Goal: Task Accomplishment & Management: Complete application form

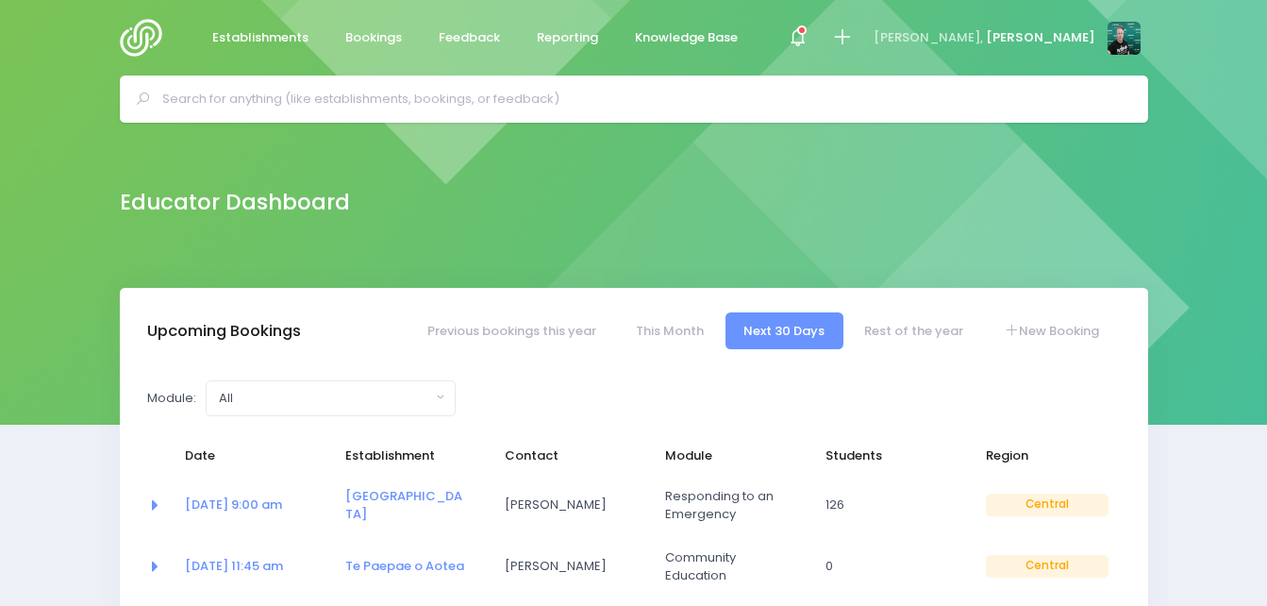
select select "5"
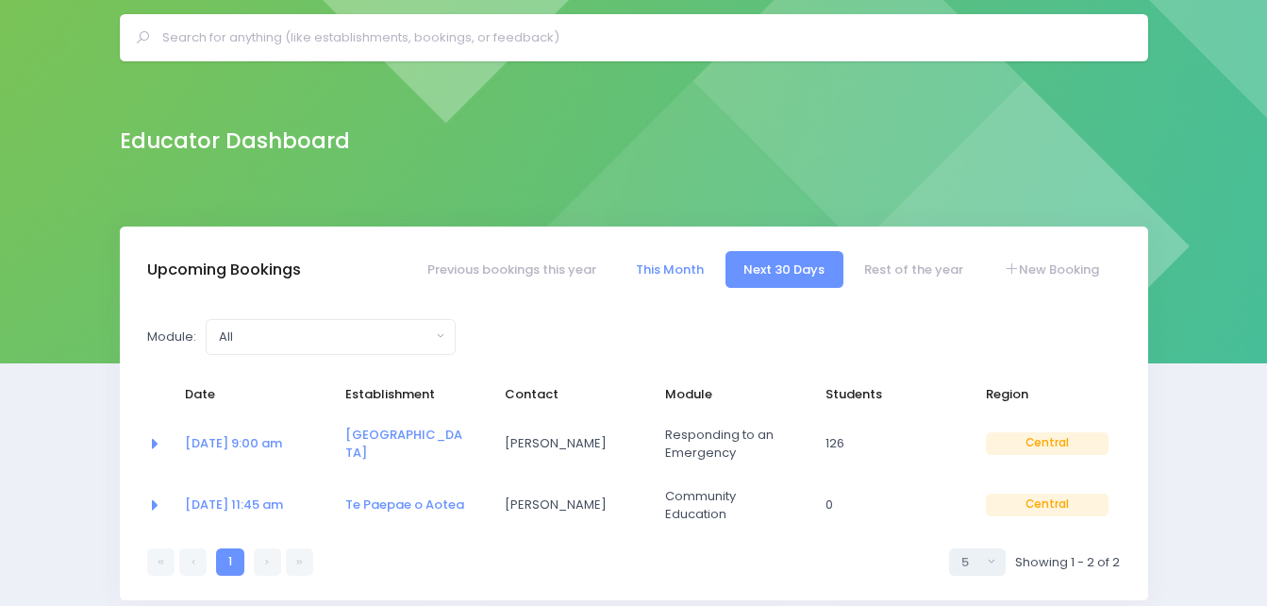
scroll to position [94, 0]
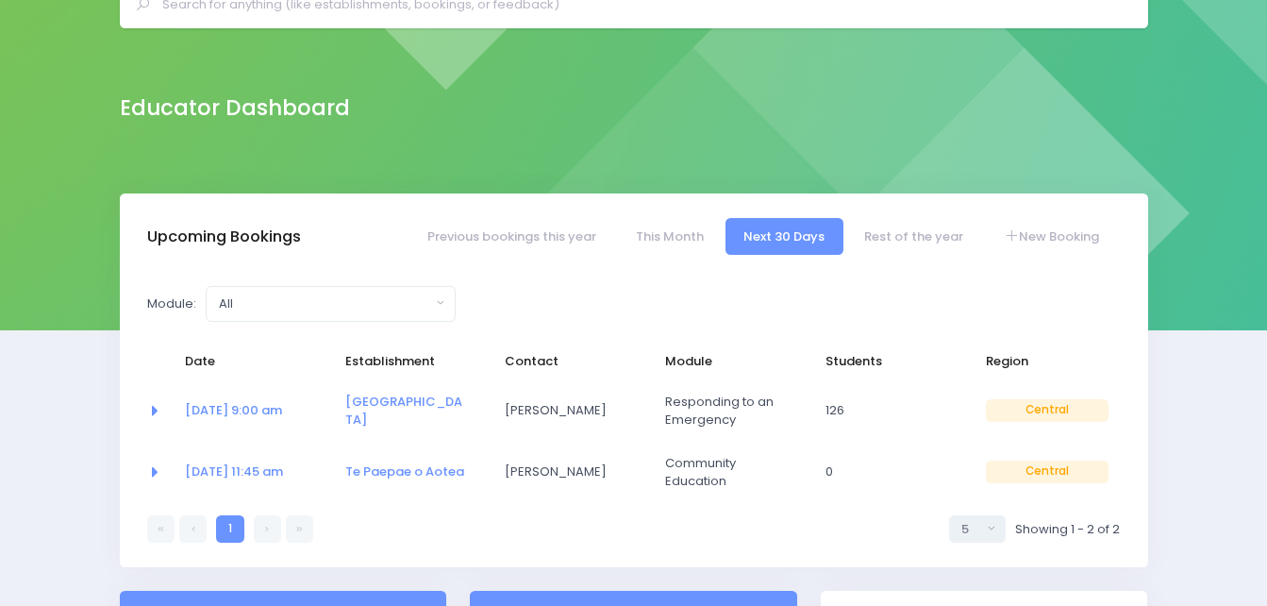
click at [262, 530] on link at bounding box center [267, 528] width 27 height 27
click at [1074, 237] on link "New Booking" at bounding box center [1051, 236] width 132 height 37
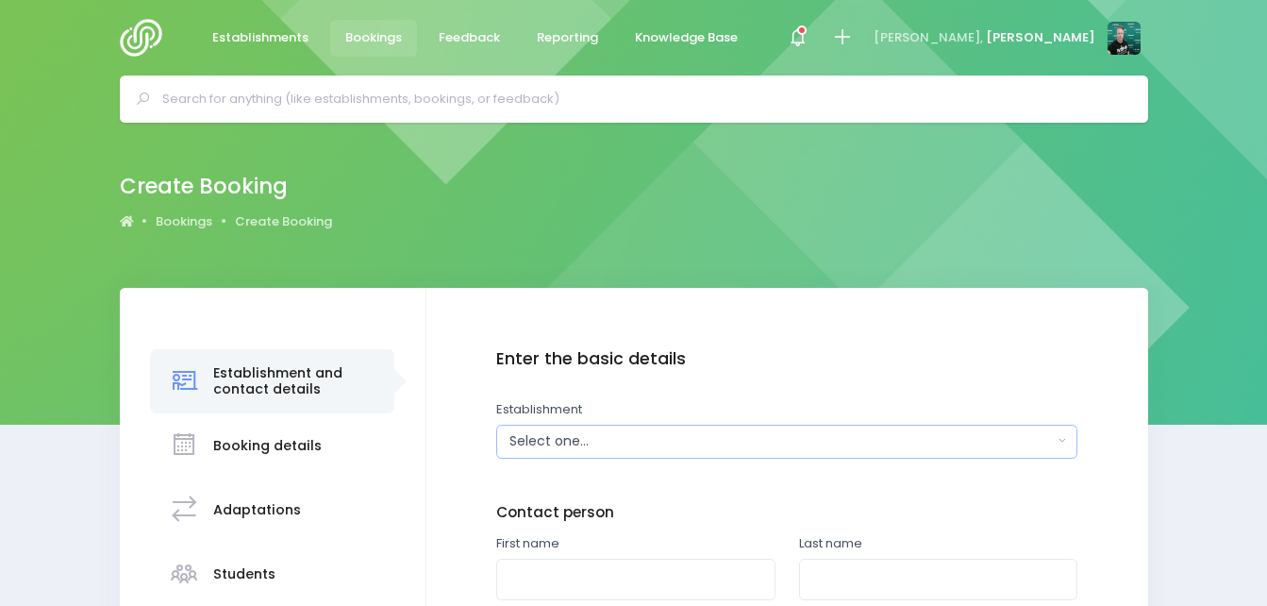
click at [802, 435] on div "Select one..." at bounding box center [782, 441] width 544 height 20
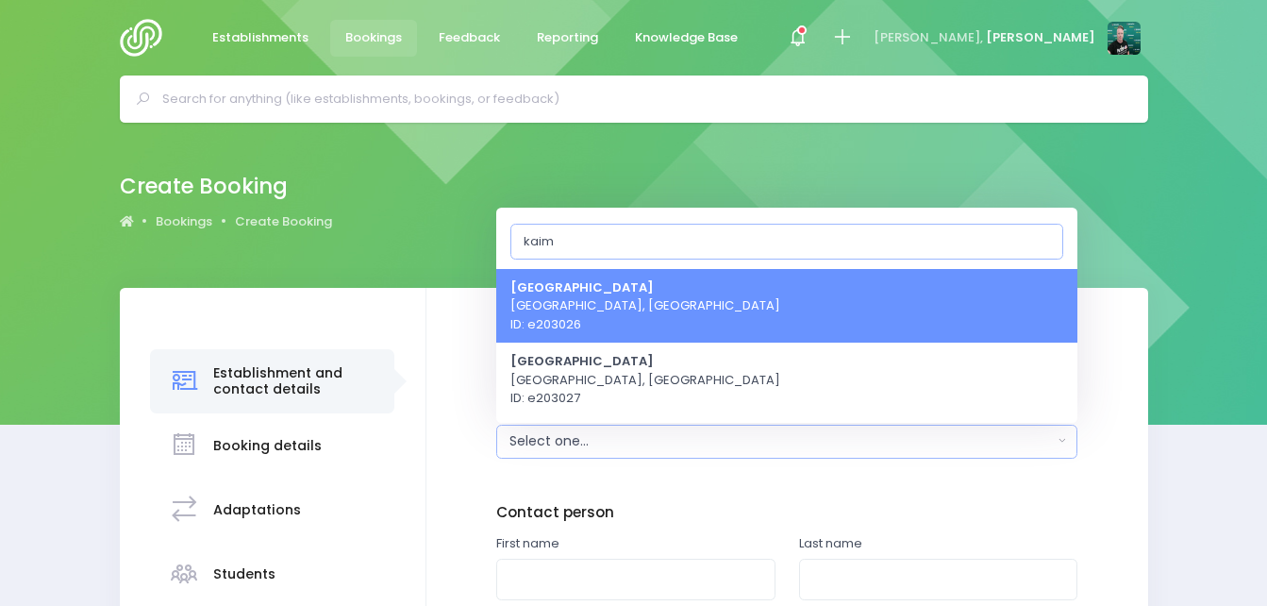
type input "kaim"
click at [714, 320] on link "Kaimai School Tauranga, Central Region ID: e203026" at bounding box center [786, 305] width 581 height 75
select select "203026"
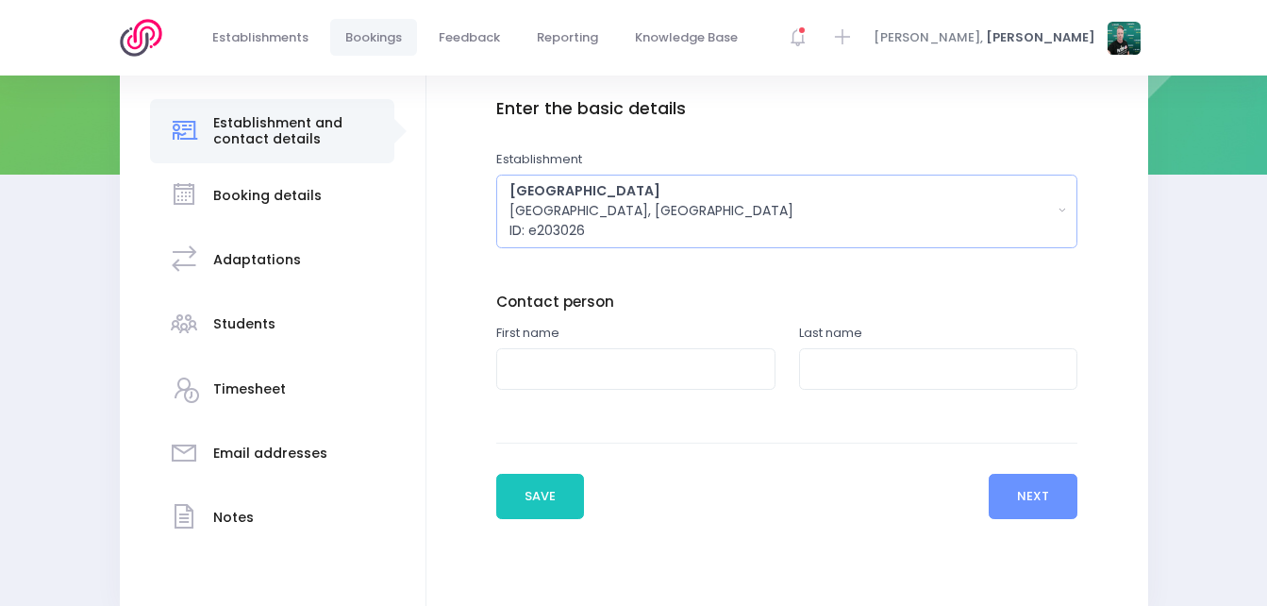
scroll to position [341, 0]
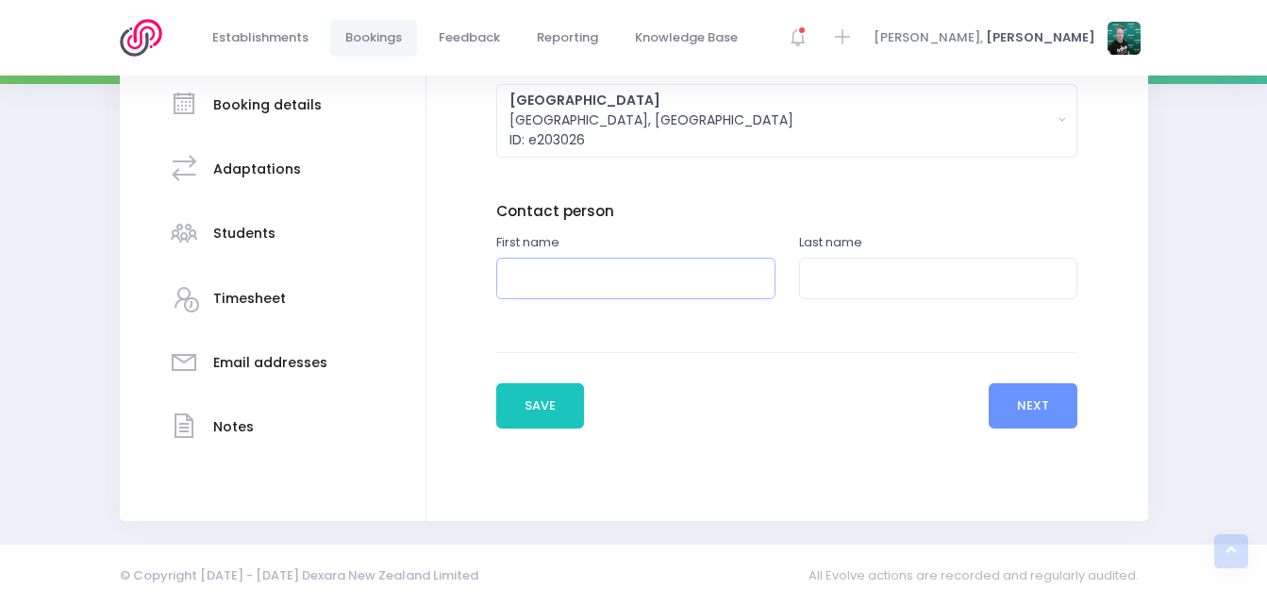
click at [617, 288] on input "text" at bounding box center [635, 279] width 279 height 42
paste input "[PERSON_NAME]"
drag, startPoint x: 639, startPoint y: 282, endPoint x: 570, endPoint y: 280, distance: 68.9
click at [570, 280] on input "[PERSON_NAME]" at bounding box center [635, 279] width 279 height 42
type input "Charlaine"
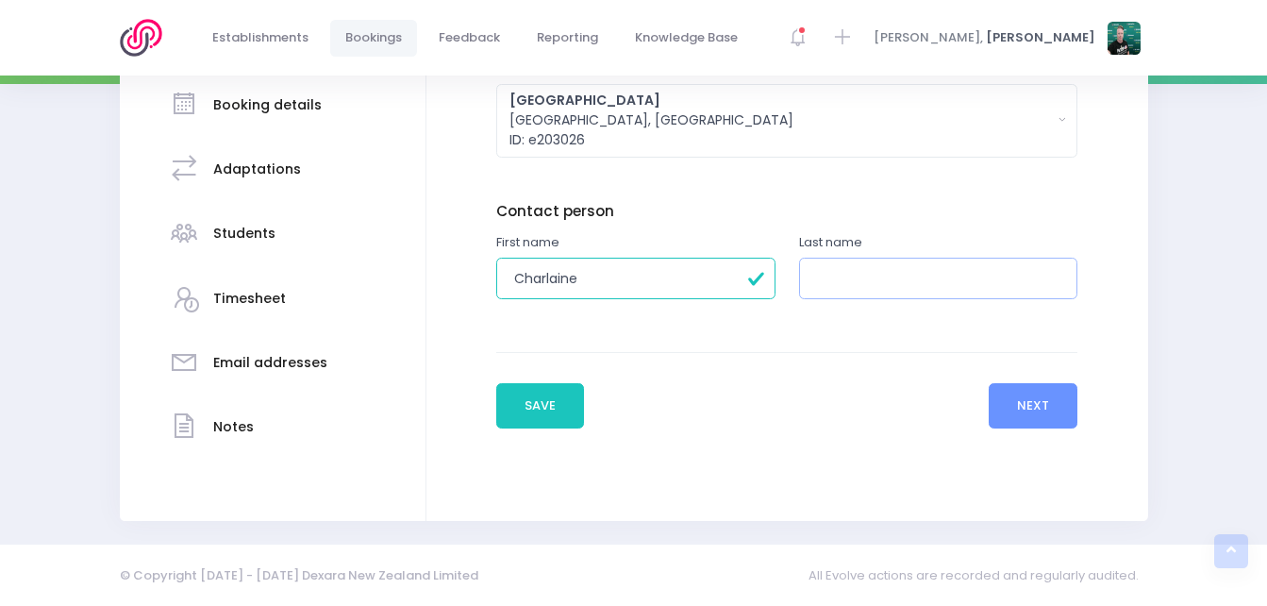
paste input "Charlaine Spencer"
drag, startPoint x: 885, startPoint y: 277, endPoint x: 707, endPoint y: 285, distance: 178.6
click at [707, 285] on div "First name Charlaine Last name Charlaine Spencer" at bounding box center [786, 277] width 605 height 88
type input "Spencer"
click at [1008, 403] on button "Next" at bounding box center [1034, 405] width 90 height 45
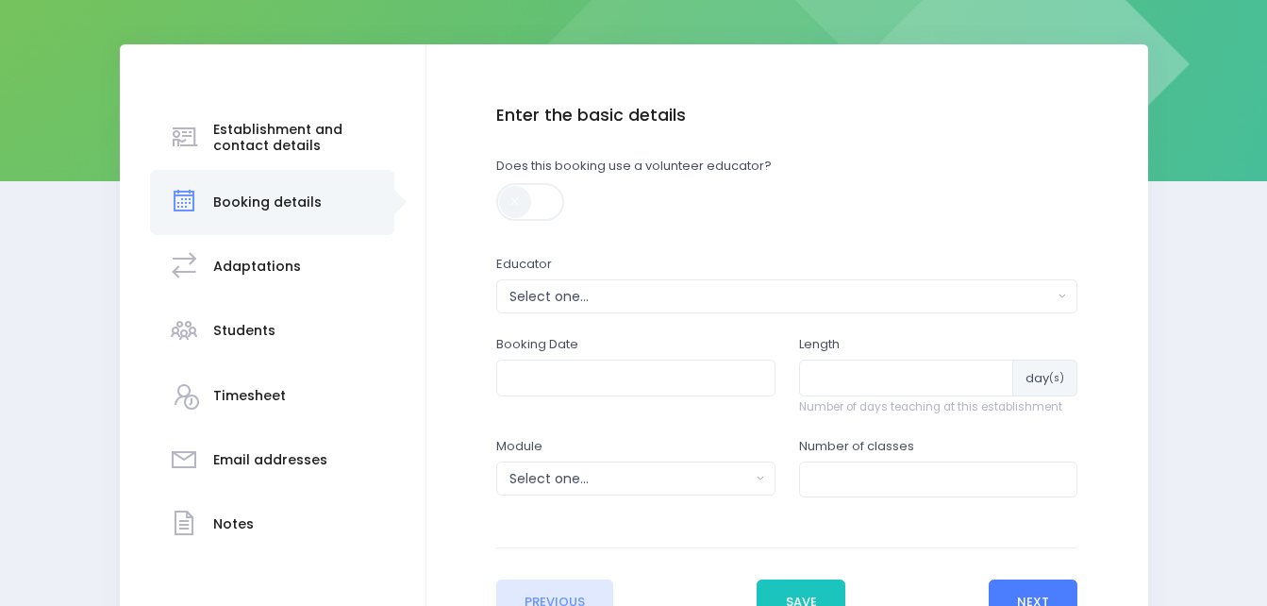
scroll to position [283, 0]
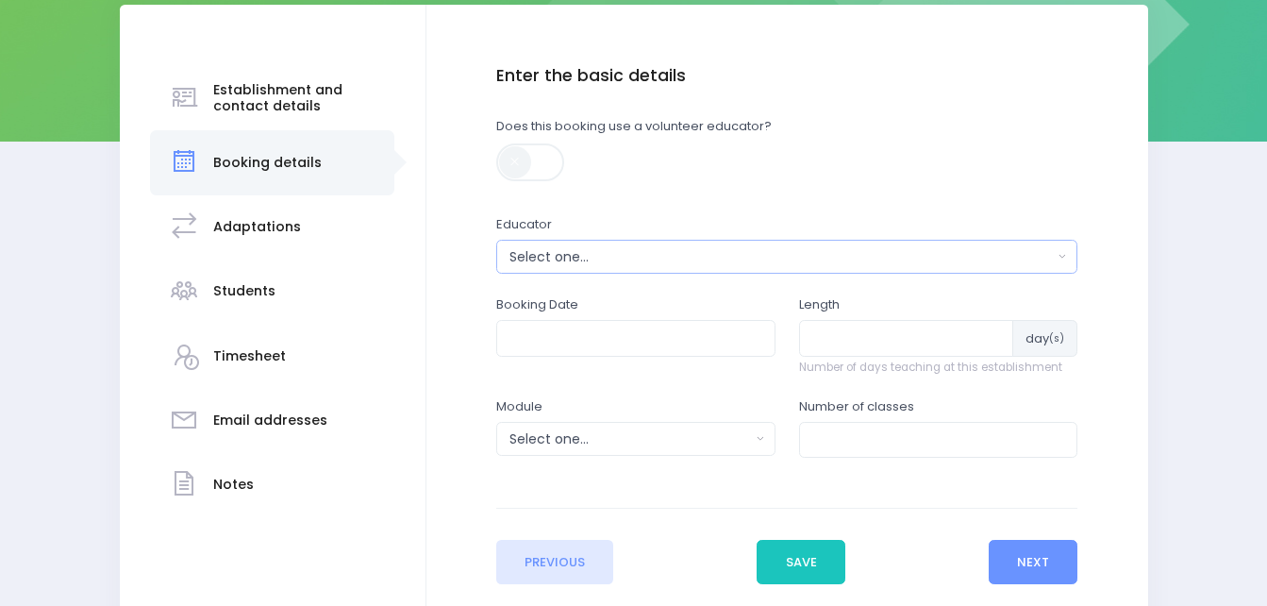
click at [708, 254] on div "Select one..." at bounding box center [782, 257] width 544 height 20
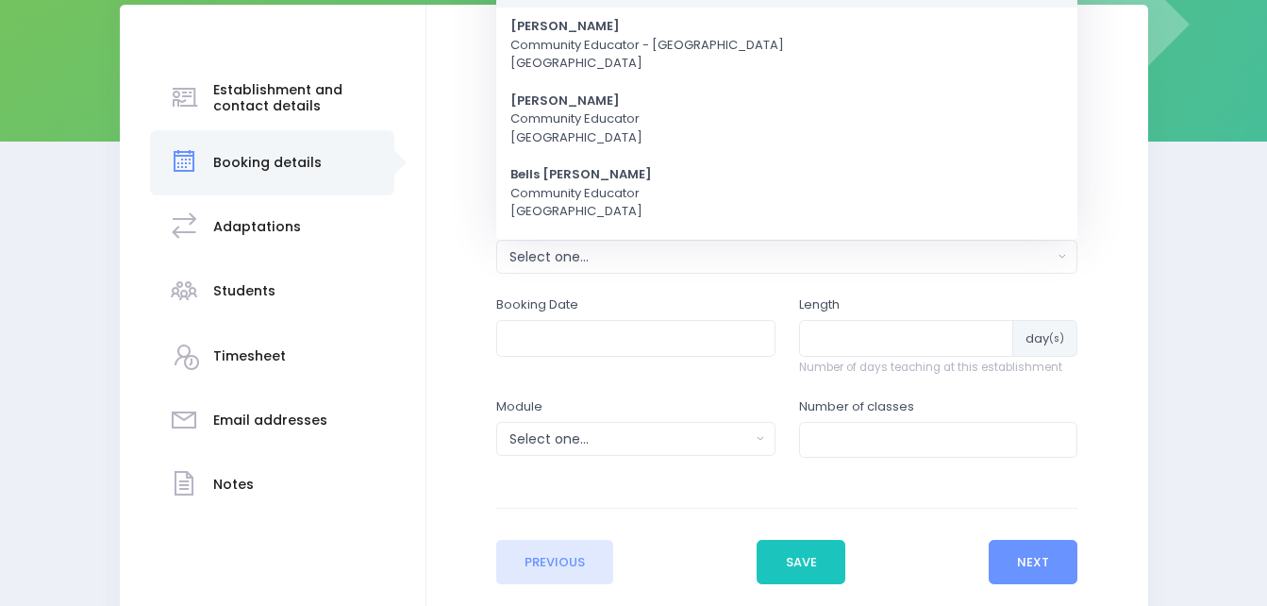
scroll to position [0, 0]
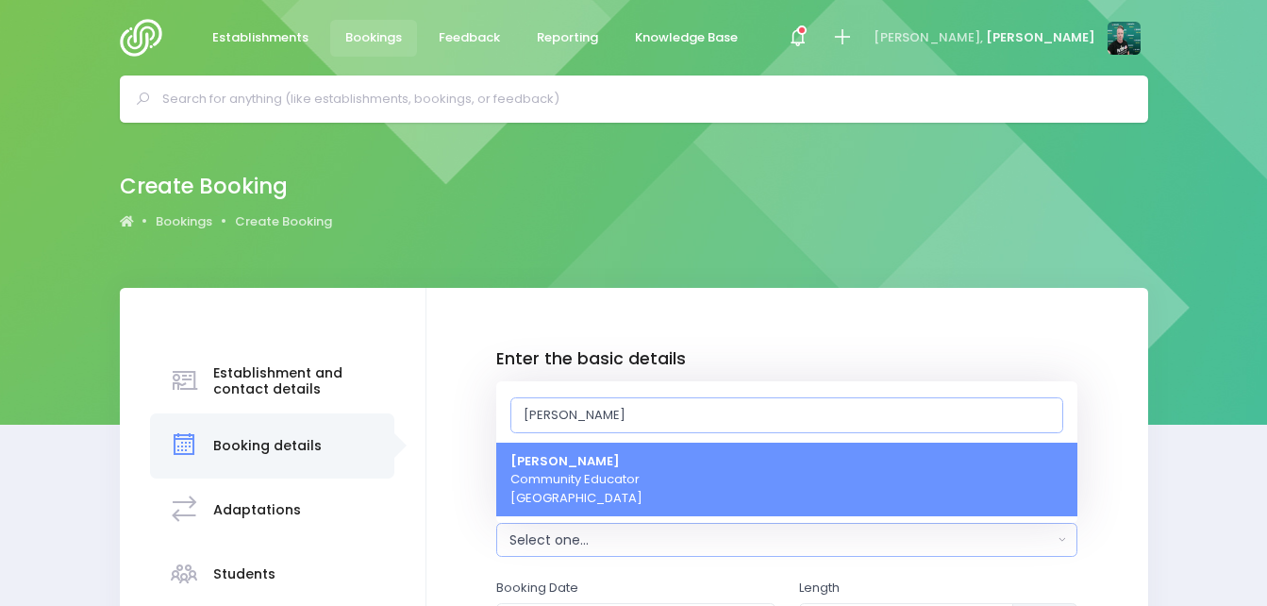
type input "justin"
click at [710, 470] on link "Justin Lowcay Community Educator Central Region" at bounding box center [786, 480] width 581 height 75
select select "362959"
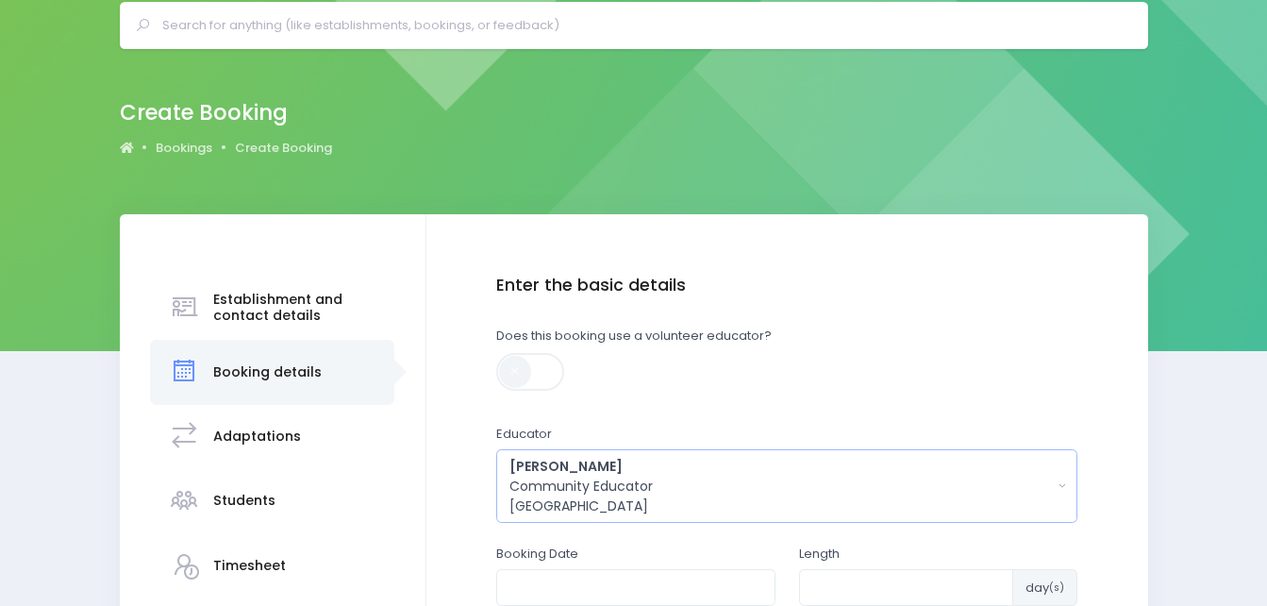
scroll to position [377, 0]
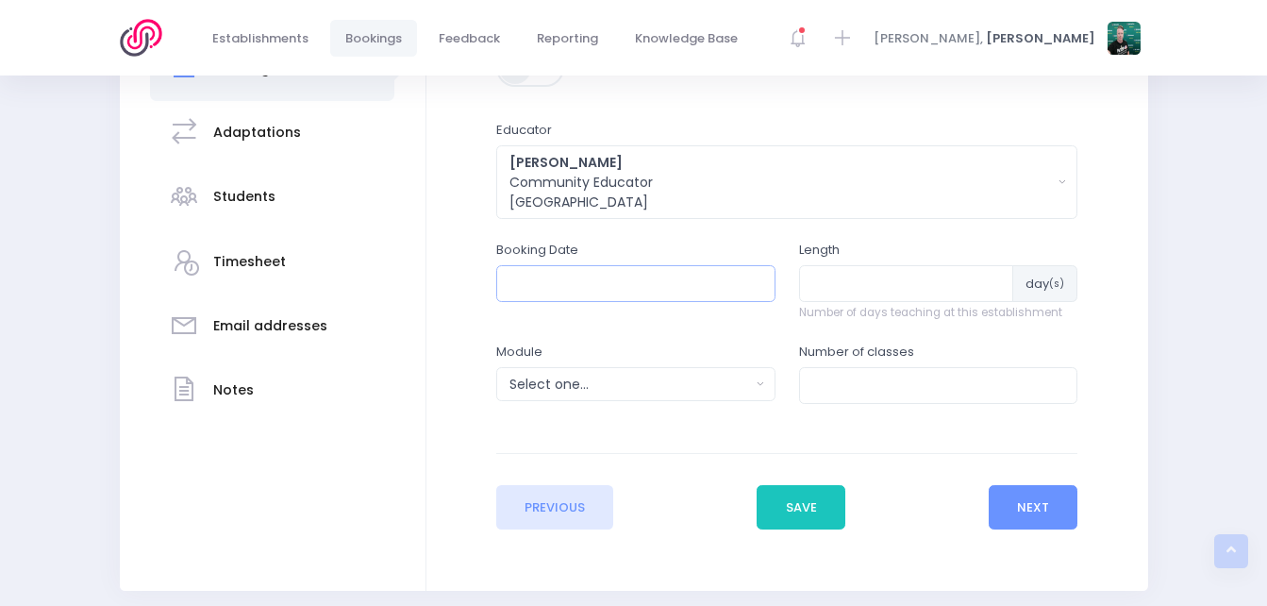
click at [684, 290] on input "text" at bounding box center [635, 283] width 279 height 36
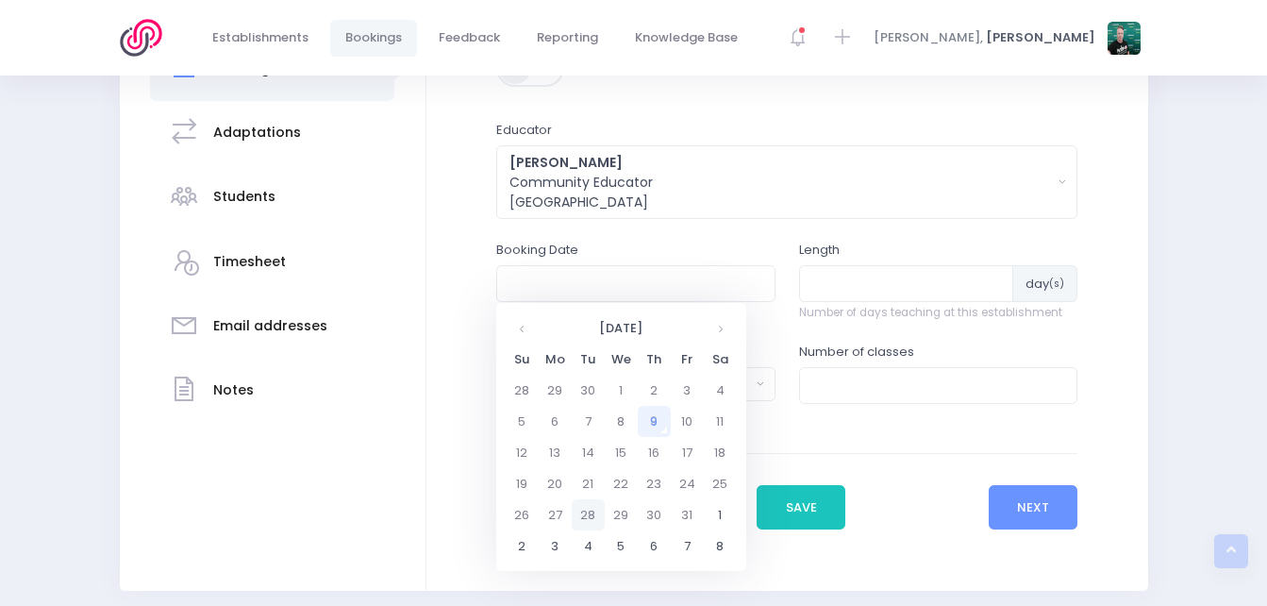
click at [595, 515] on td "28" at bounding box center [588, 514] width 33 height 31
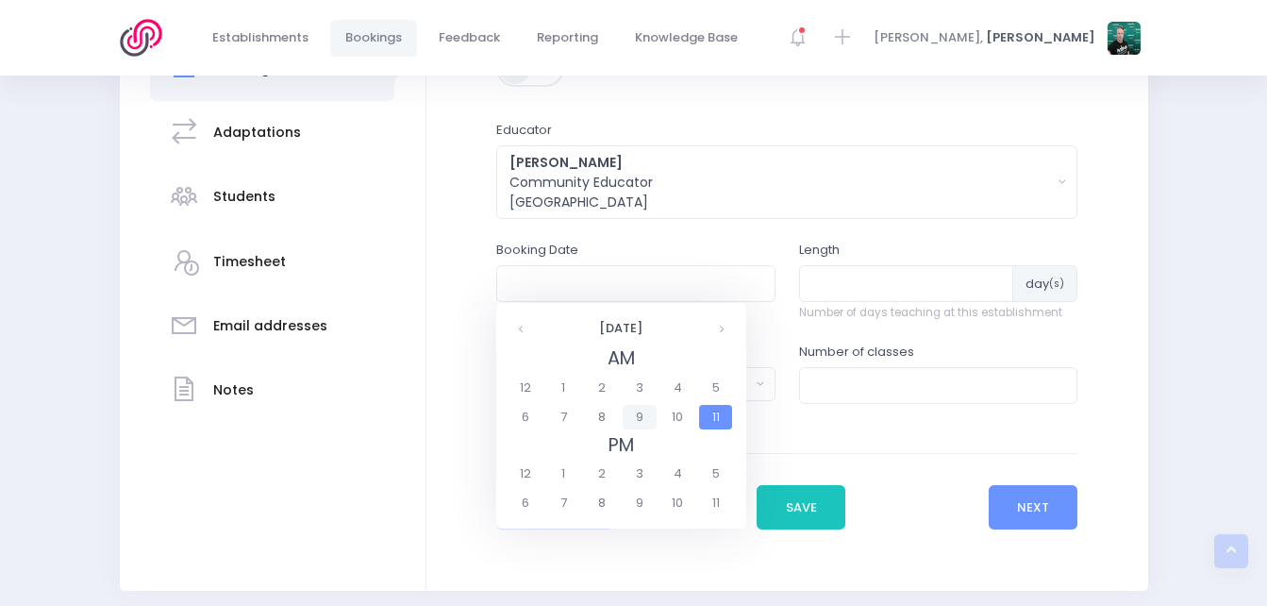
click at [641, 414] on span "9" at bounding box center [639, 417] width 33 height 25
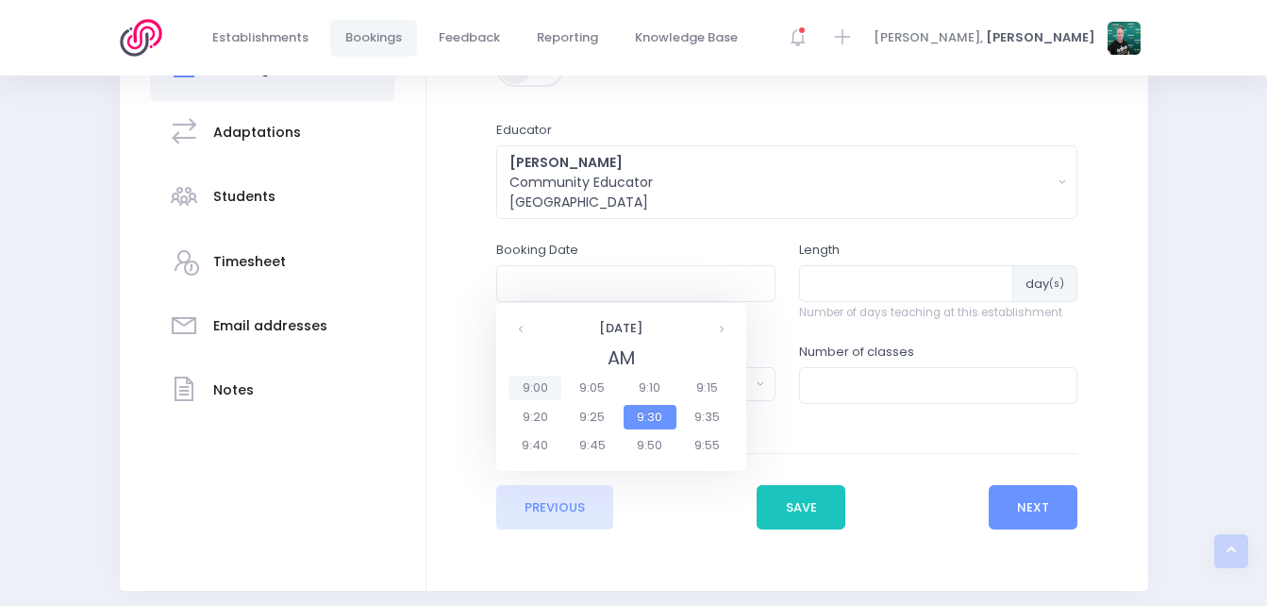
click at [531, 384] on span "9:00" at bounding box center [535, 388] width 53 height 25
type input "28/10/2025 09:00 AM"
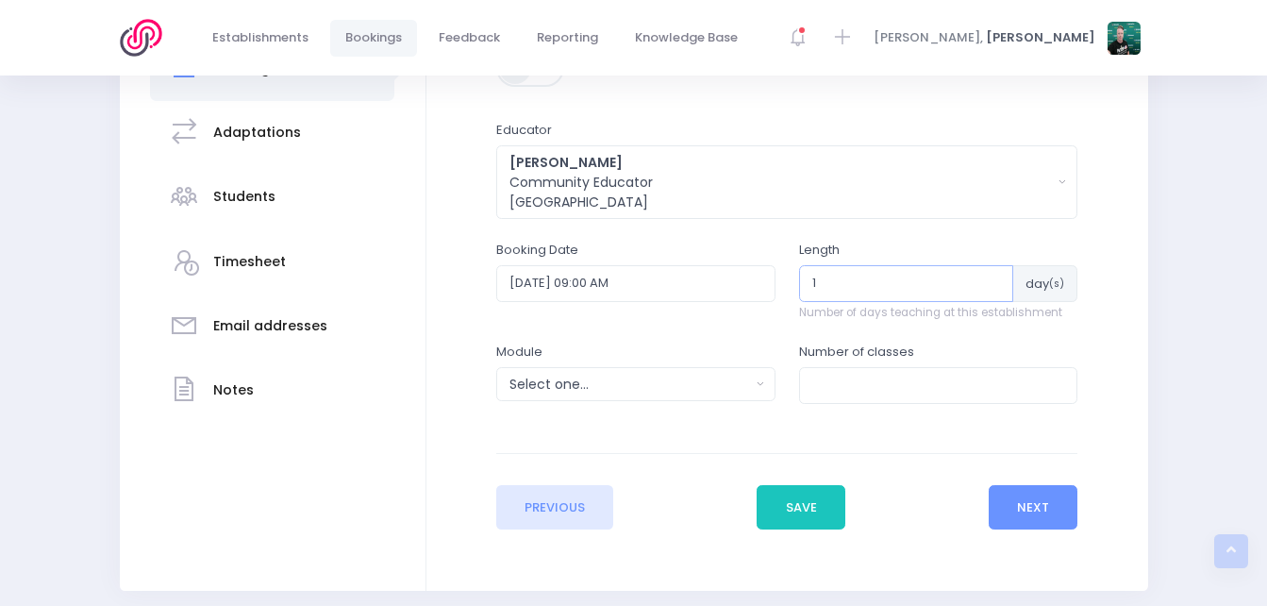
click at [993, 276] on input "1" at bounding box center [906, 283] width 215 height 36
type input "2"
click at [972, 277] on input "2" at bounding box center [906, 283] width 214 height 36
click at [655, 380] on div "Select one..." at bounding box center [630, 385] width 241 height 20
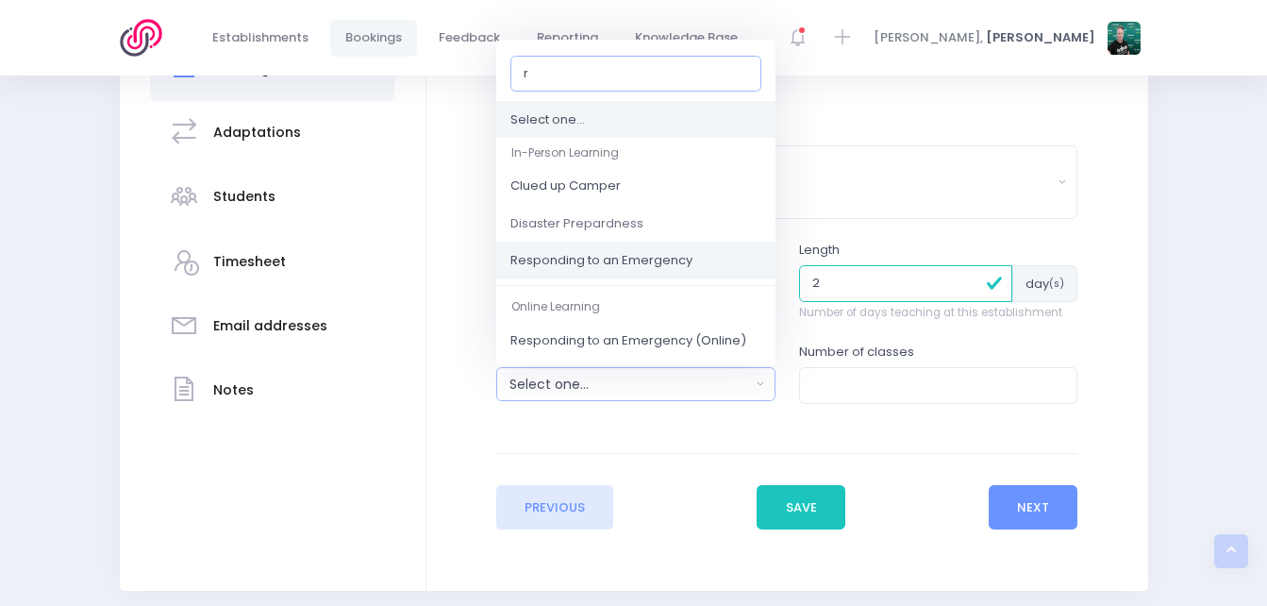
type input "r"
click at [624, 252] on span "Responding to an Emergency" at bounding box center [602, 261] width 182 height 19
select select "Responding to an Emergency"
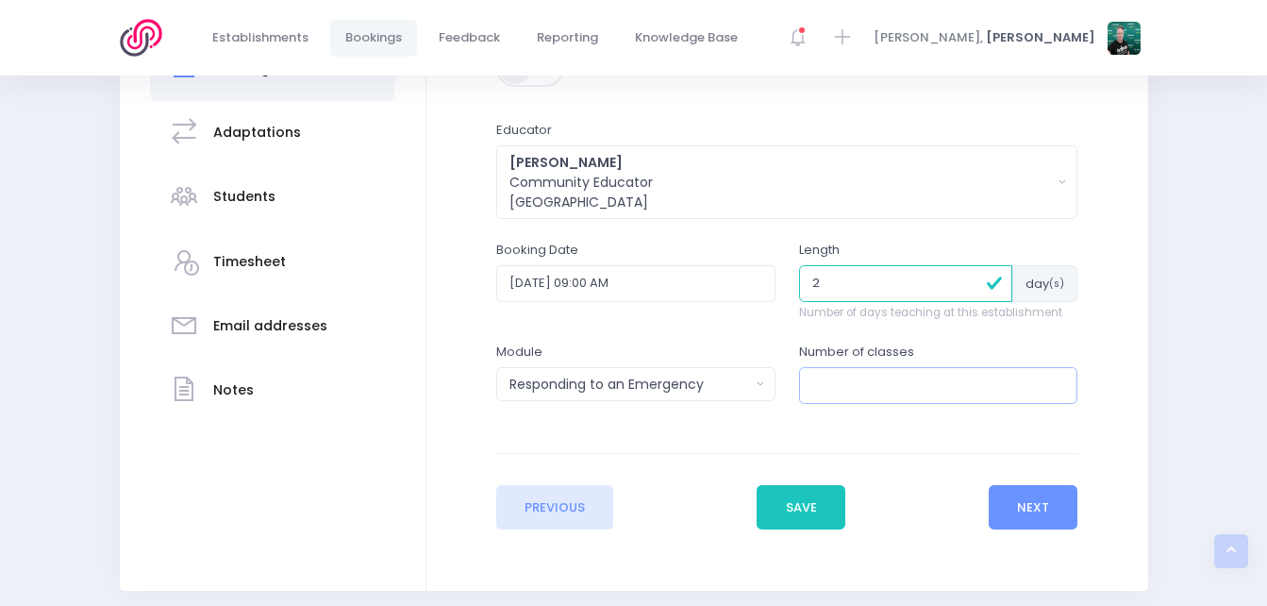
click at [878, 389] on input "number" at bounding box center [938, 385] width 279 height 36
type input "5"
click at [1014, 497] on button "Next" at bounding box center [1034, 507] width 90 height 45
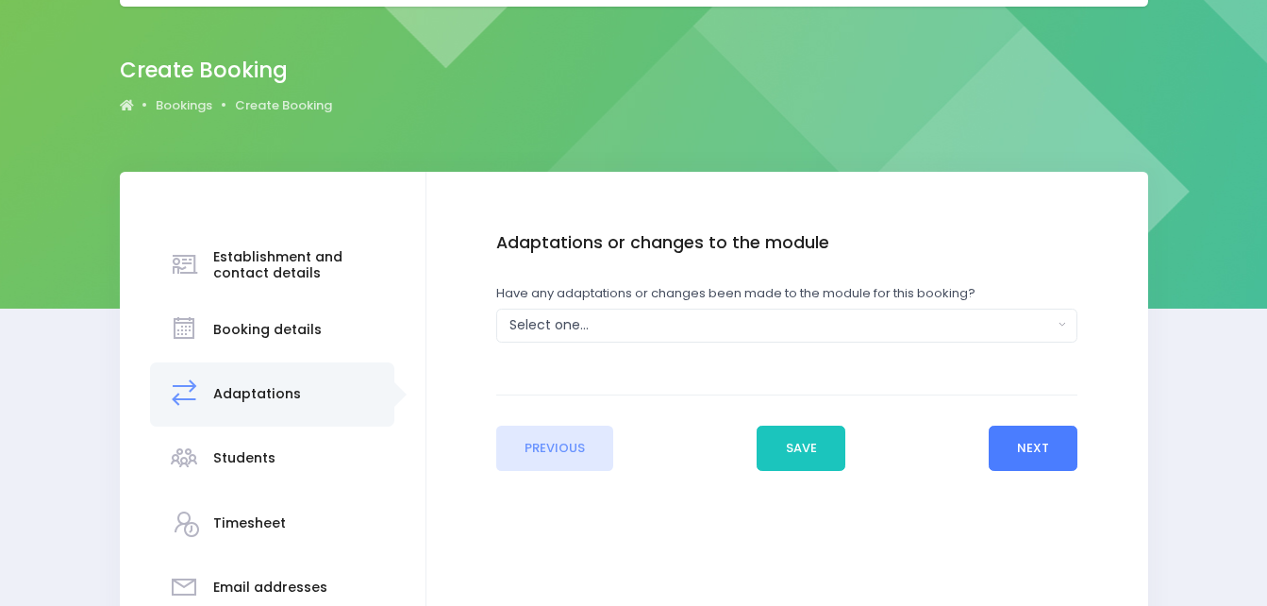
scroll to position [0, 0]
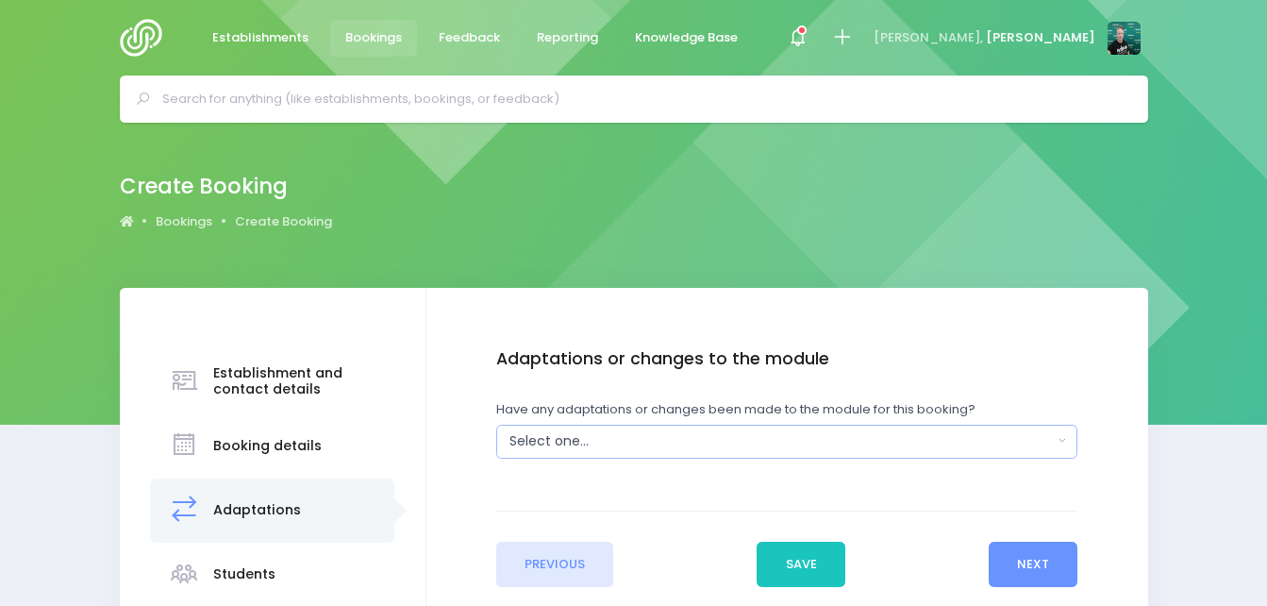
click at [767, 436] on div "Select one..." at bounding box center [782, 441] width 544 height 20
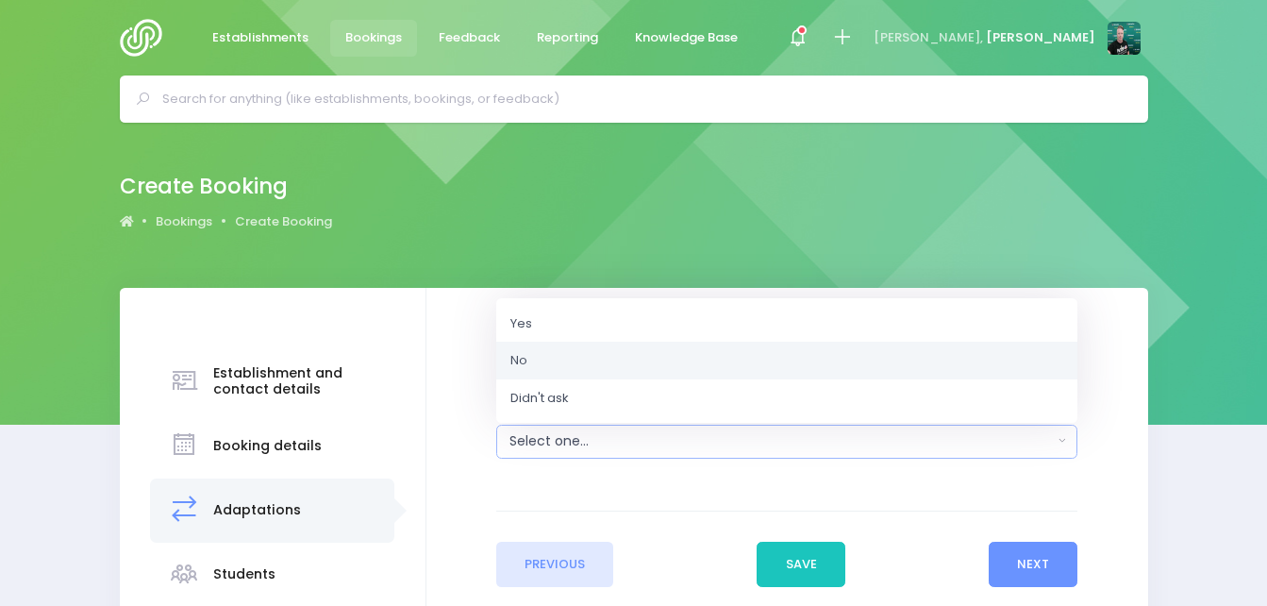
click at [719, 357] on link "No" at bounding box center [786, 361] width 581 height 38
select select "No"
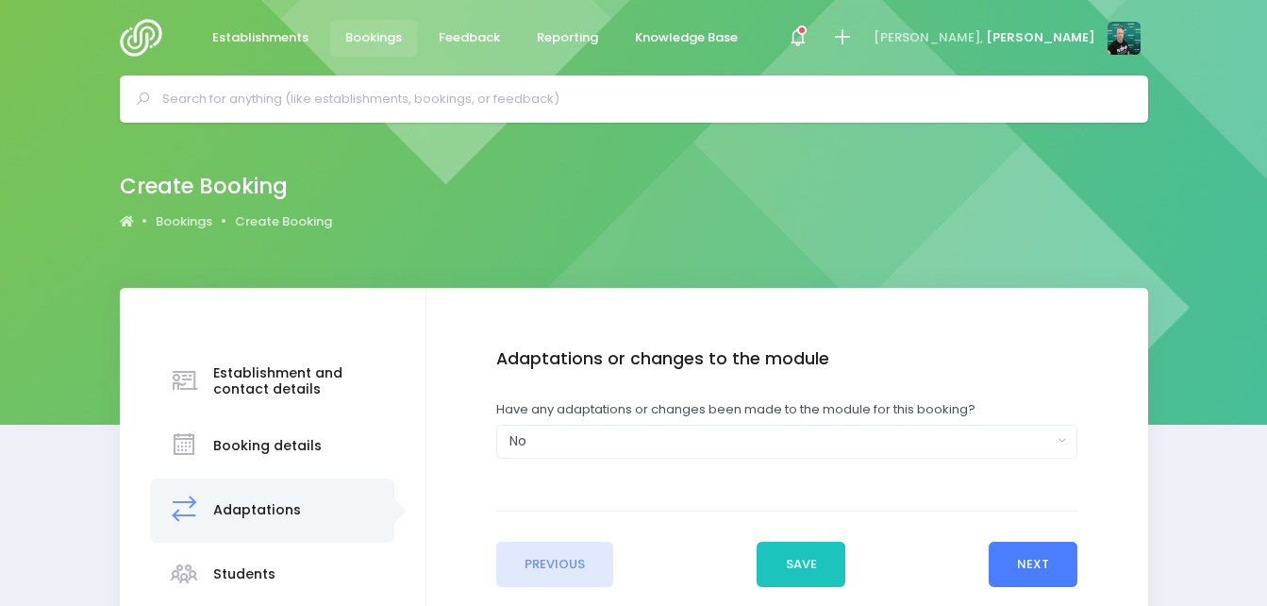
click at [1025, 552] on button "Next" at bounding box center [1034, 564] width 90 height 45
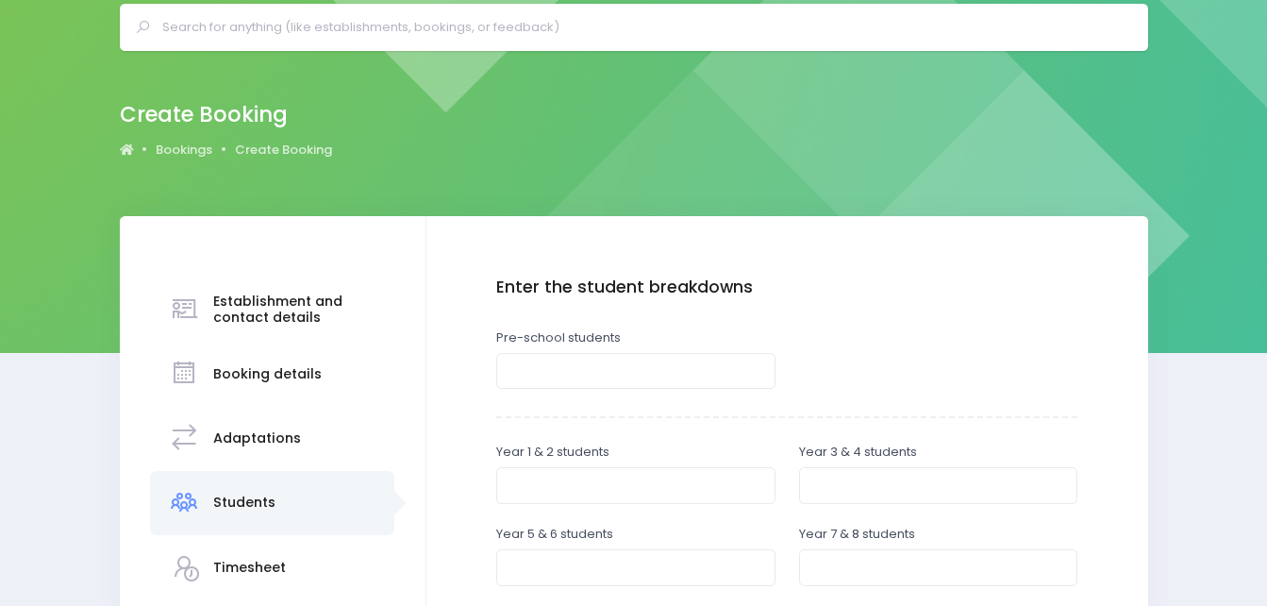
scroll to position [377, 0]
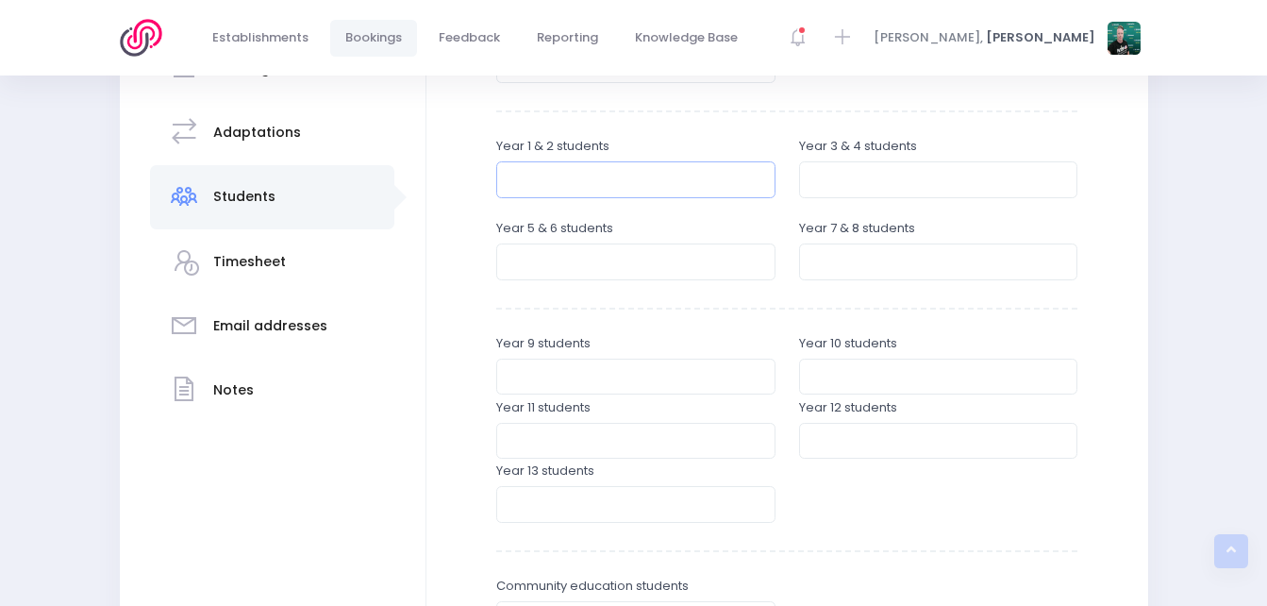
click at [706, 180] on input "number" at bounding box center [635, 179] width 279 height 36
type input "37"
click at [873, 178] on input "number" at bounding box center [938, 179] width 279 height 36
type input "27"
click at [698, 262] on input "number" at bounding box center [635, 261] width 279 height 36
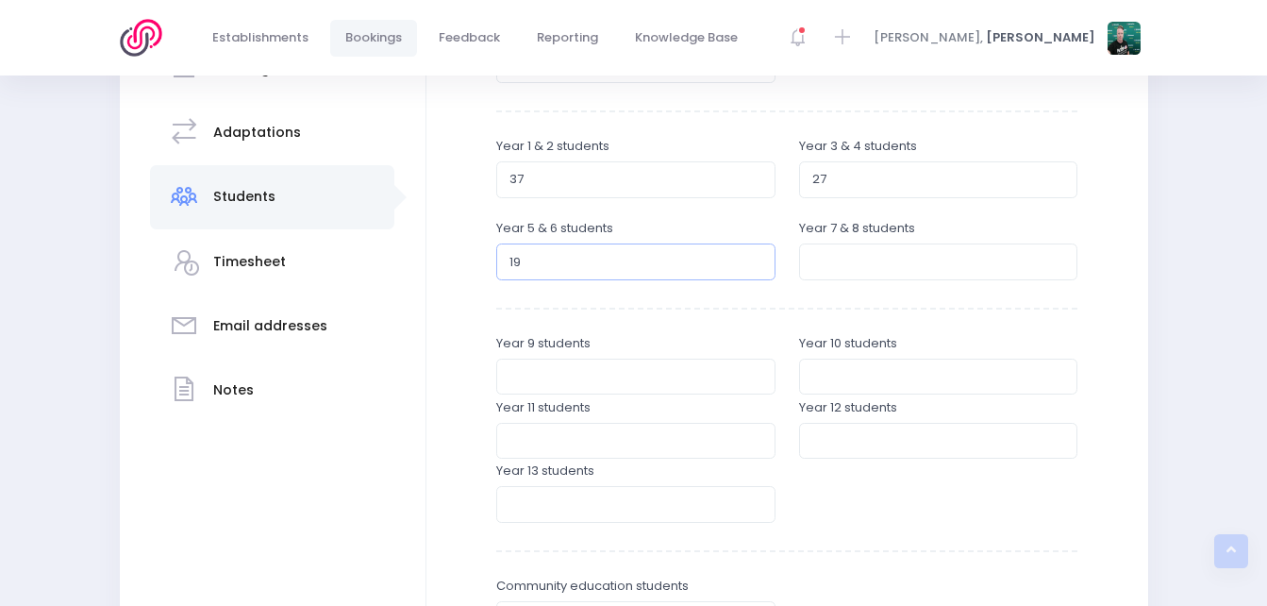
type input "19"
click at [908, 243] on div "Year 7 & 8 students" at bounding box center [938, 249] width 279 height 60
click at [904, 274] on input "number" at bounding box center [938, 261] width 279 height 36
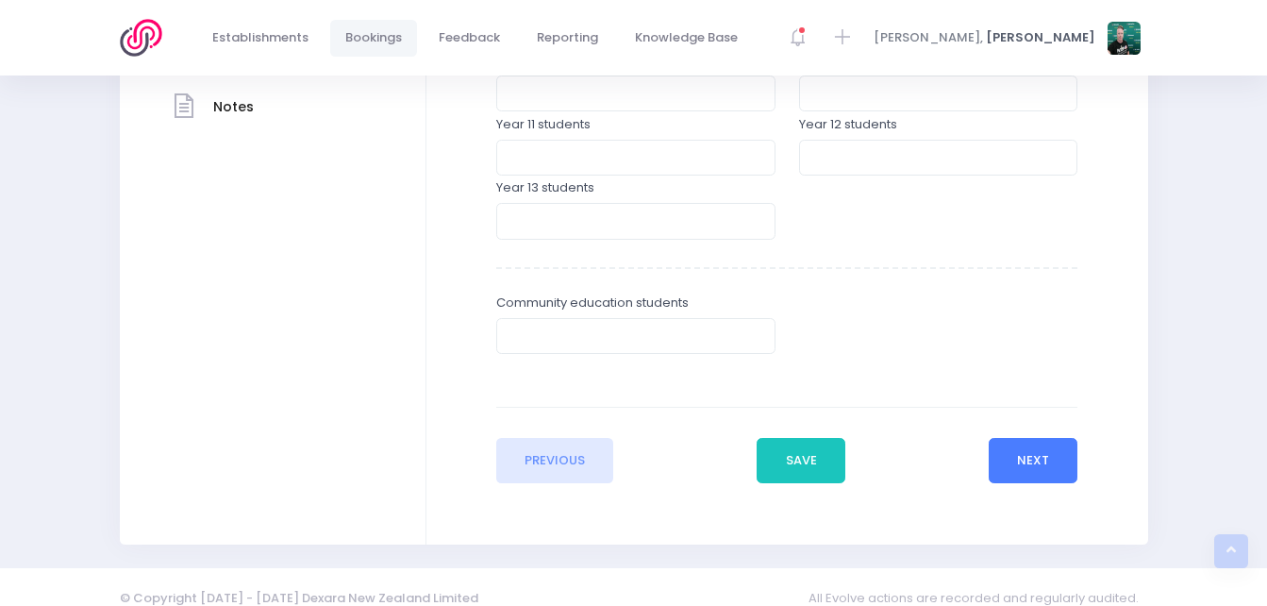
type input "21"
click at [1031, 451] on button "Next" at bounding box center [1034, 460] width 90 height 45
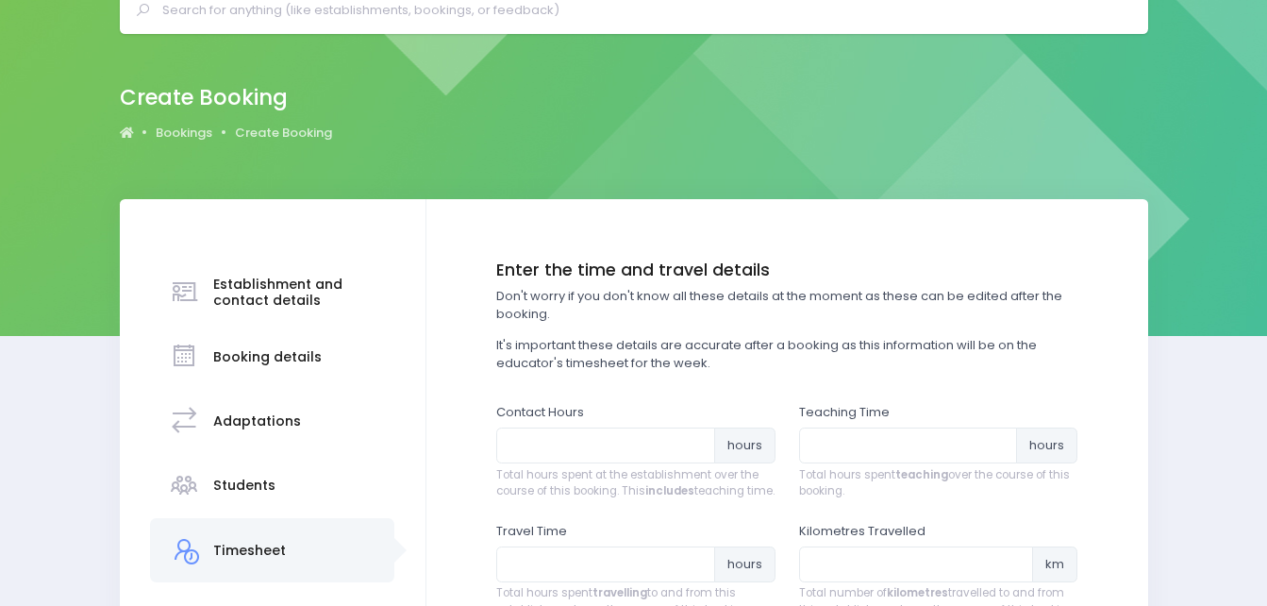
scroll to position [0, 0]
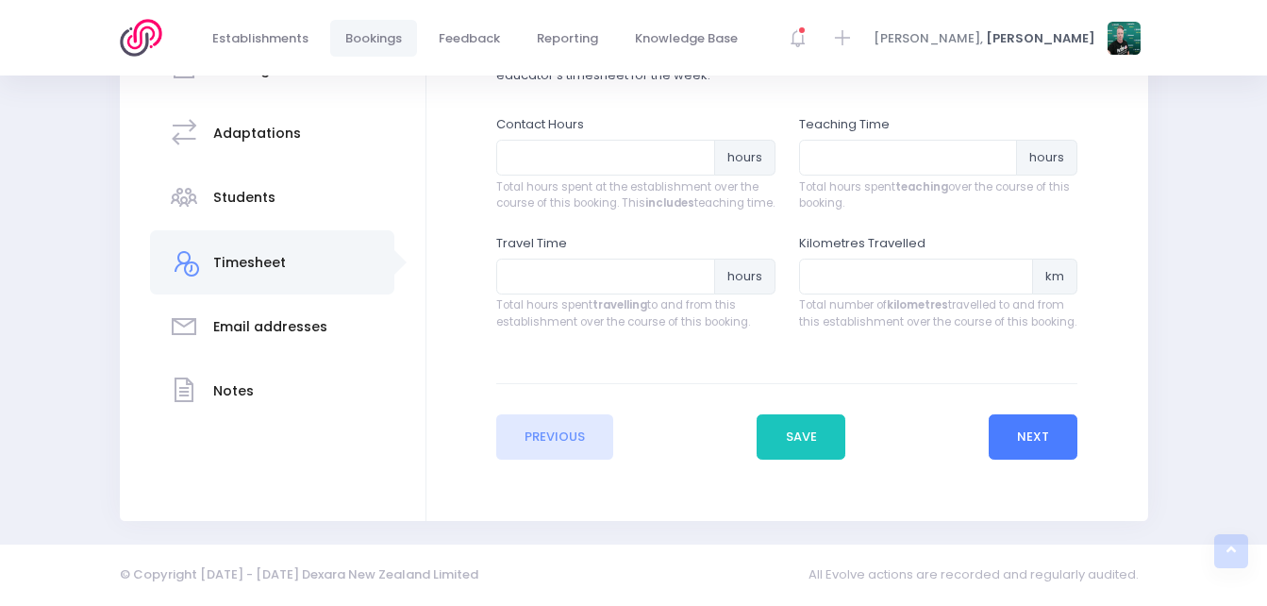
click at [1023, 432] on button "Next" at bounding box center [1034, 436] width 90 height 45
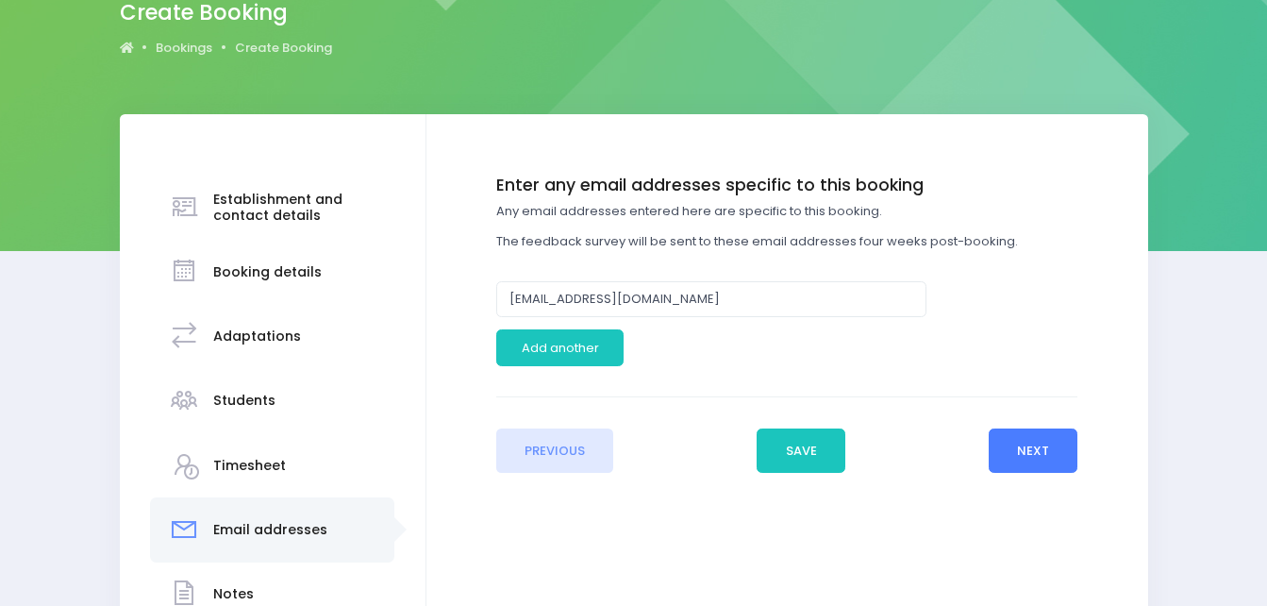
scroll to position [189, 0]
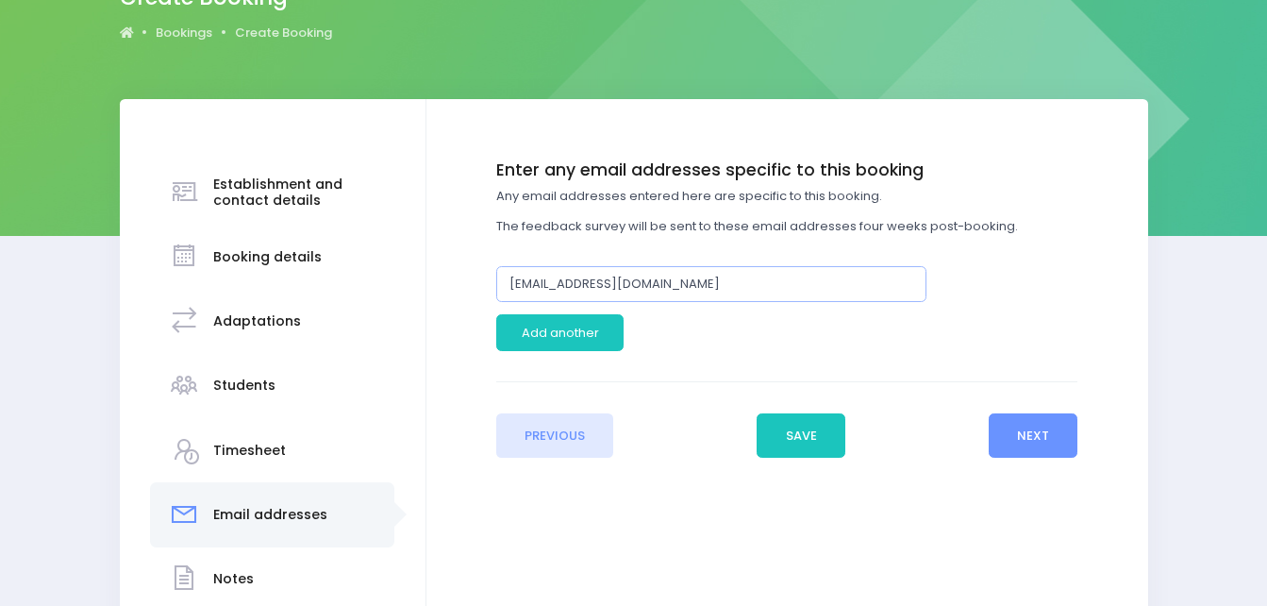
drag, startPoint x: 679, startPoint y: 282, endPoint x: 412, endPoint y: 273, distance: 266.3
click at [412, 273] on div "Establishment and contact details Booking details Adaptations" at bounding box center [634, 386] width 1029 height 574
paste input "principal@kaimata.school.nz"
type input "principal@kaimata.school.nz"
click at [806, 431] on button "Save" at bounding box center [801, 435] width 89 height 45
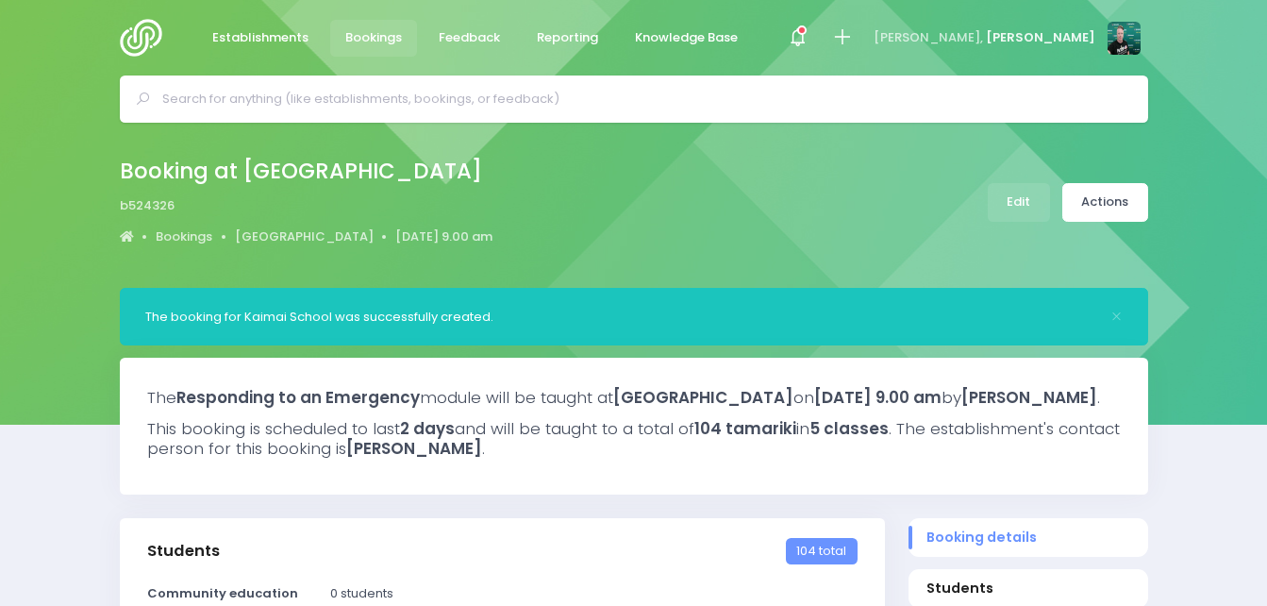
select select "5"
click at [1113, 193] on link "Actions" at bounding box center [1106, 202] width 86 height 39
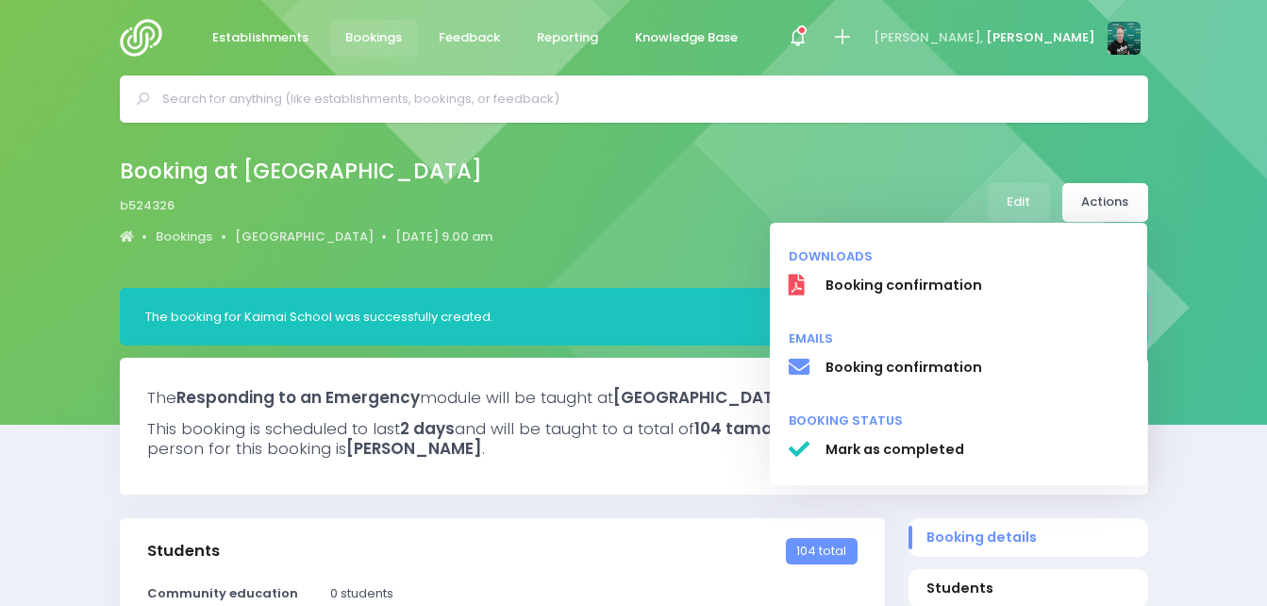
click at [953, 175] on div "Booking at Kaimai School b524326 Bookings Kaimai School 28 October 2025 9.00 am" at bounding box center [634, 202] width 1076 height 99
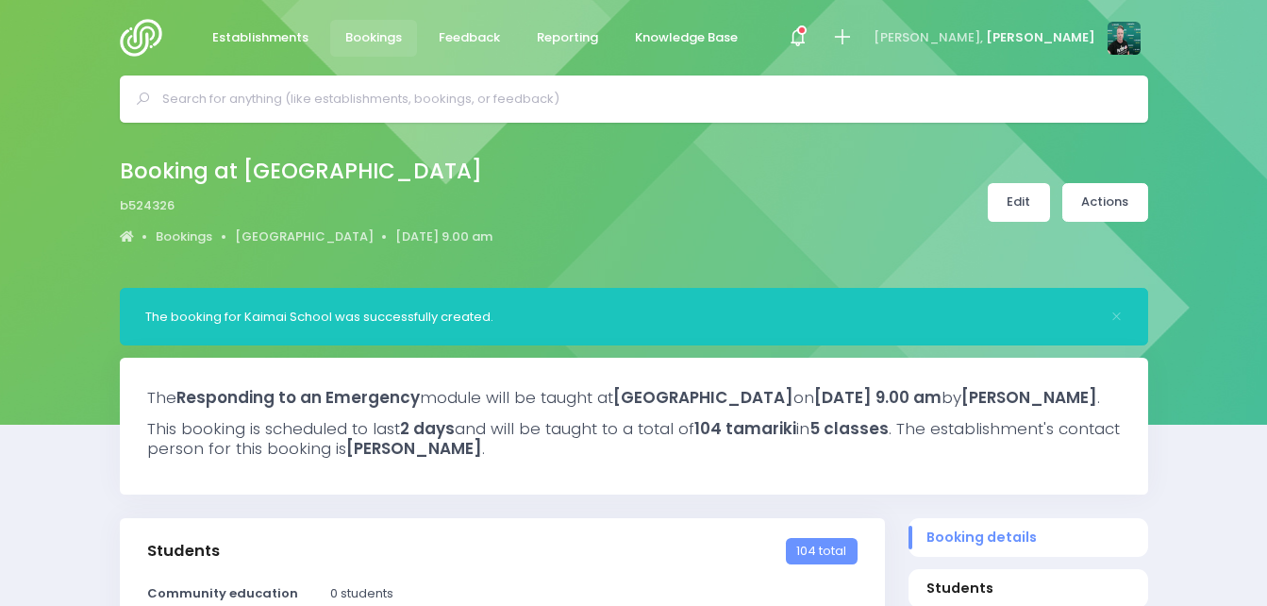
click at [1012, 193] on link "Edit" at bounding box center [1019, 202] width 62 height 39
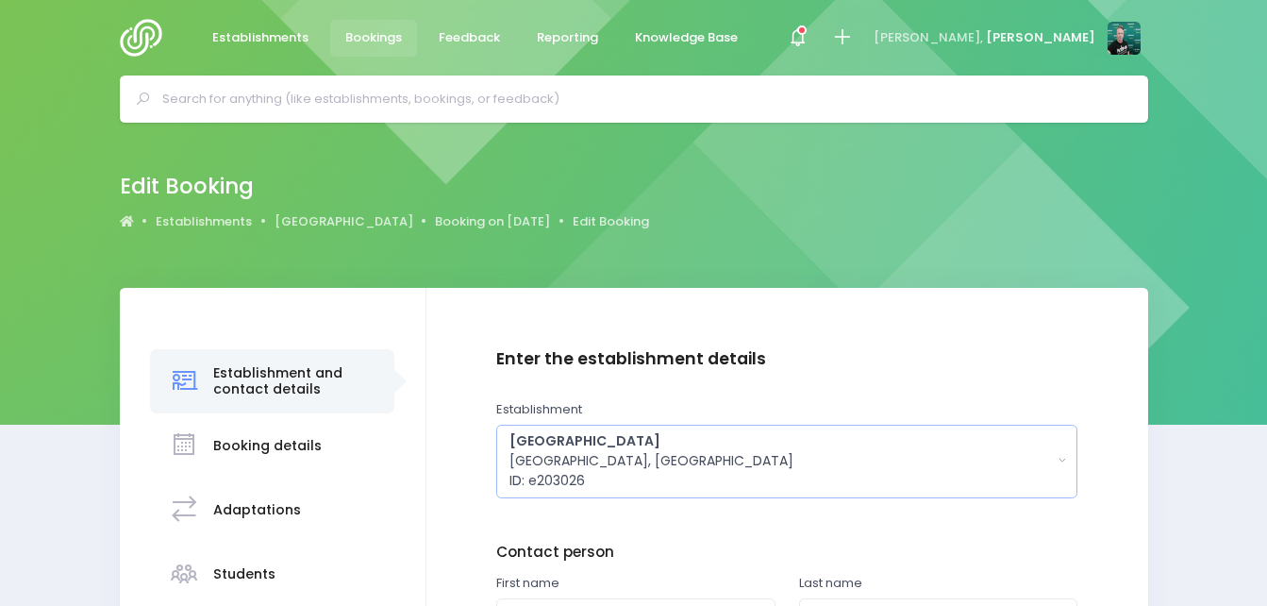
click at [1006, 458] on div "Kaimai School Tauranga, Central Region ID: e203026" at bounding box center [782, 460] width 544 height 59
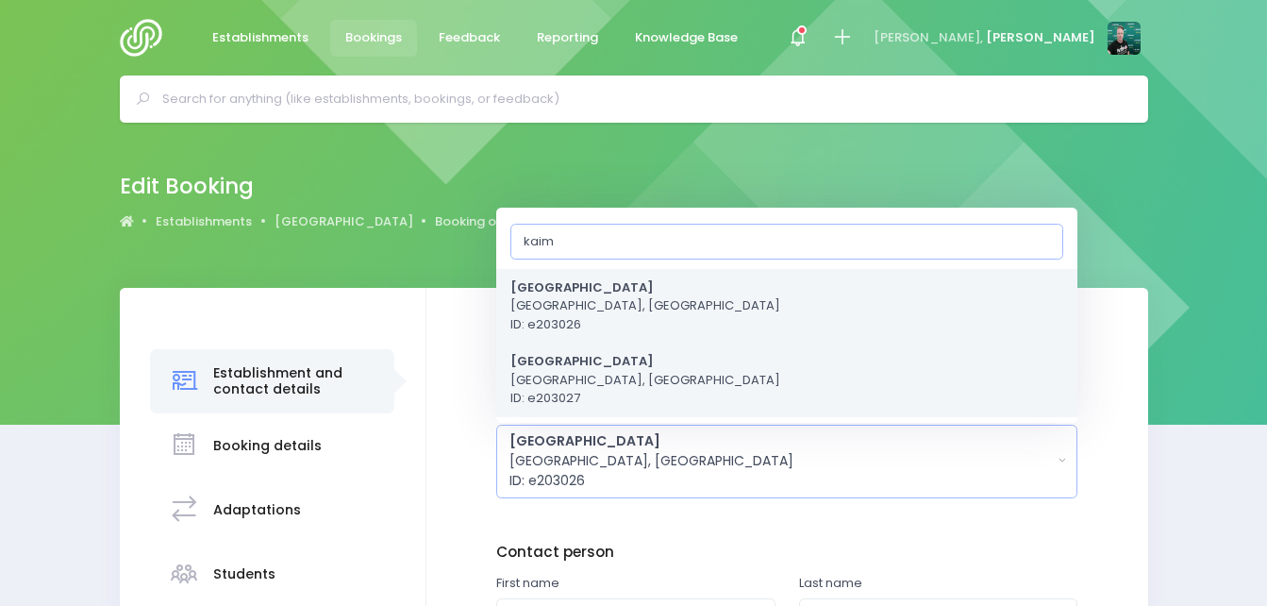
type input "kaim"
click at [734, 375] on link "Kaimata School Inglewood, Central Region ID: e203027" at bounding box center [786, 380] width 581 height 75
select select "203027"
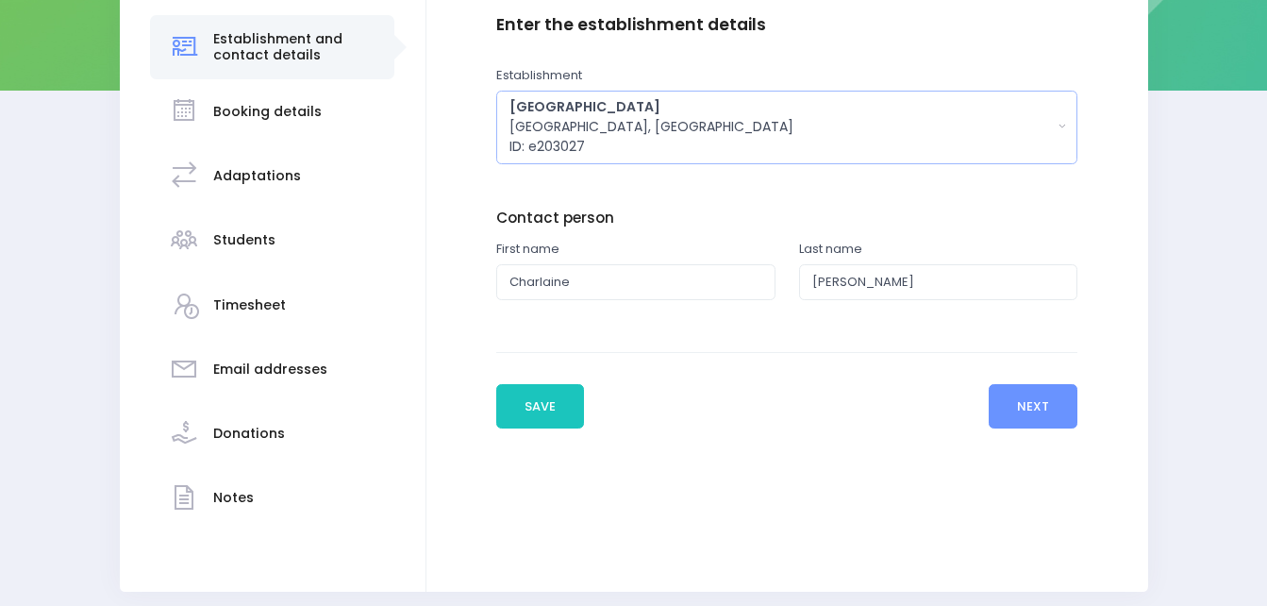
scroll to position [405, 0]
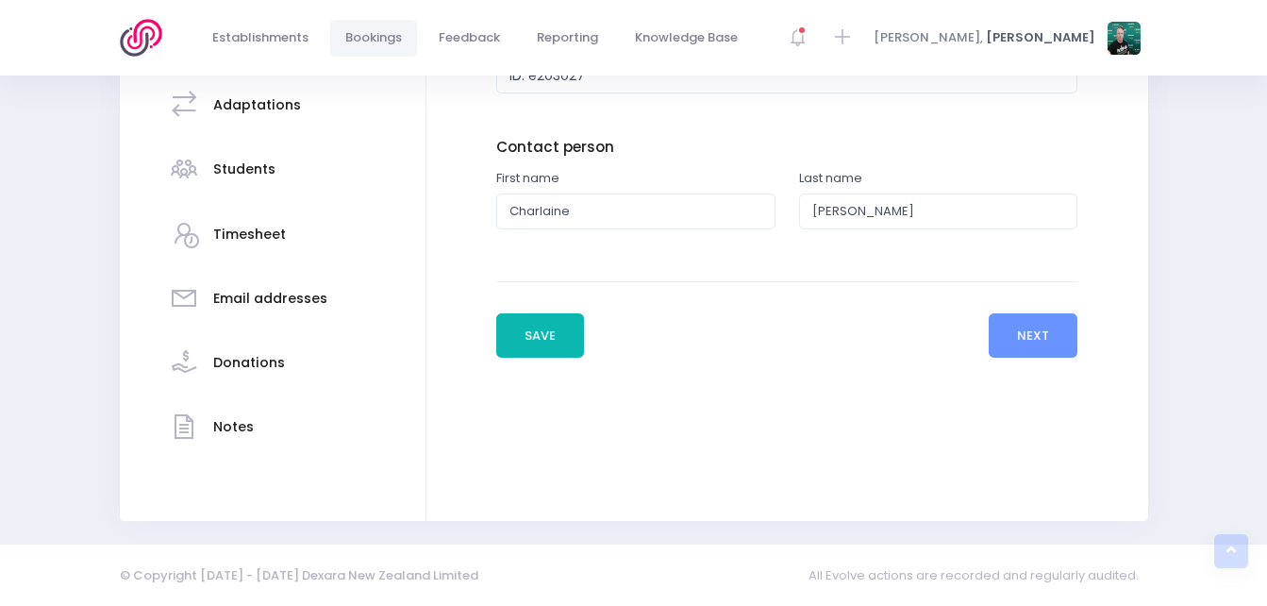
click at [562, 334] on button "Save" at bounding box center [540, 335] width 89 height 45
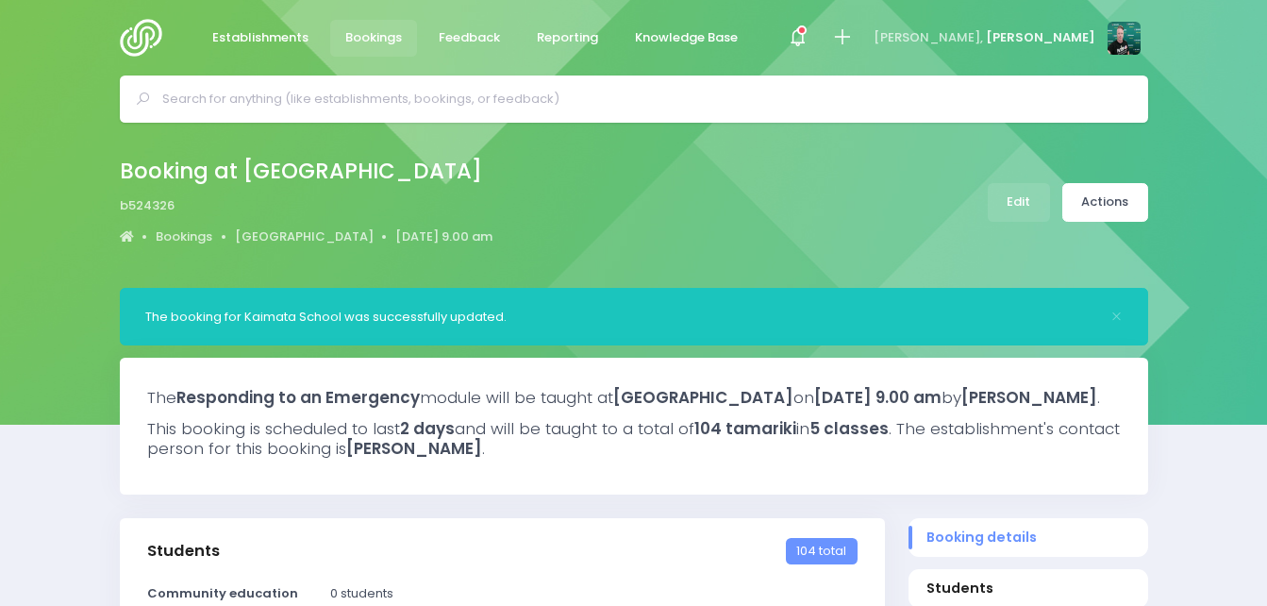
select select "5"
click at [133, 35] on img at bounding box center [147, 38] width 54 height 38
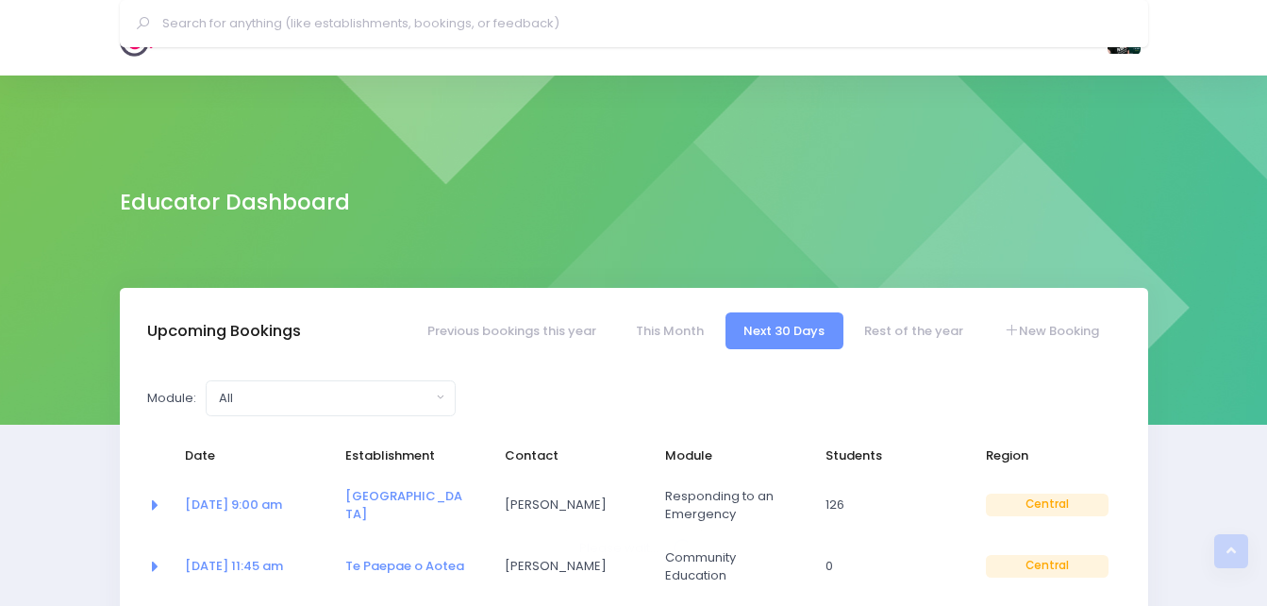
select select "5"
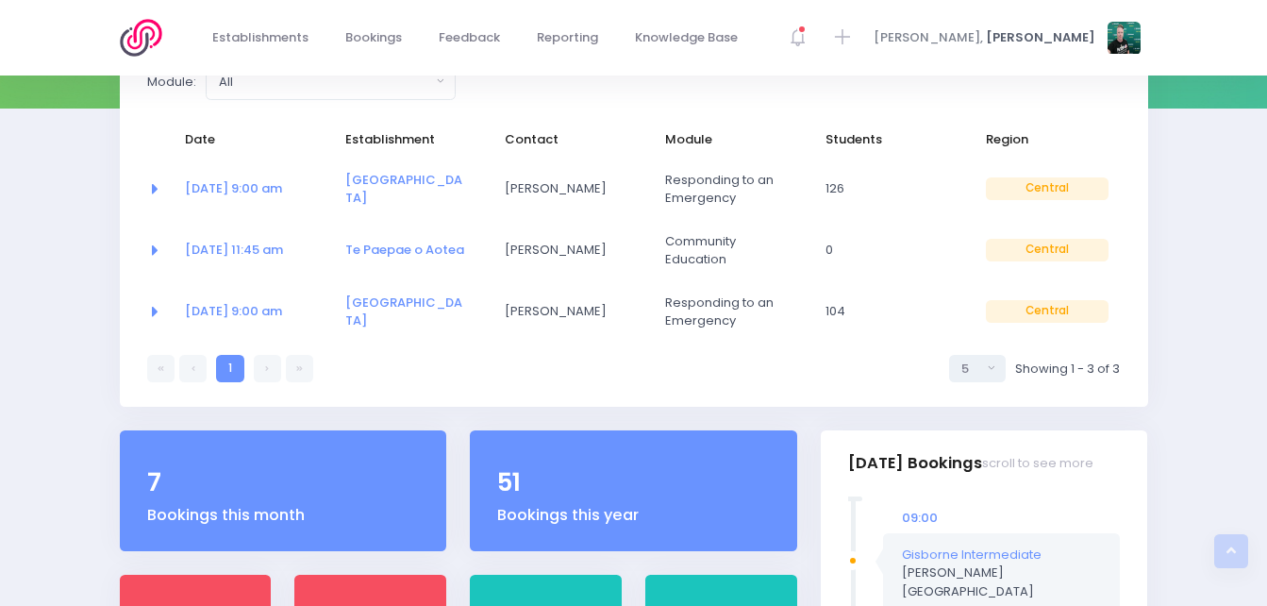
scroll to position [283, 0]
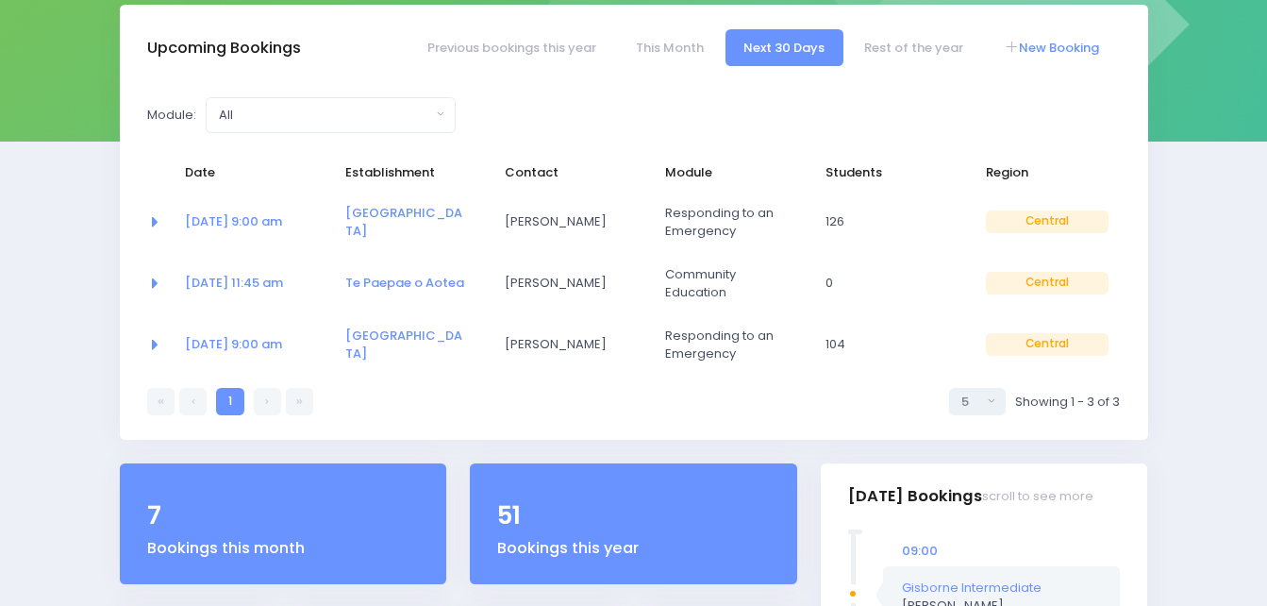
click at [1085, 55] on link "New Booking" at bounding box center [1051, 47] width 132 height 37
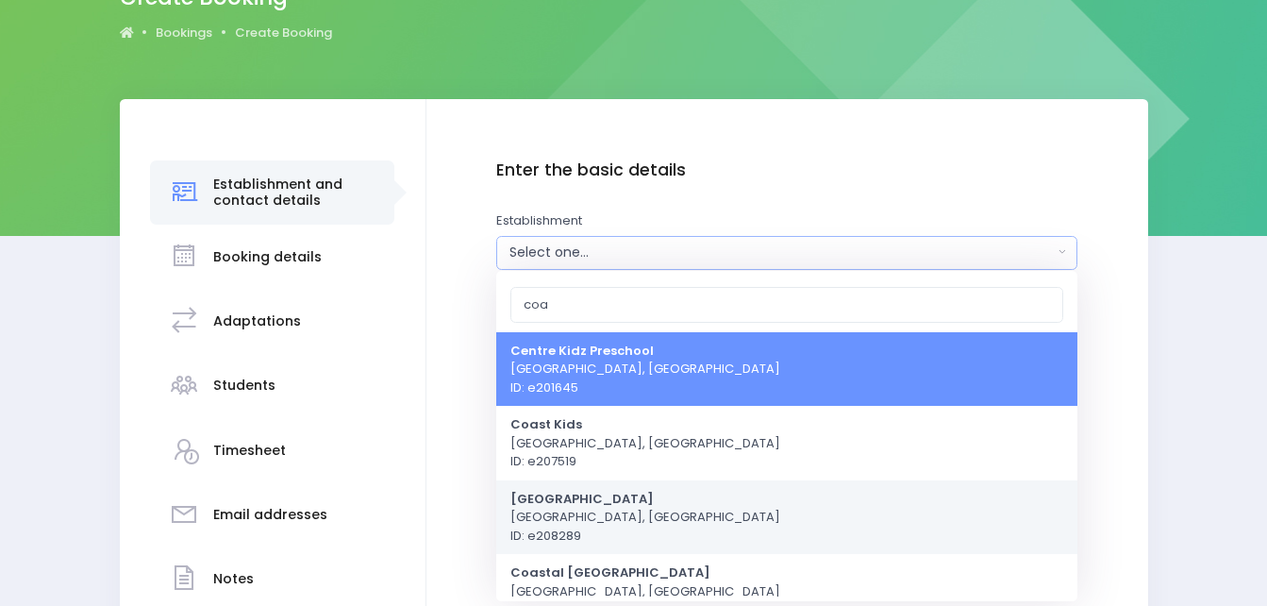
scroll to position [94, 0]
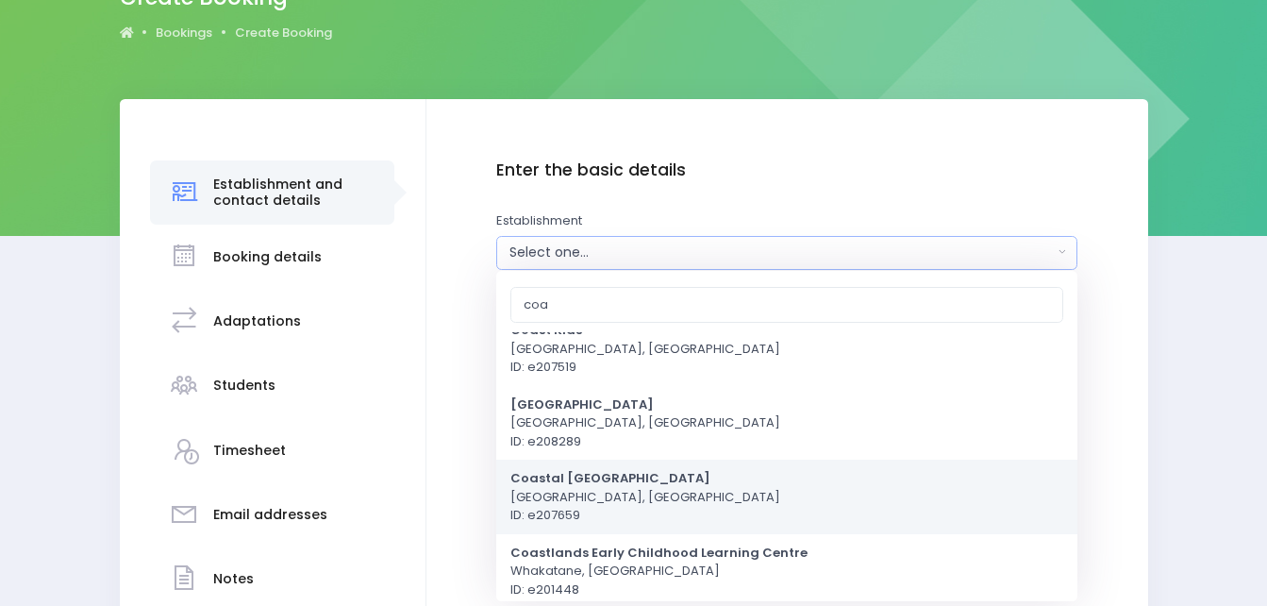
type input "coa"
click at [691, 478] on link "Coastal Taranaki School Okato, Central Region ID: e207659" at bounding box center [786, 497] width 581 height 75
select select "207659"
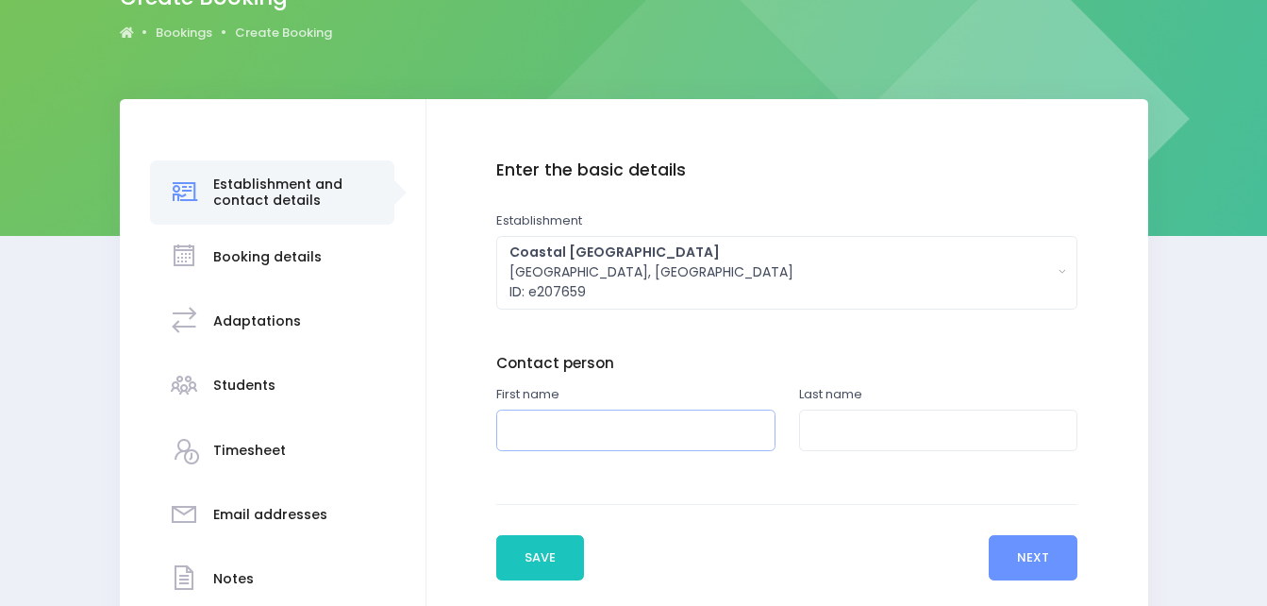
click at [646, 432] on input "text" at bounding box center [635, 431] width 279 height 42
paste input "[PERSON_NAME]"
type input "[PERSON_NAME]"
paste input "[PERSON_NAME]"
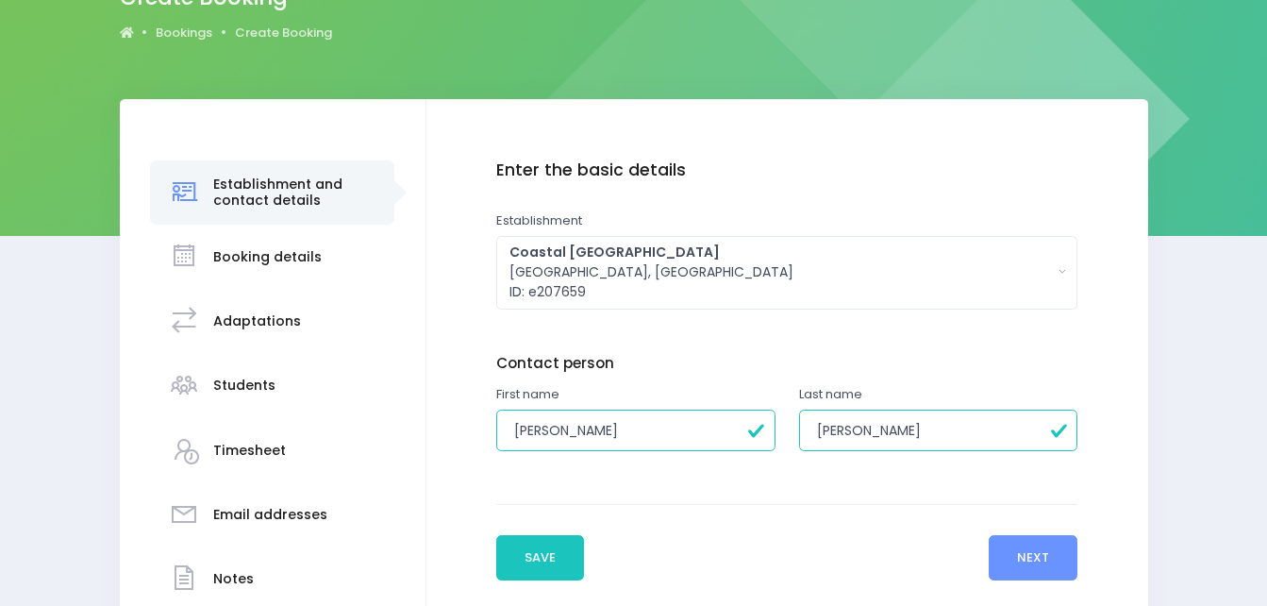
drag, startPoint x: 862, startPoint y: 430, endPoint x: 780, endPoint y: 434, distance: 82.2
click at [780, 434] on div "First name Renee Leathley Last name Renee Leathley" at bounding box center [786, 429] width 605 height 88
type input "Leathley"
drag, startPoint x: 631, startPoint y: 426, endPoint x: 566, endPoint y: 430, distance: 65.3
click at [566, 430] on input "[PERSON_NAME]" at bounding box center [635, 431] width 279 height 42
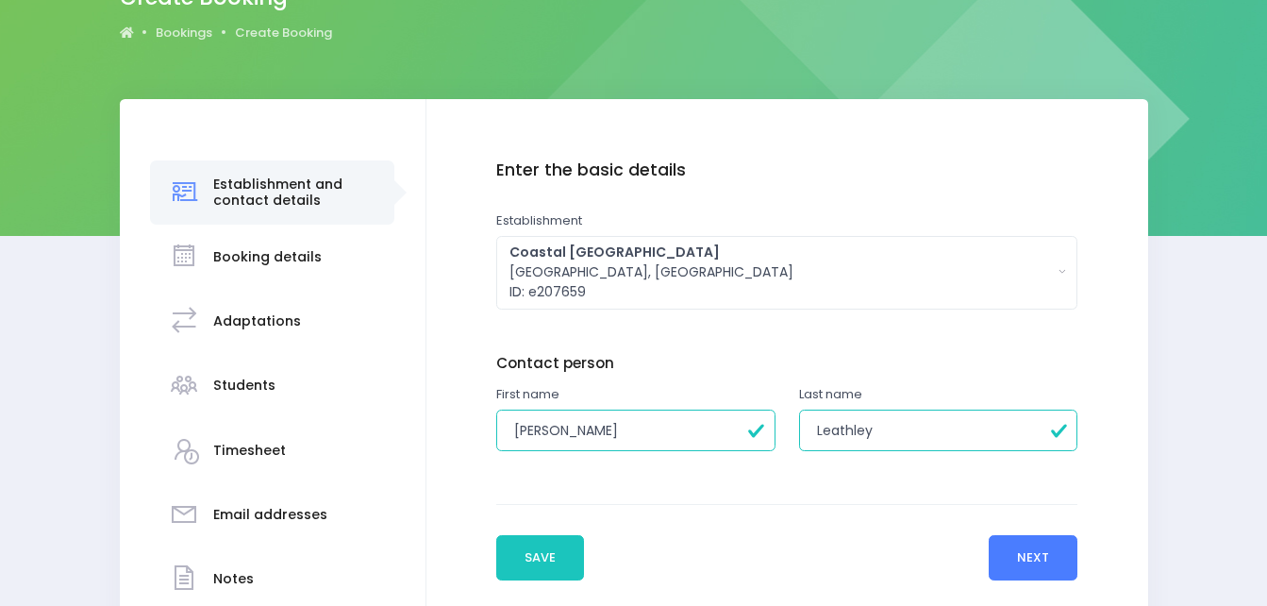
type input "Renee"
click at [1023, 546] on button "Next" at bounding box center [1034, 557] width 90 height 45
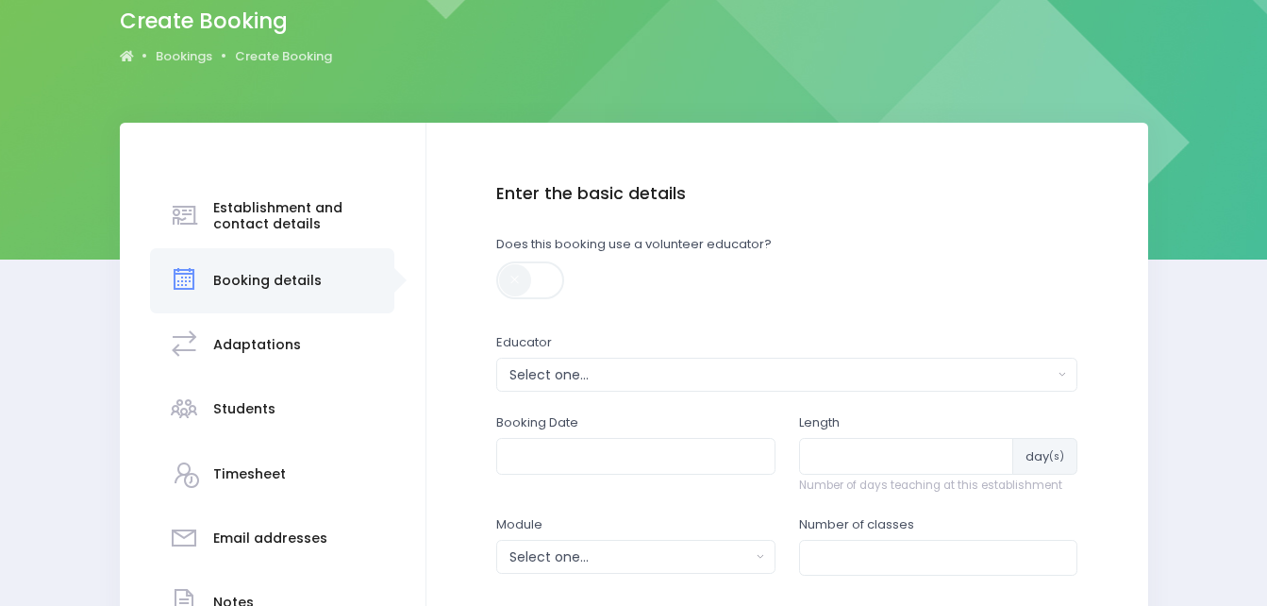
scroll to position [189, 0]
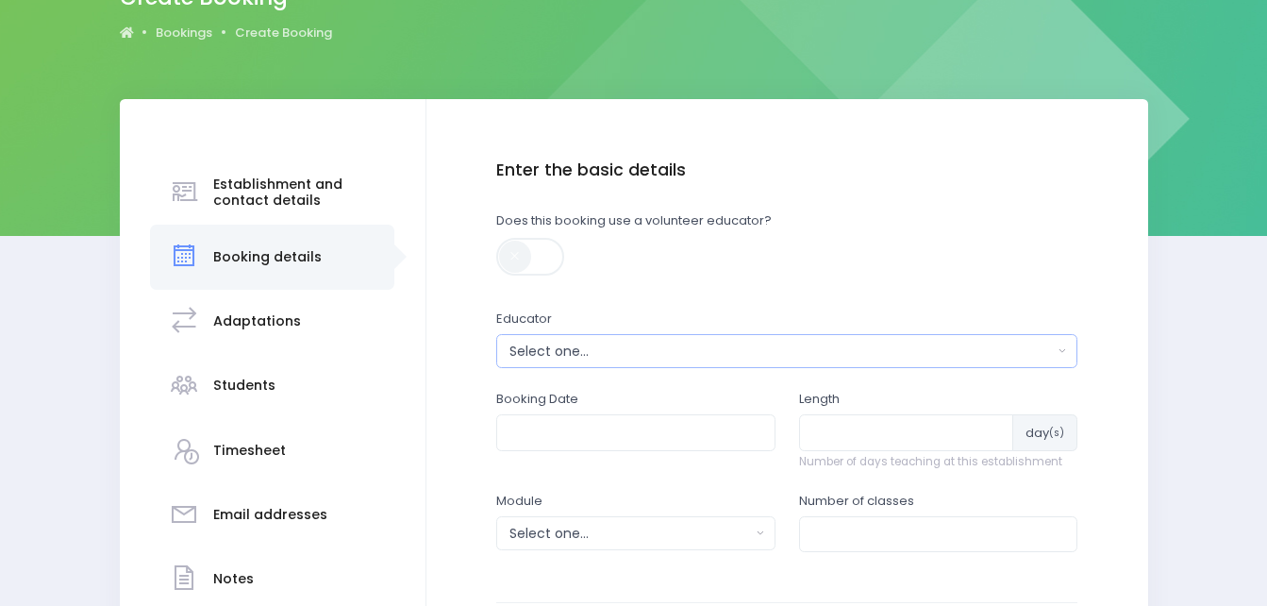
click at [701, 355] on div "Select one..." at bounding box center [782, 352] width 544 height 20
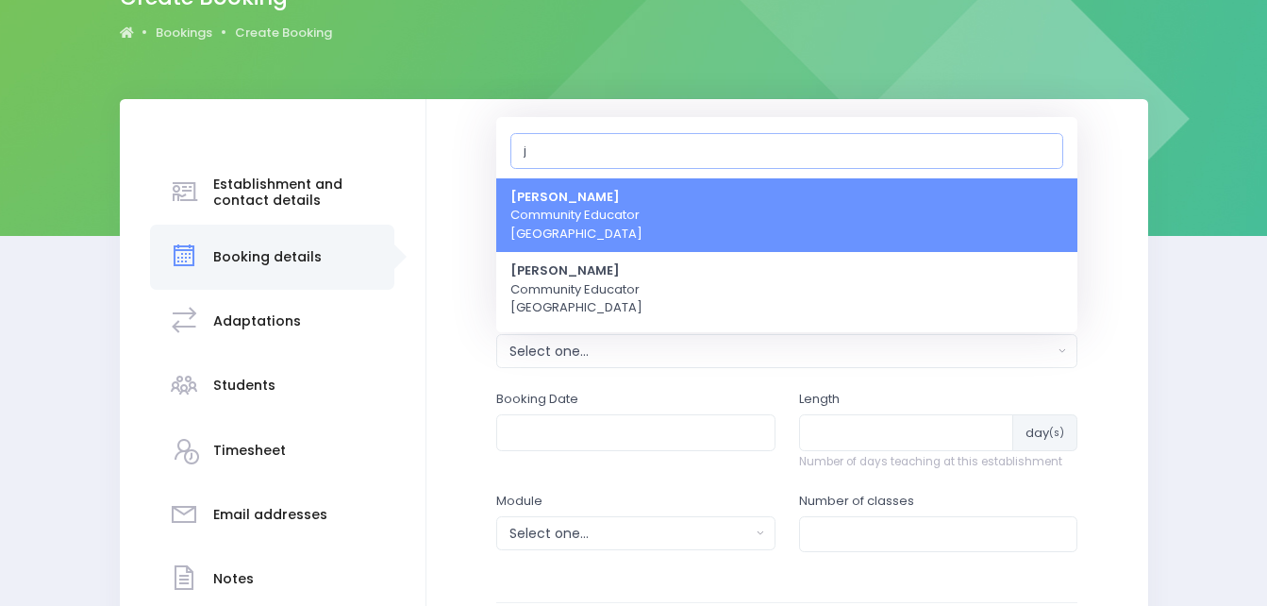
type input "ju"
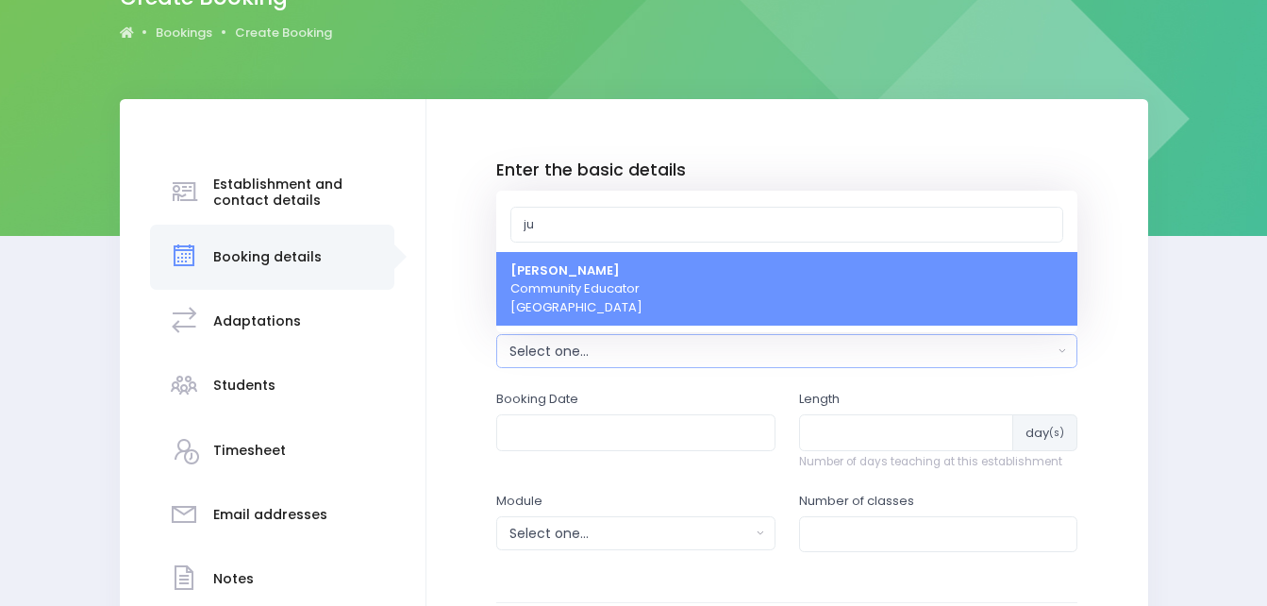
select select "362959"
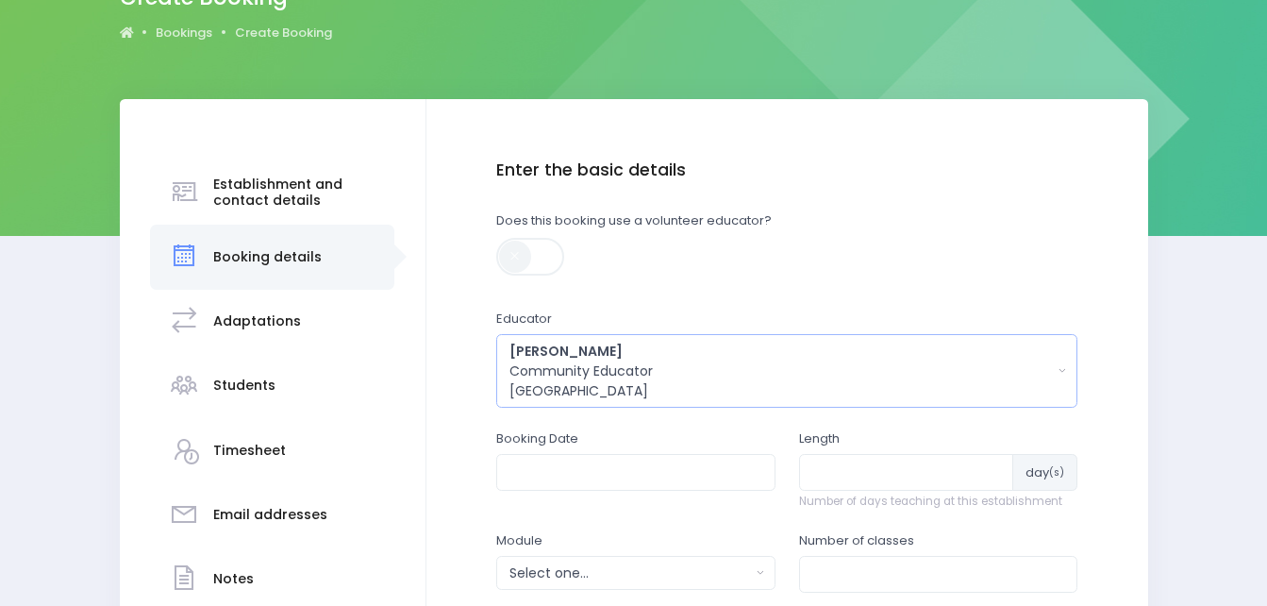
scroll to position [283, 0]
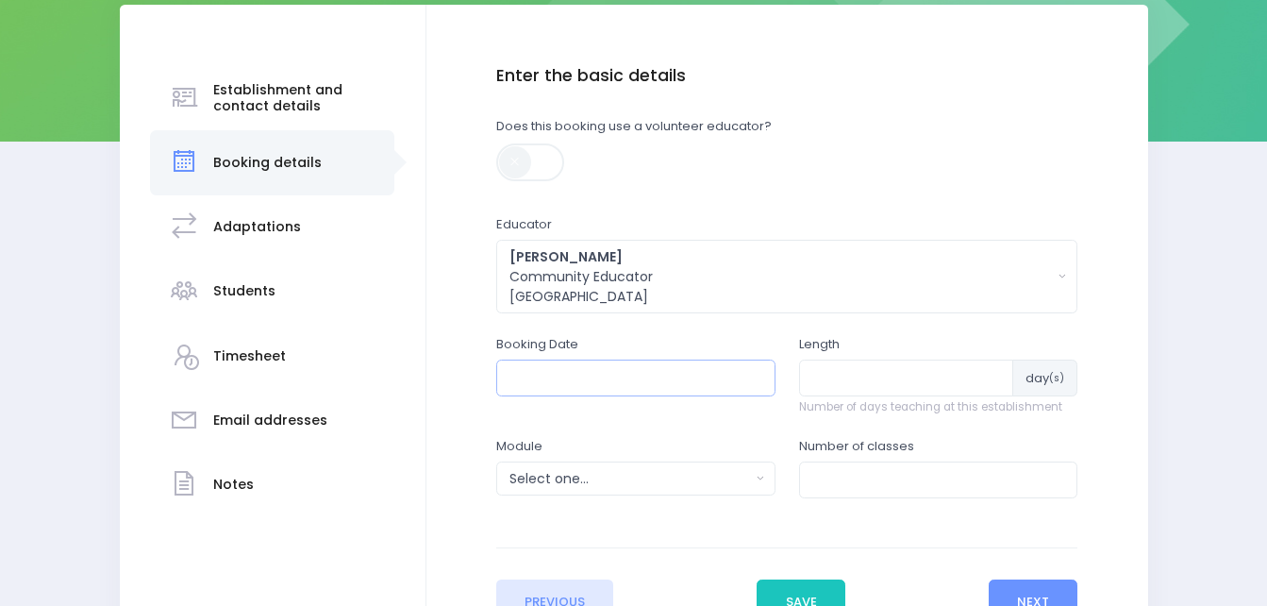
click at [665, 386] on input "text" at bounding box center [635, 378] width 279 height 36
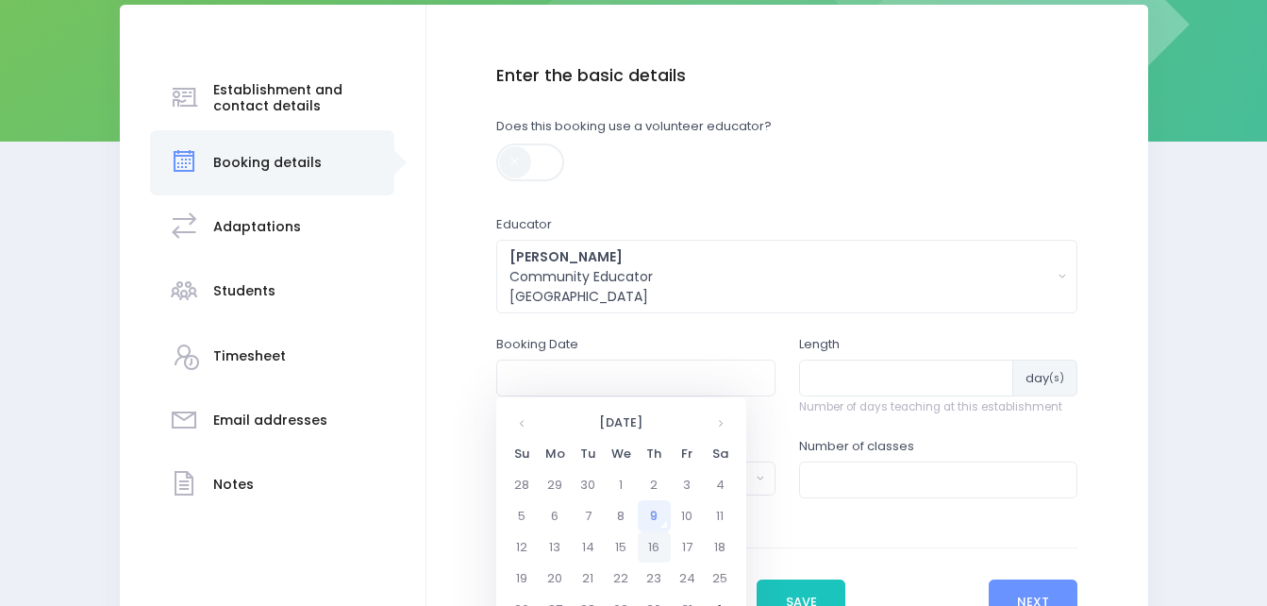
click at [649, 538] on td "16" at bounding box center [654, 546] width 33 height 31
click at [652, 508] on span "9" at bounding box center [639, 511] width 33 height 25
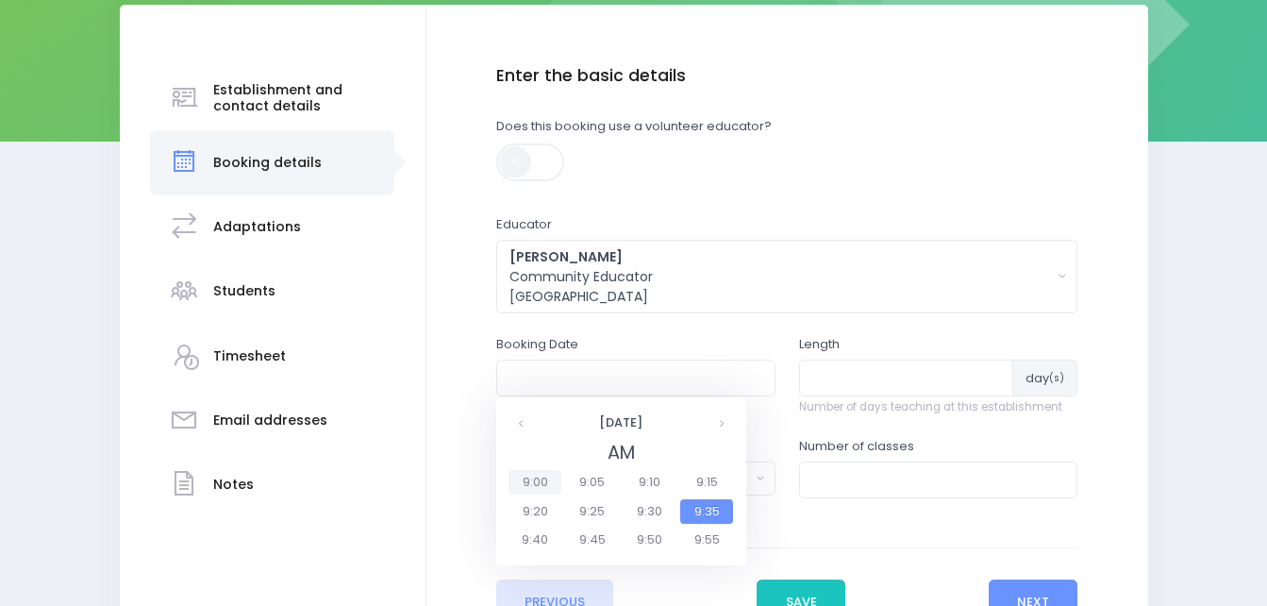
click at [529, 483] on span "9:00" at bounding box center [535, 482] width 53 height 25
type input "16/10/2025 09:00 AM"
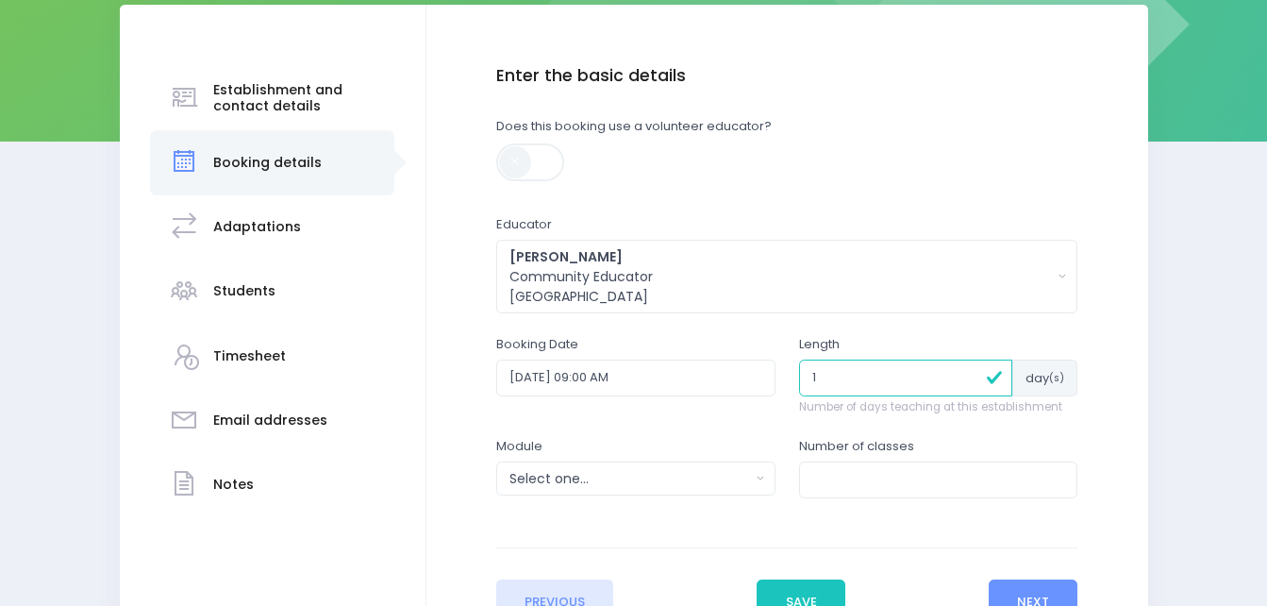
click at [991, 368] on input "1" at bounding box center [906, 378] width 214 height 36
click at [967, 372] on input "2" at bounding box center [906, 378] width 214 height 36
type input "3"
click at [967, 372] on input "3" at bounding box center [906, 378] width 214 height 36
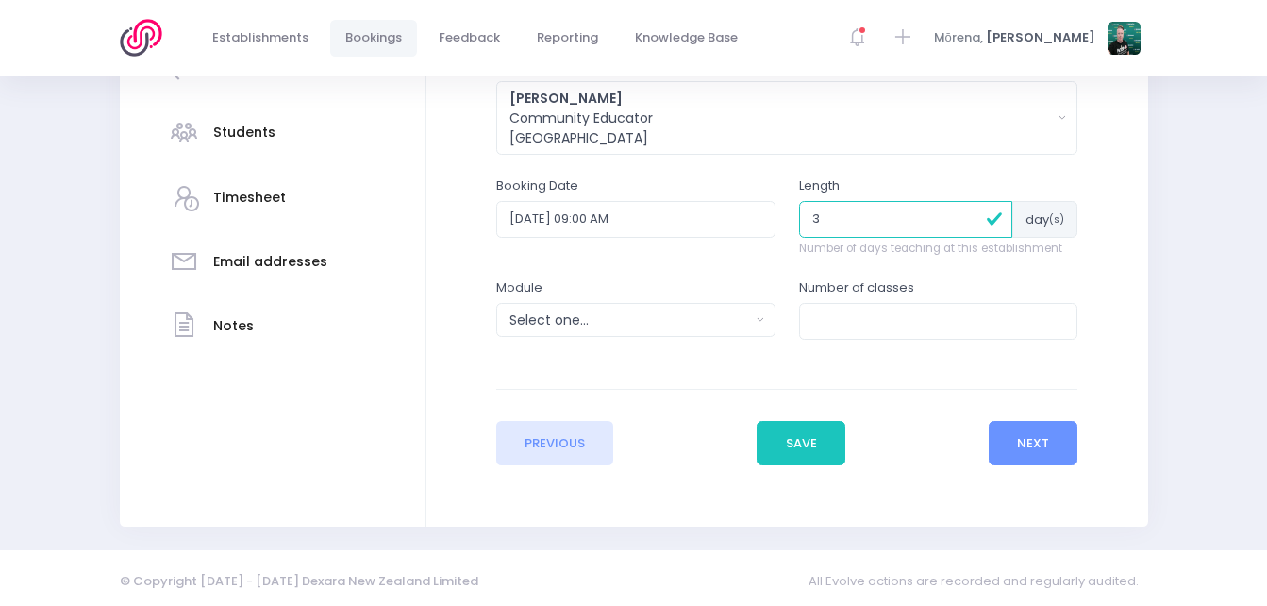
scroll to position [447, 0]
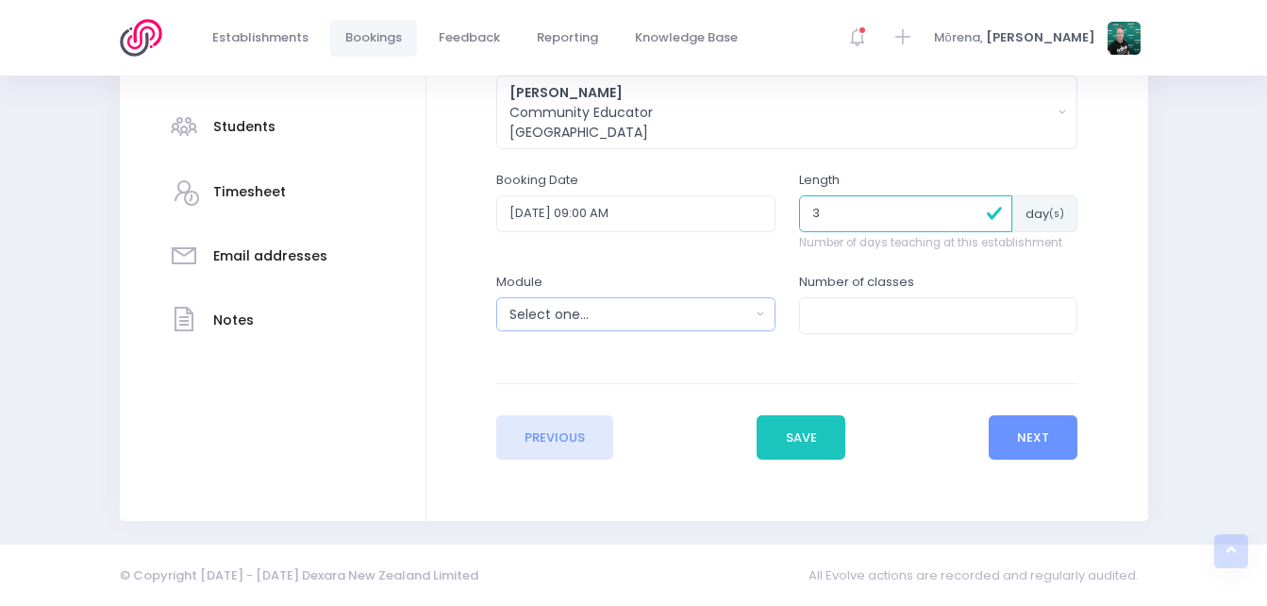
click at [657, 319] on div "Select one..." at bounding box center [630, 315] width 241 height 20
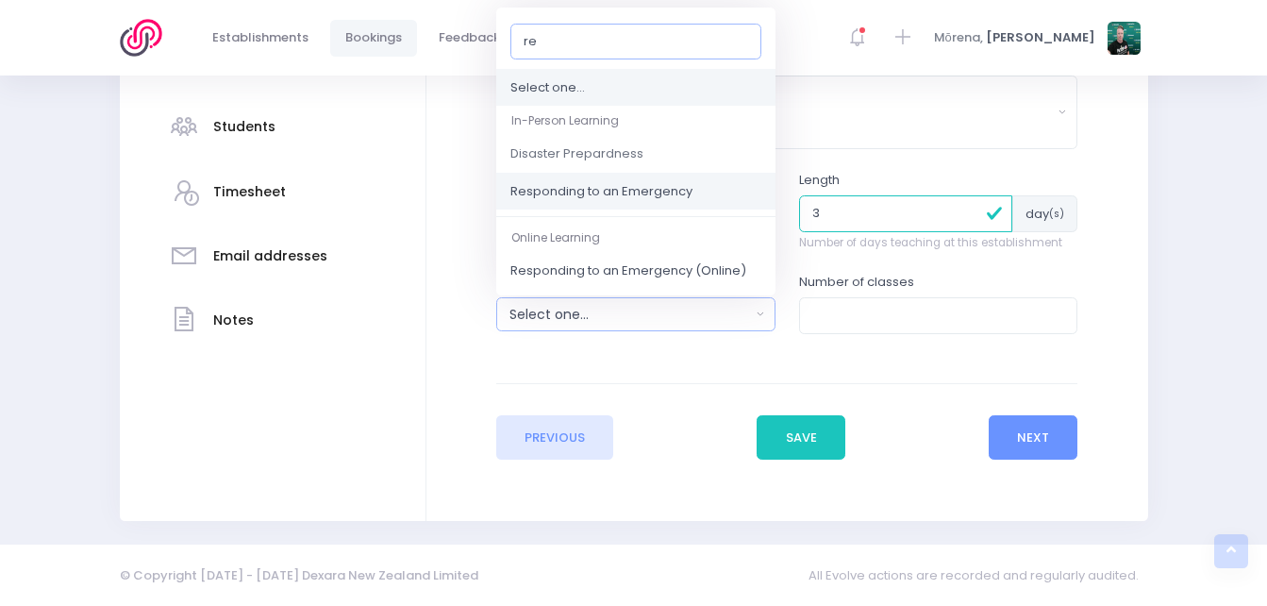
type input "re"
click at [632, 183] on span "Responding to an Emergency" at bounding box center [602, 191] width 182 height 19
select select "Responding to an Emergency"
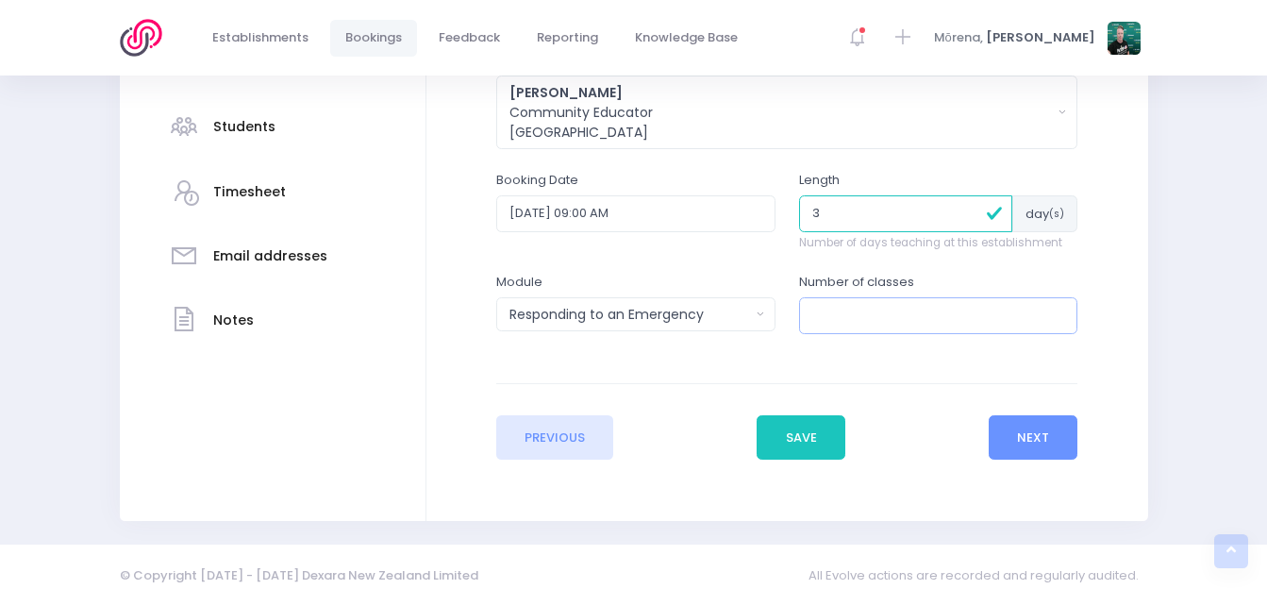
click at [877, 316] on input "number" at bounding box center [938, 315] width 279 height 36
type input "12"
click at [1021, 441] on button "Next" at bounding box center [1034, 437] width 90 height 45
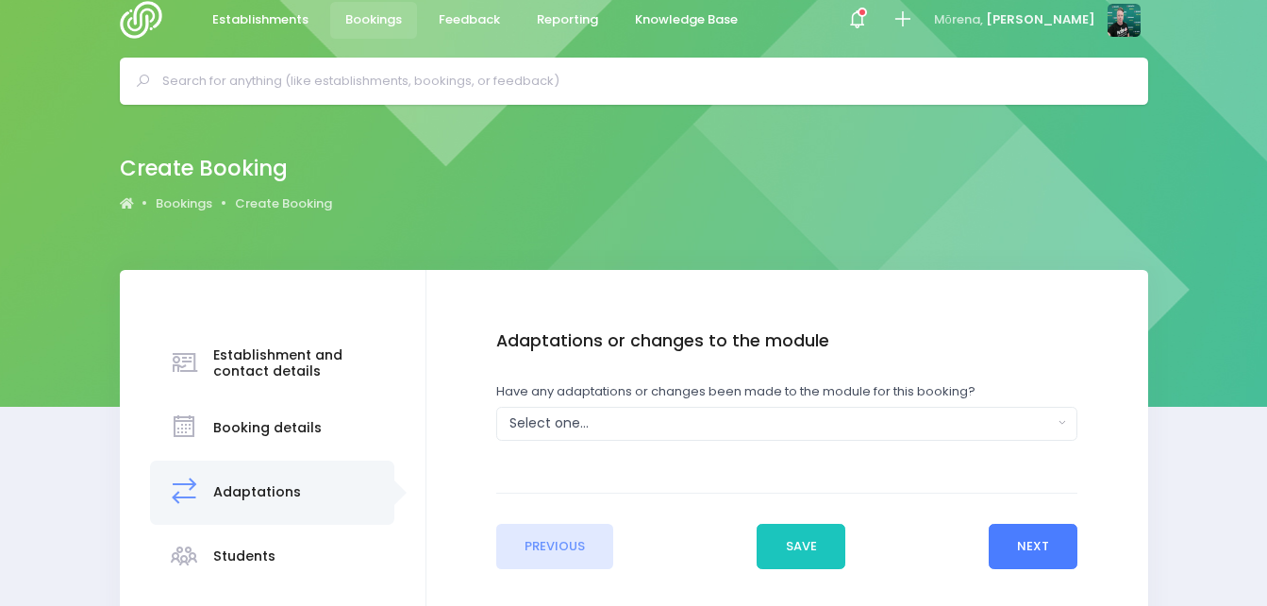
scroll to position [0, 0]
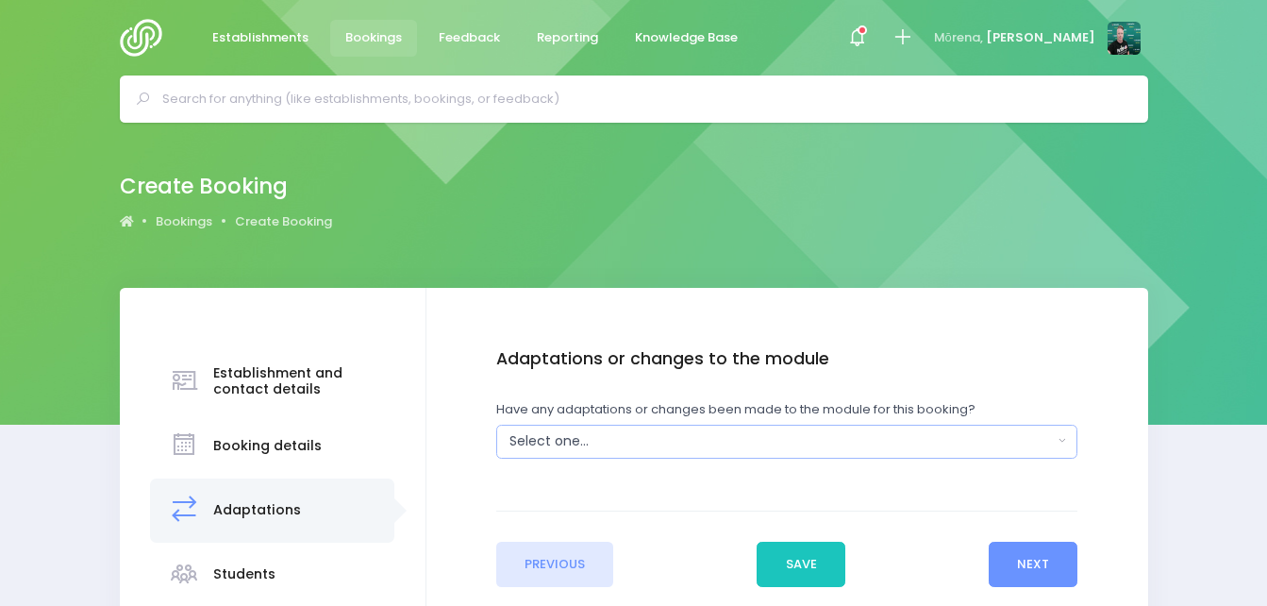
click at [878, 442] on div "Select one..." at bounding box center [782, 441] width 544 height 20
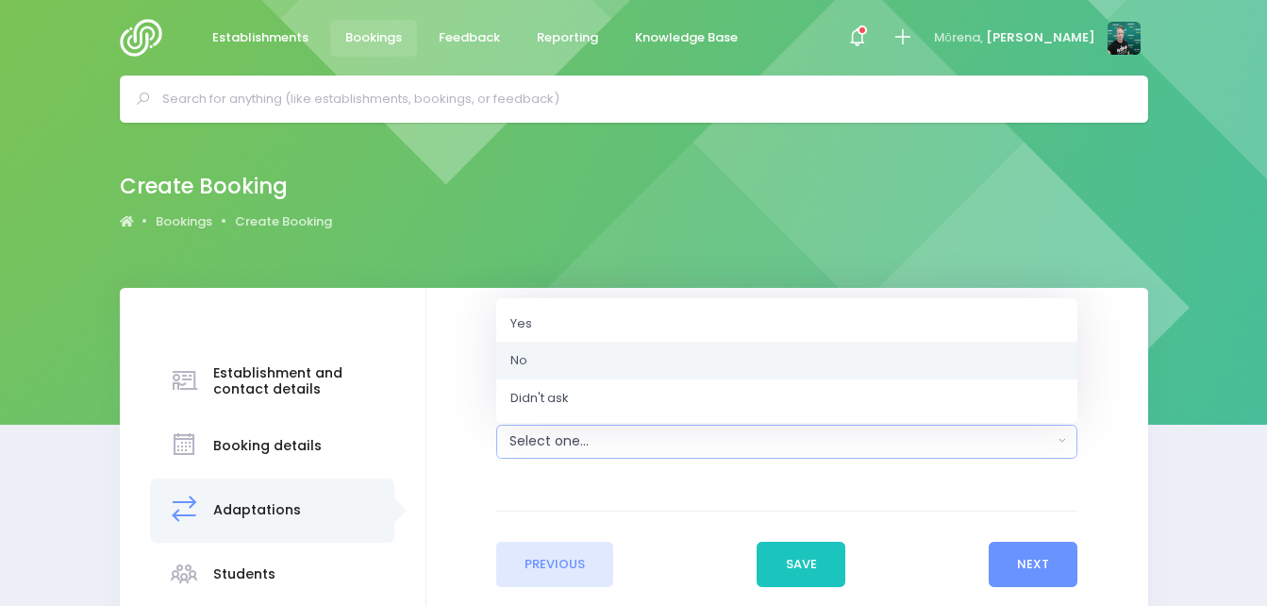
click at [812, 372] on link "No" at bounding box center [786, 361] width 581 height 38
select select "No"
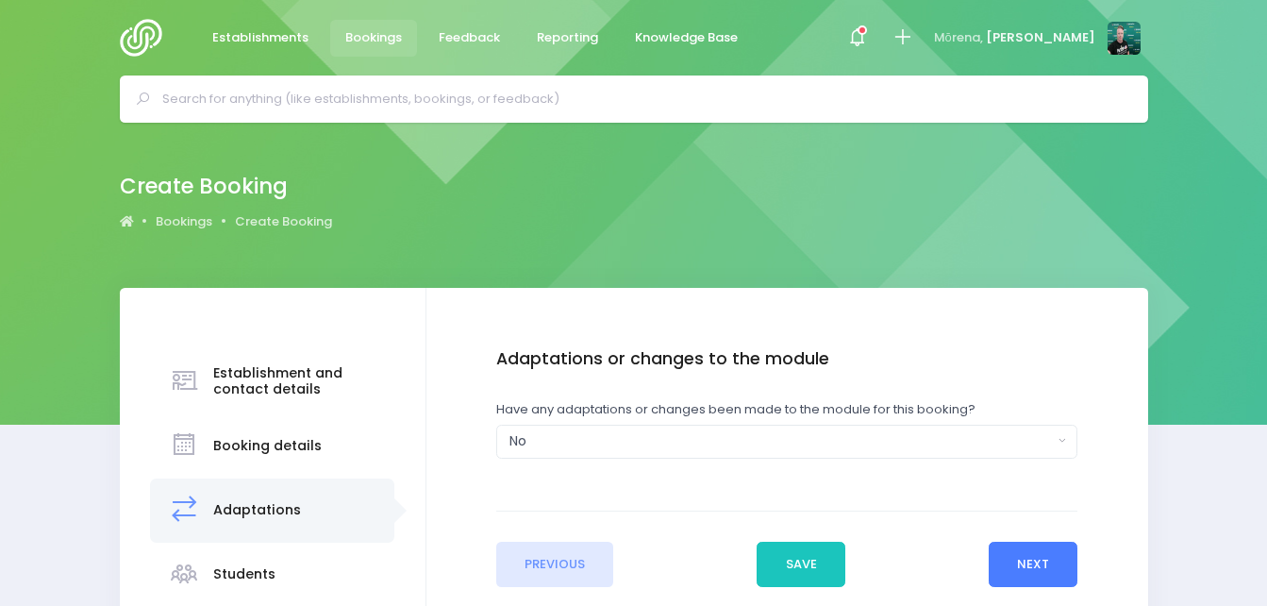
click at [1034, 562] on button "Next" at bounding box center [1034, 564] width 90 height 45
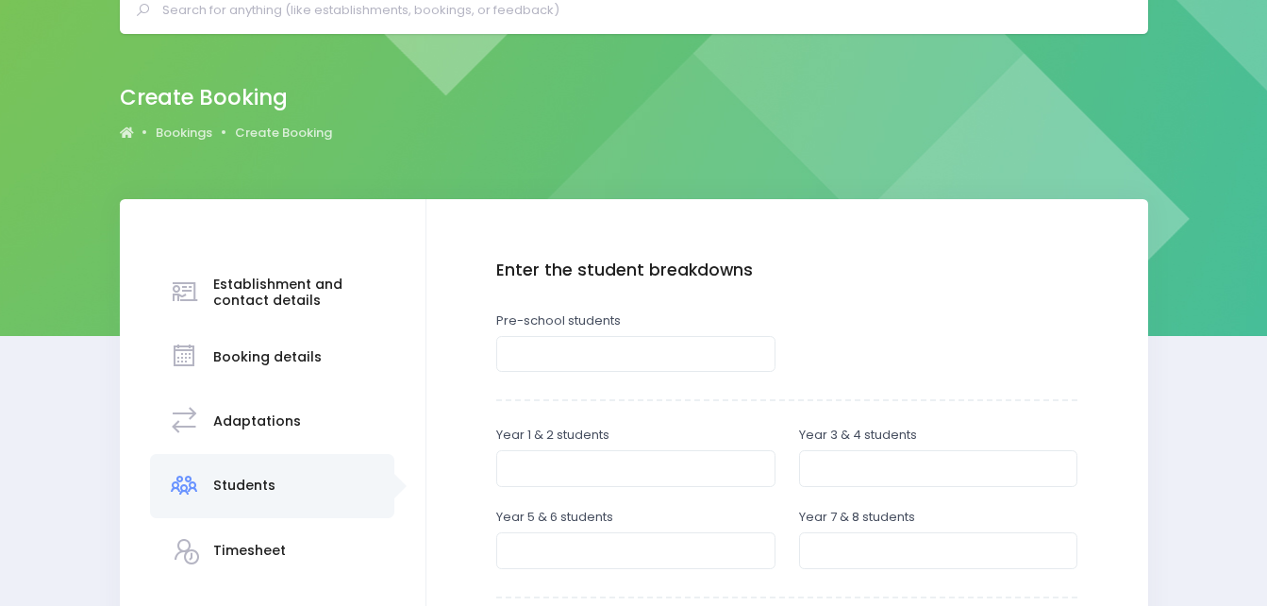
scroll to position [377, 0]
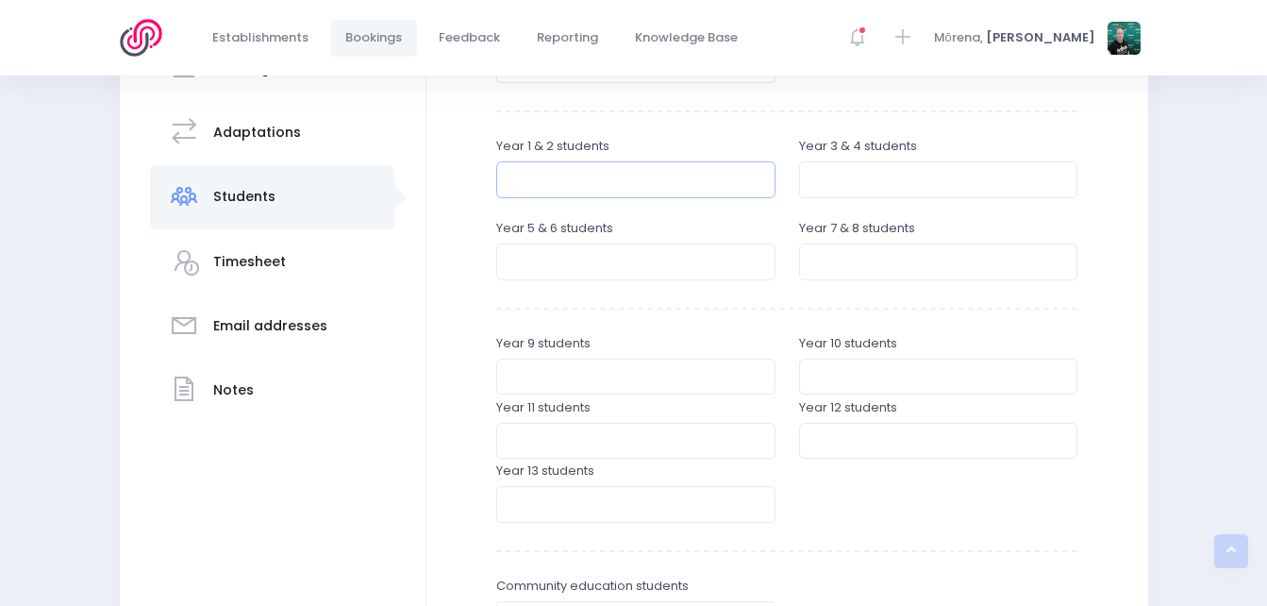
click at [715, 184] on input "number" at bounding box center [635, 179] width 279 height 36
type input "73"
click at [909, 184] on input "number" at bounding box center [938, 179] width 279 height 36
type input "38"
click at [598, 257] on input "number" at bounding box center [635, 261] width 279 height 36
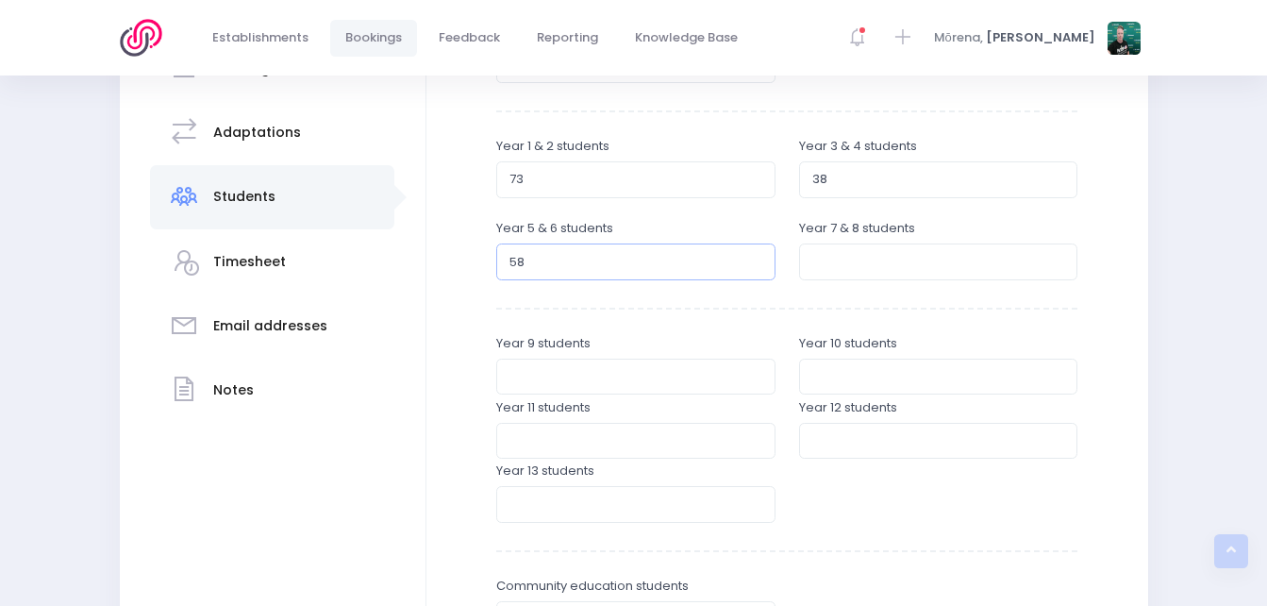
type input "58"
click at [835, 254] on input "number" at bounding box center [938, 261] width 279 height 36
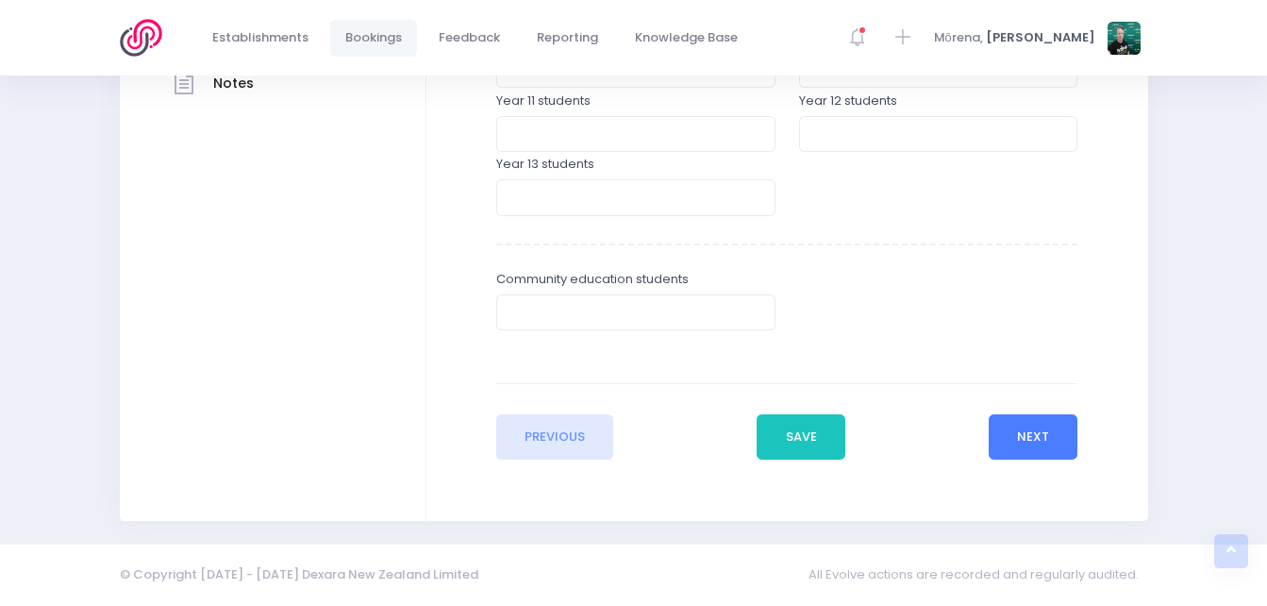
type input "68"
click at [1014, 428] on button "Next" at bounding box center [1034, 436] width 90 height 45
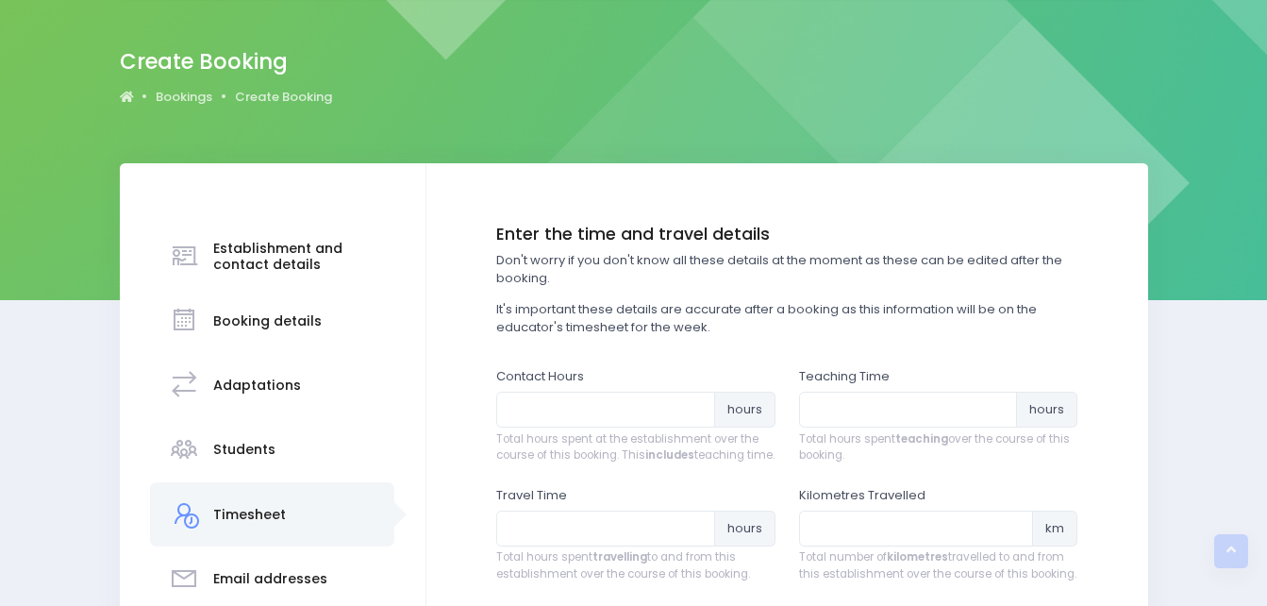
scroll to position [0, 0]
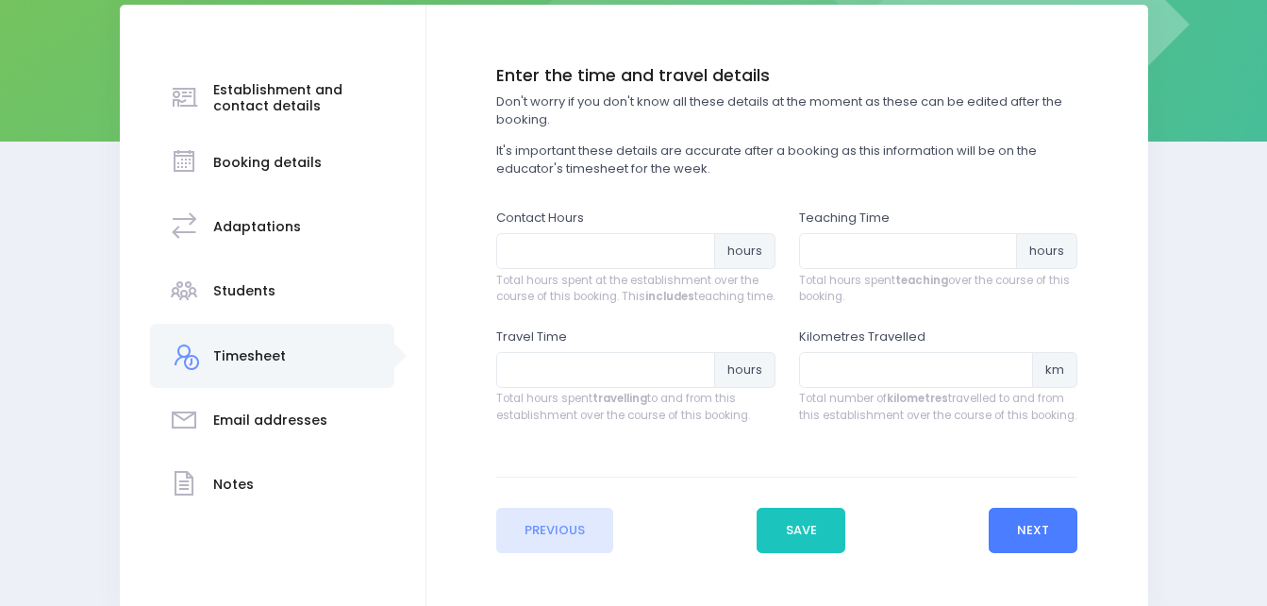
click at [1004, 545] on button "Next" at bounding box center [1034, 530] width 90 height 45
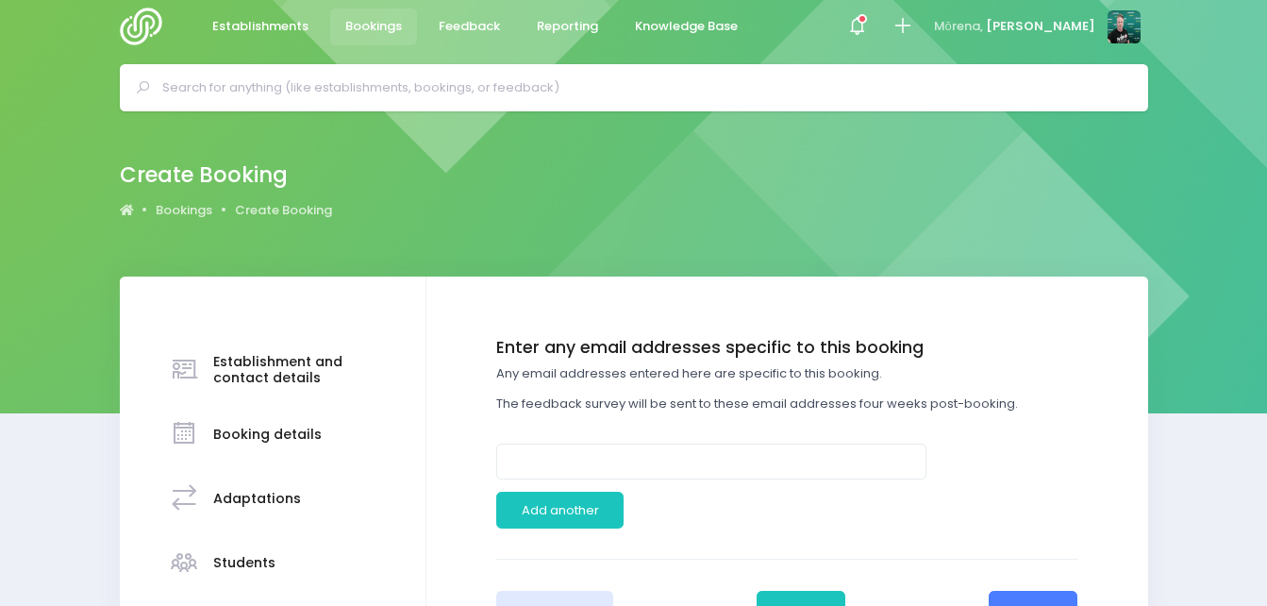
scroll to position [165, 0]
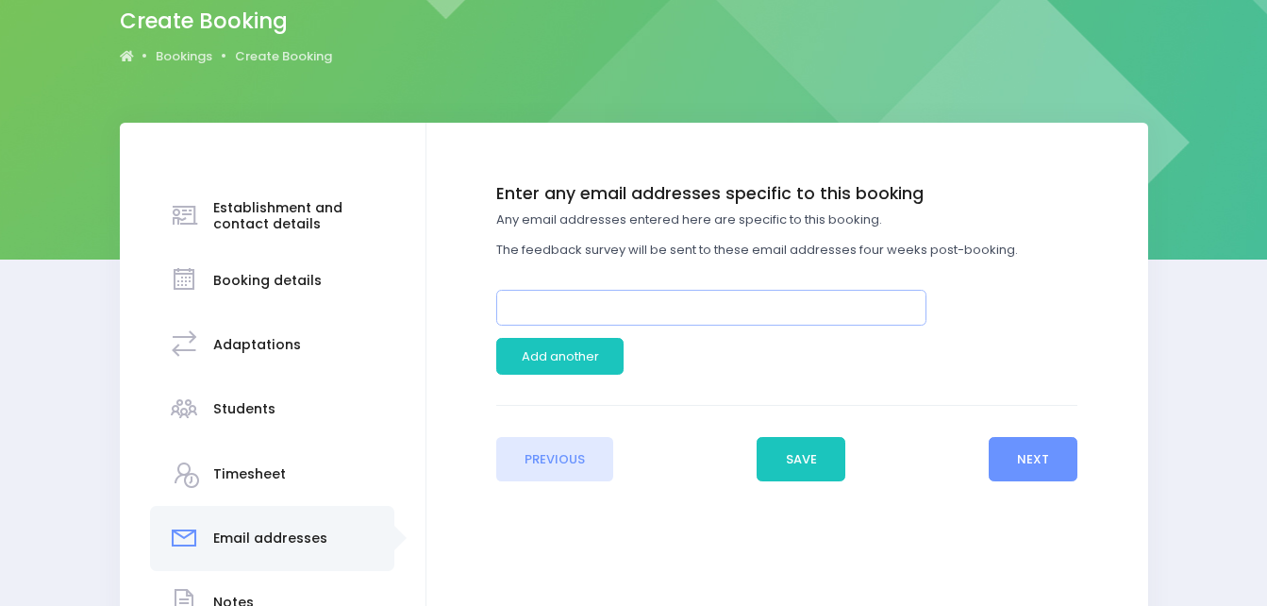
click at [716, 312] on input "email" at bounding box center [711, 308] width 430 height 36
paste input "renee@coastaltaranaki.school.nz"
type input "renee@coastaltaranaki.school.nz"
click at [790, 461] on button "Save" at bounding box center [801, 459] width 89 height 45
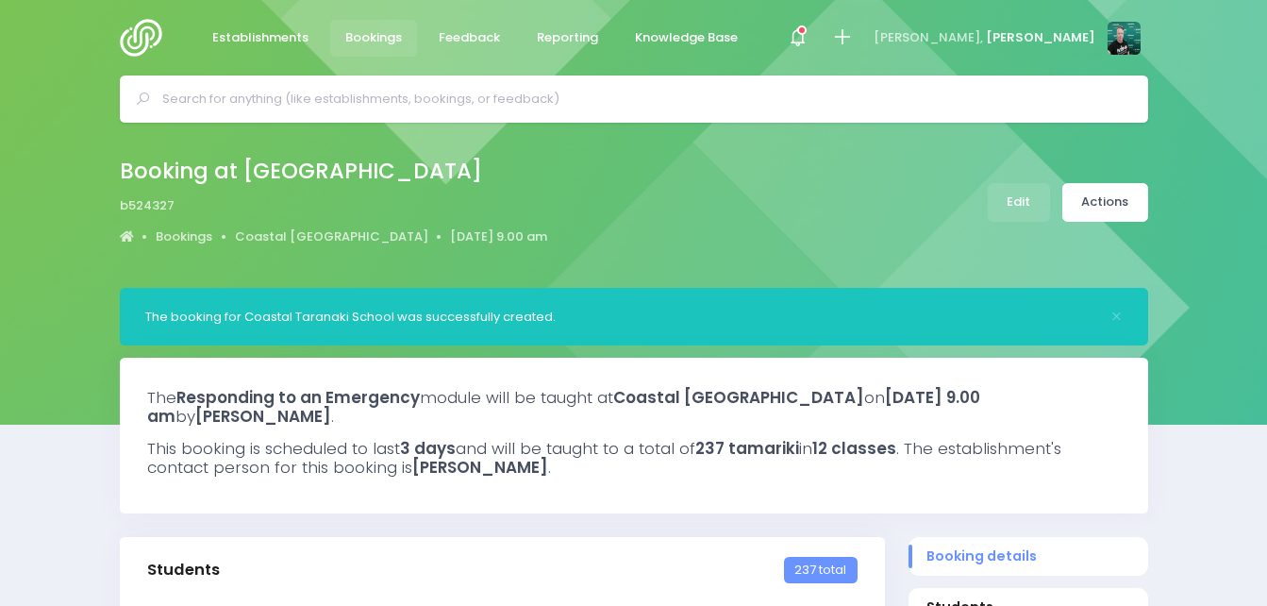
select select "5"
click at [145, 43] on img at bounding box center [147, 38] width 54 height 38
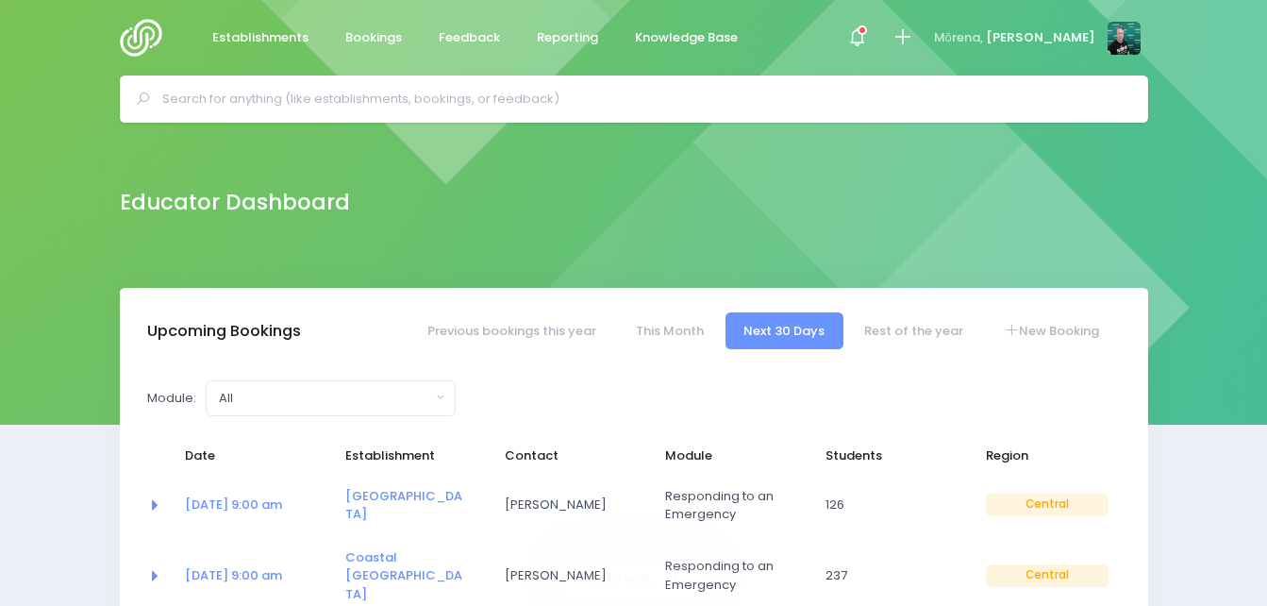
select select "5"
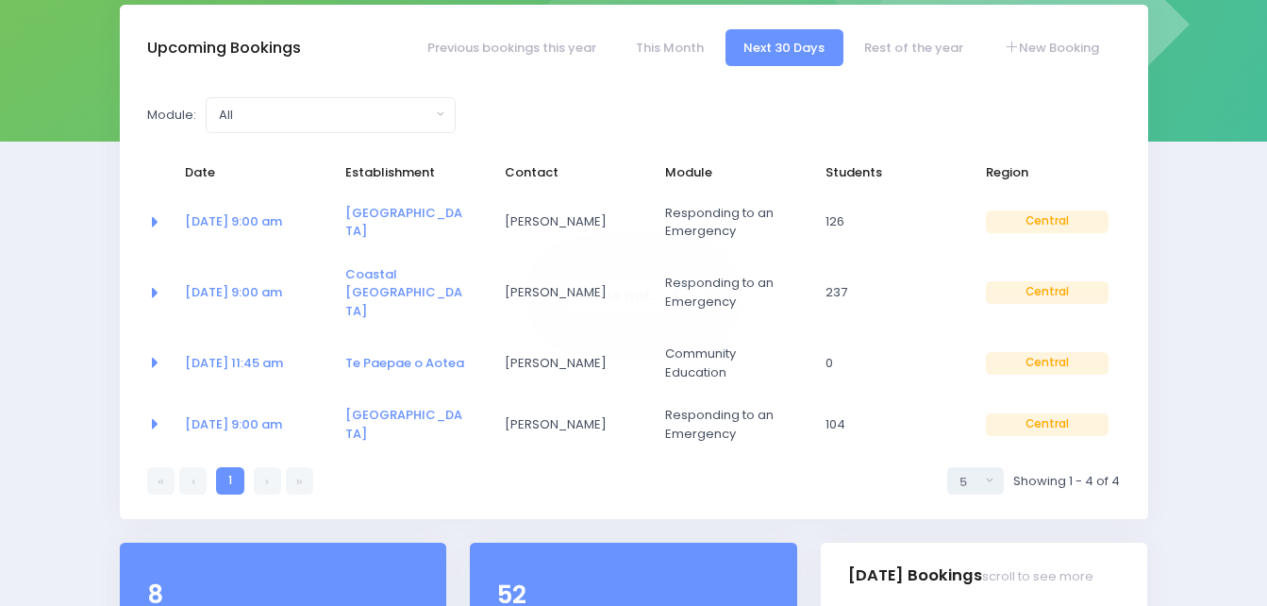
scroll to position [283, 0]
click at [279, 354] on link "22 Oct at 11:45 am" at bounding box center [234, 363] width 98 height 18
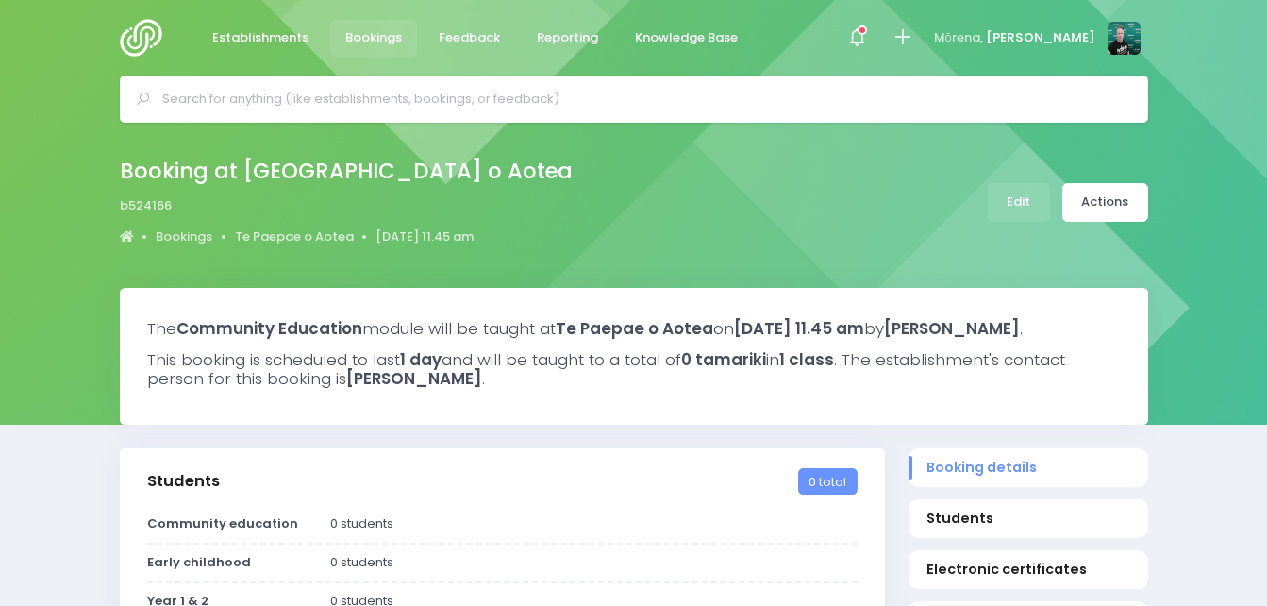
select select "5"
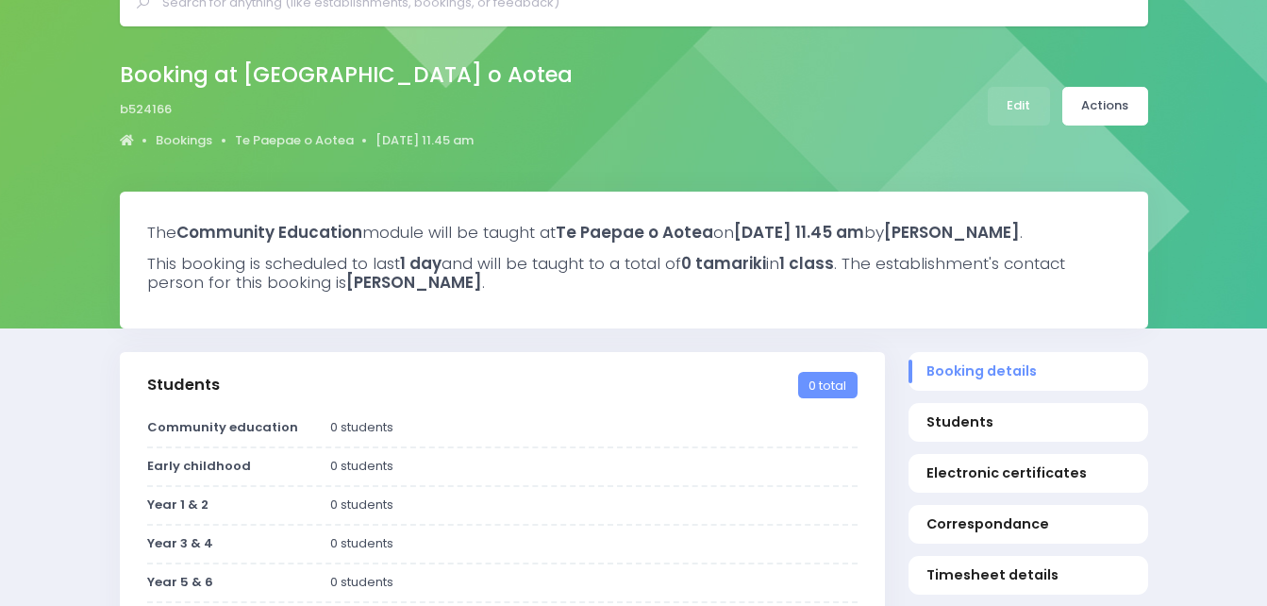
scroll to position [94, 0]
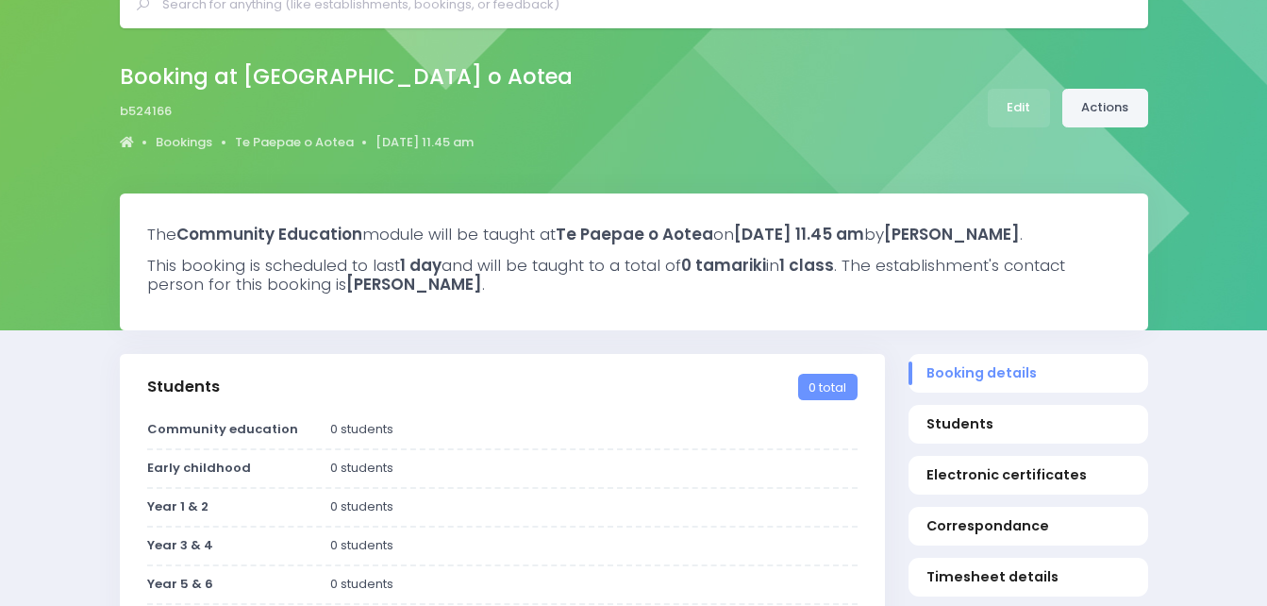
click at [1104, 115] on link "Actions" at bounding box center [1106, 108] width 86 height 39
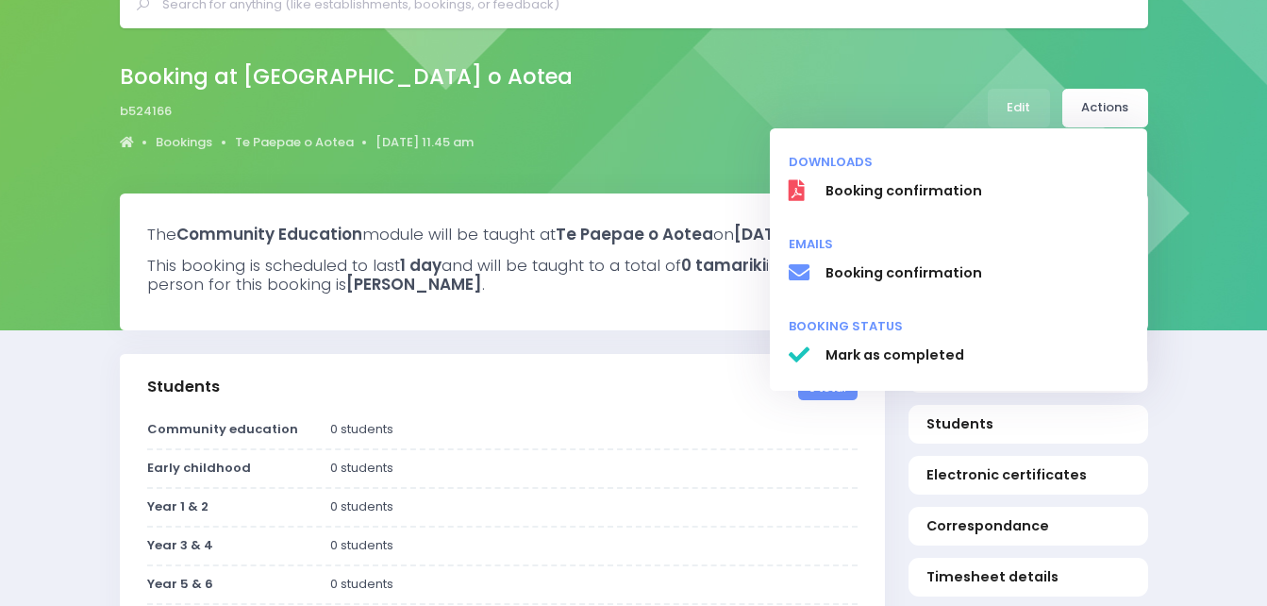
click at [701, 152] on div "Booking at Te Paepae o Aotea b524166 Bookings Te Paepae o Aotea 22 October 2025…" at bounding box center [634, 108] width 1076 height 99
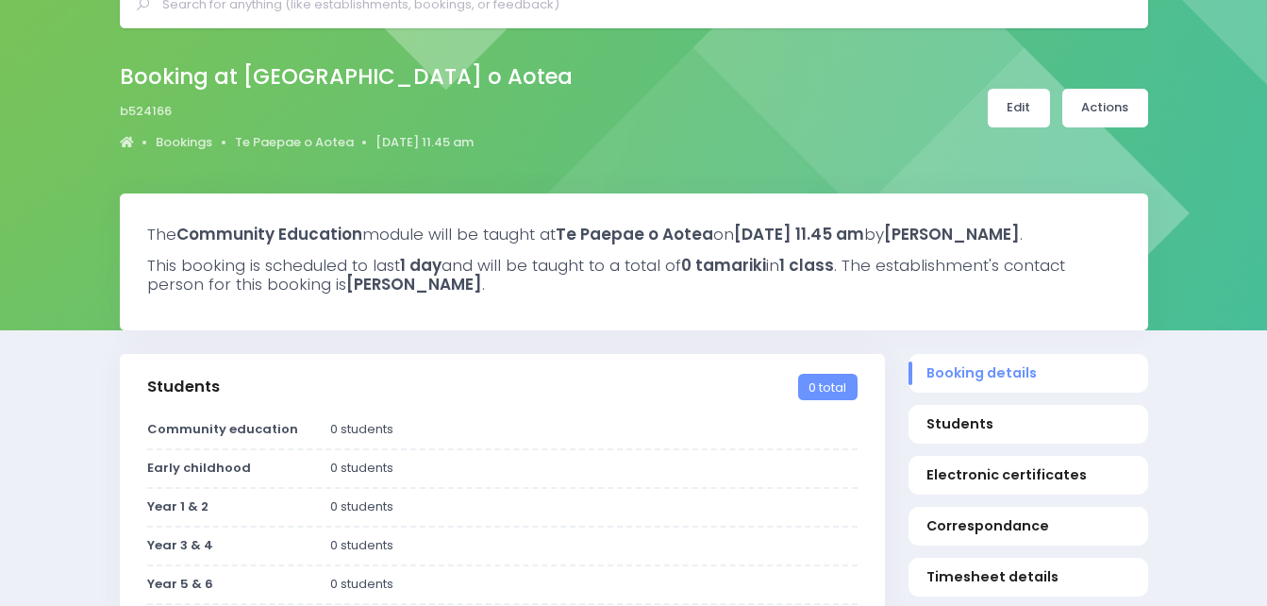
click at [1025, 108] on link "Edit" at bounding box center [1019, 108] width 62 height 39
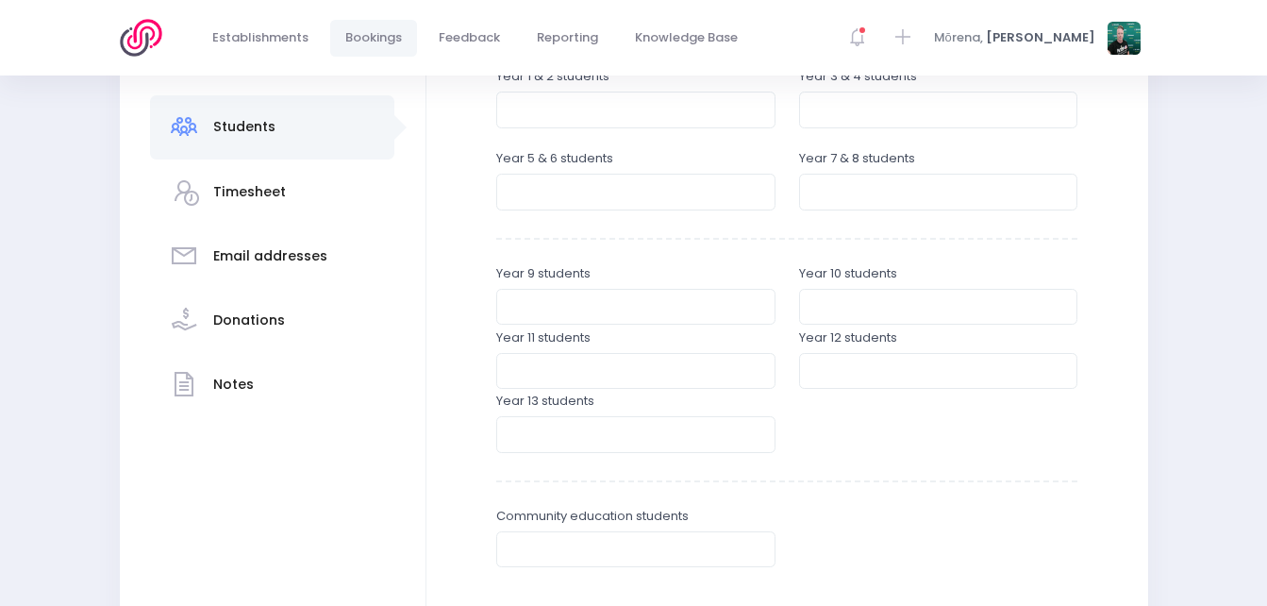
scroll to position [472, 0]
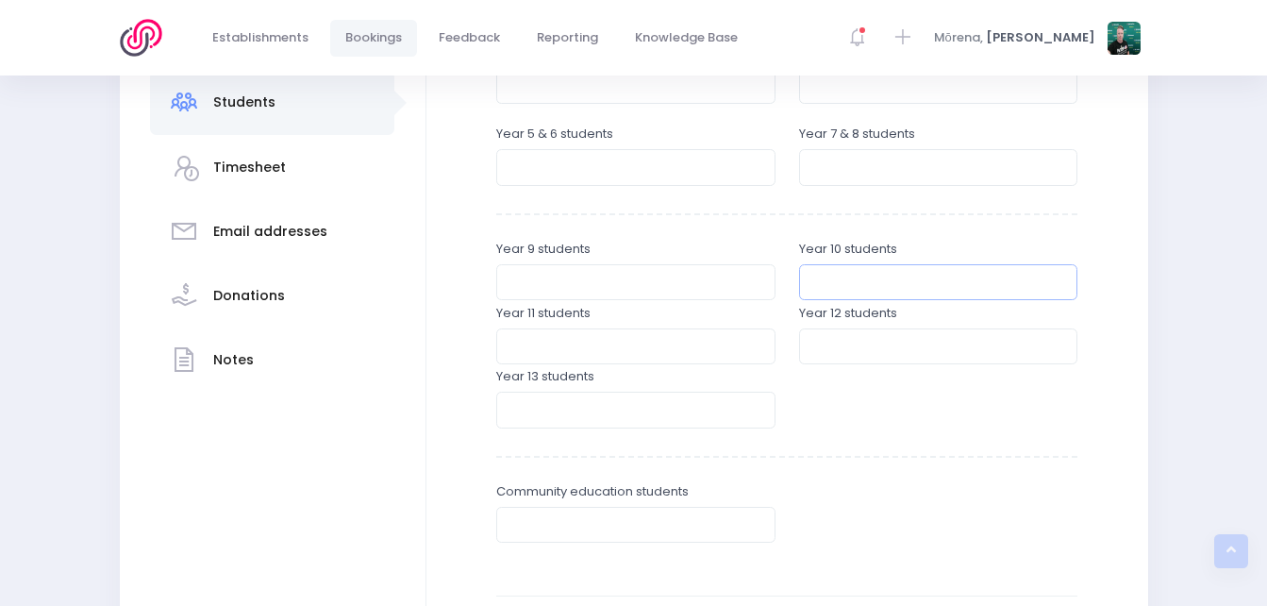
click at [873, 289] on input "number" at bounding box center [938, 282] width 279 height 36
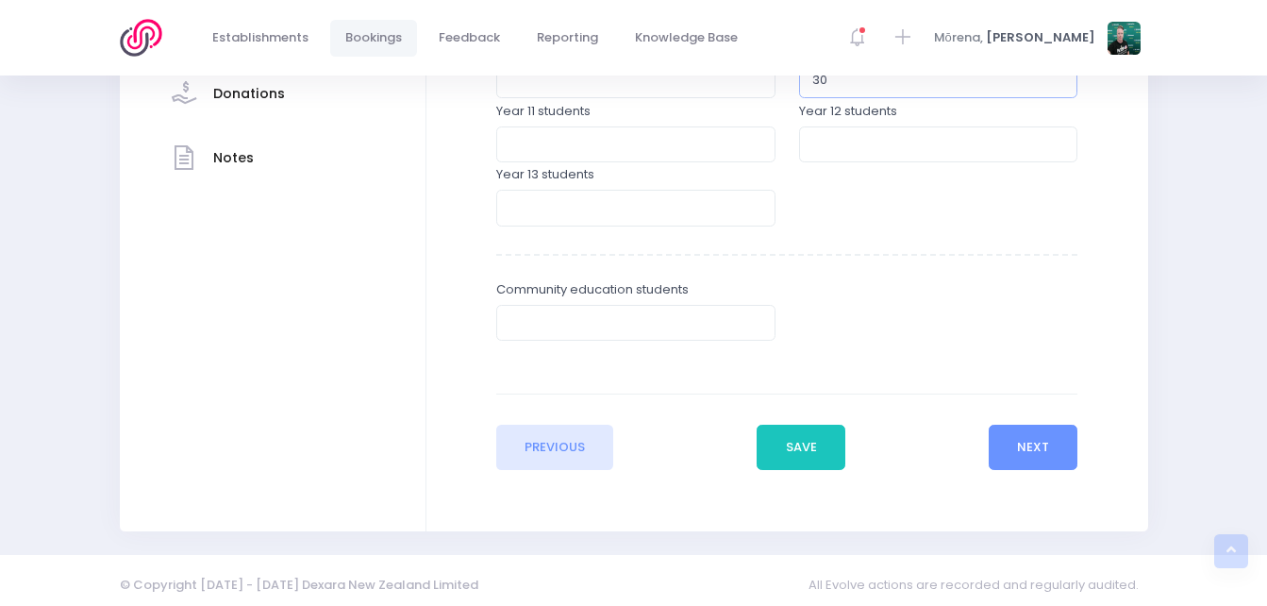
scroll to position [684, 0]
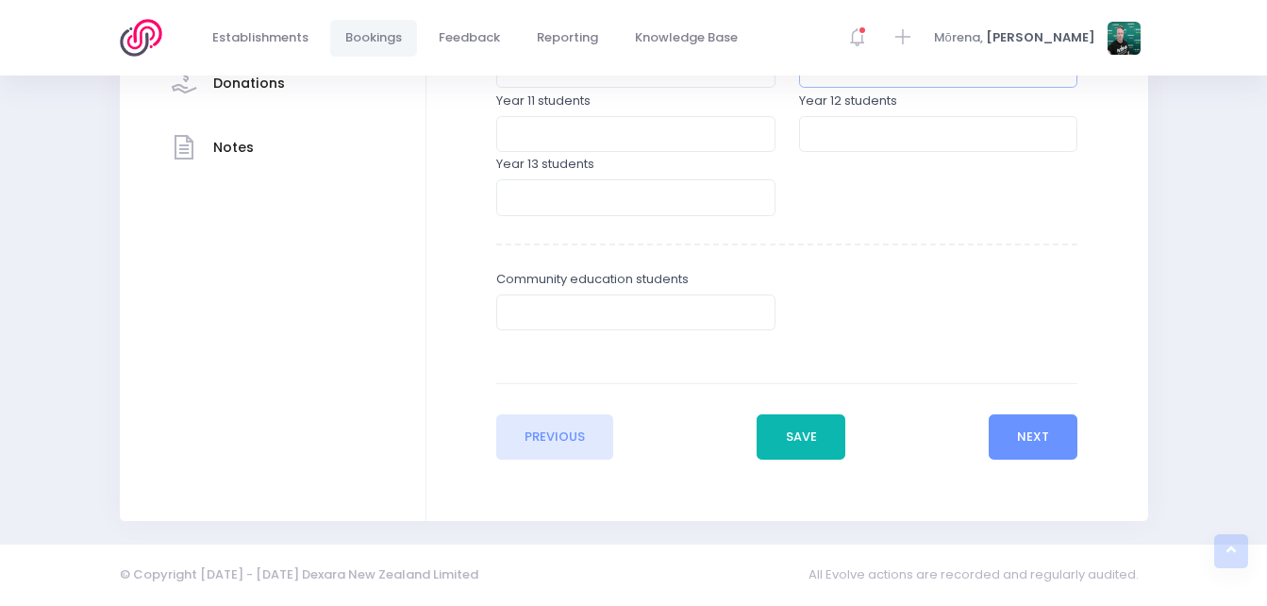
type input "30"
click at [830, 432] on button "Save" at bounding box center [801, 436] width 89 height 45
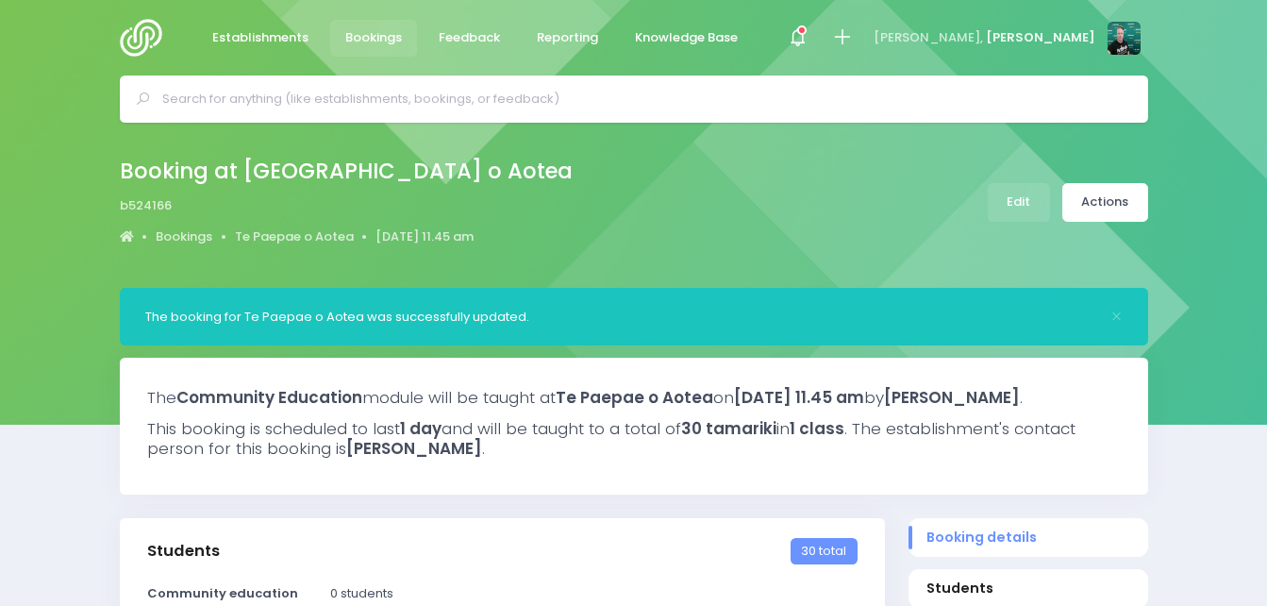
select select "5"
click at [156, 29] on img at bounding box center [147, 38] width 54 height 38
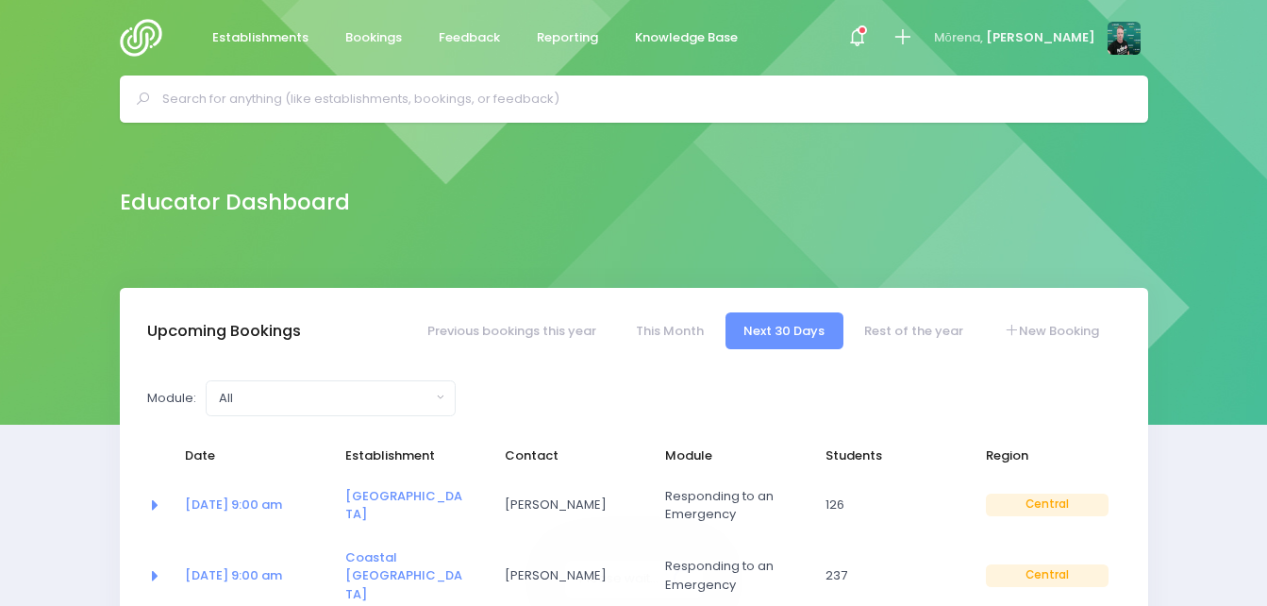
select select "5"
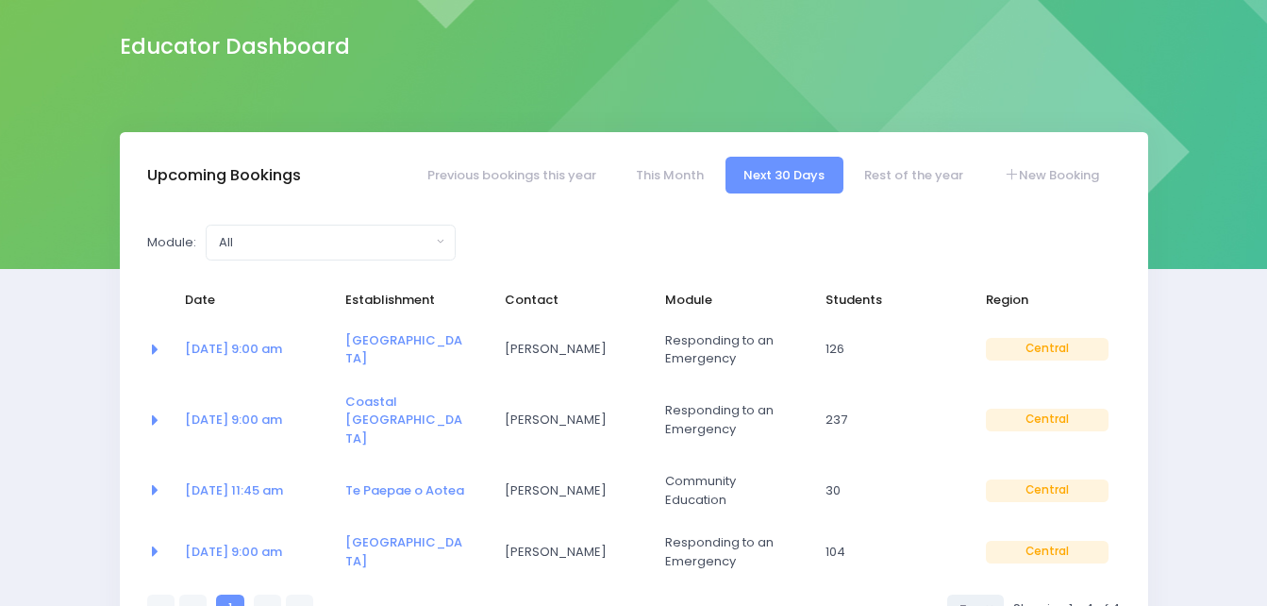
scroll to position [189, 0]
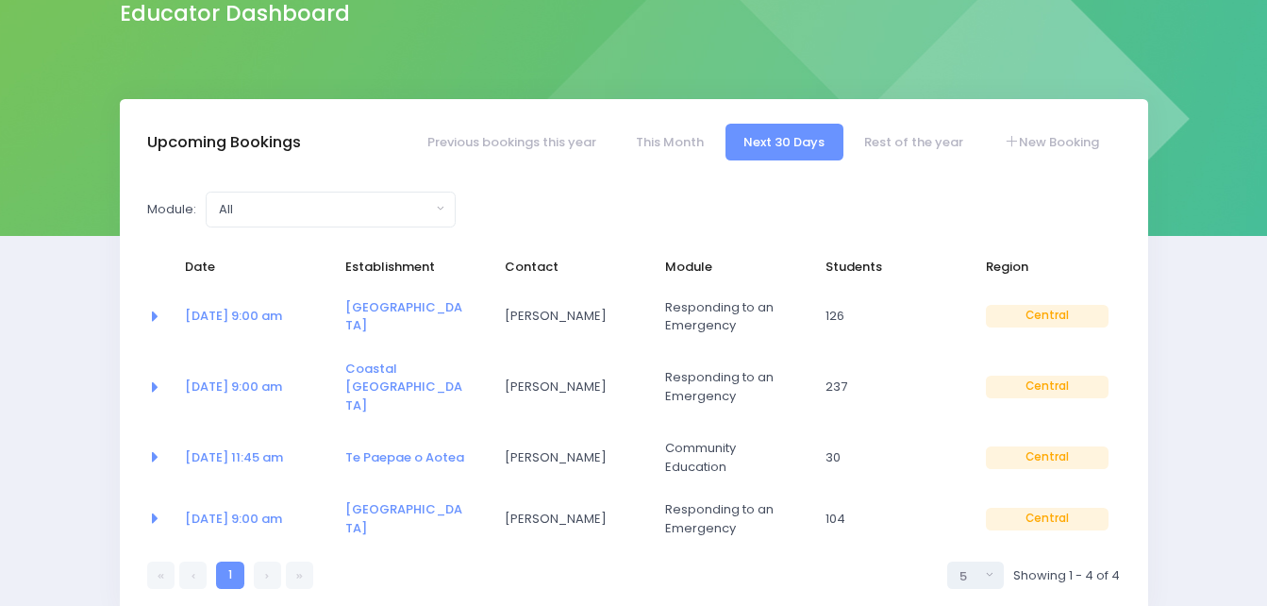
click at [266, 562] on link at bounding box center [267, 575] width 27 height 27
click at [1058, 134] on link "New Booking" at bounding box center [1051, 142] width 132 height 37
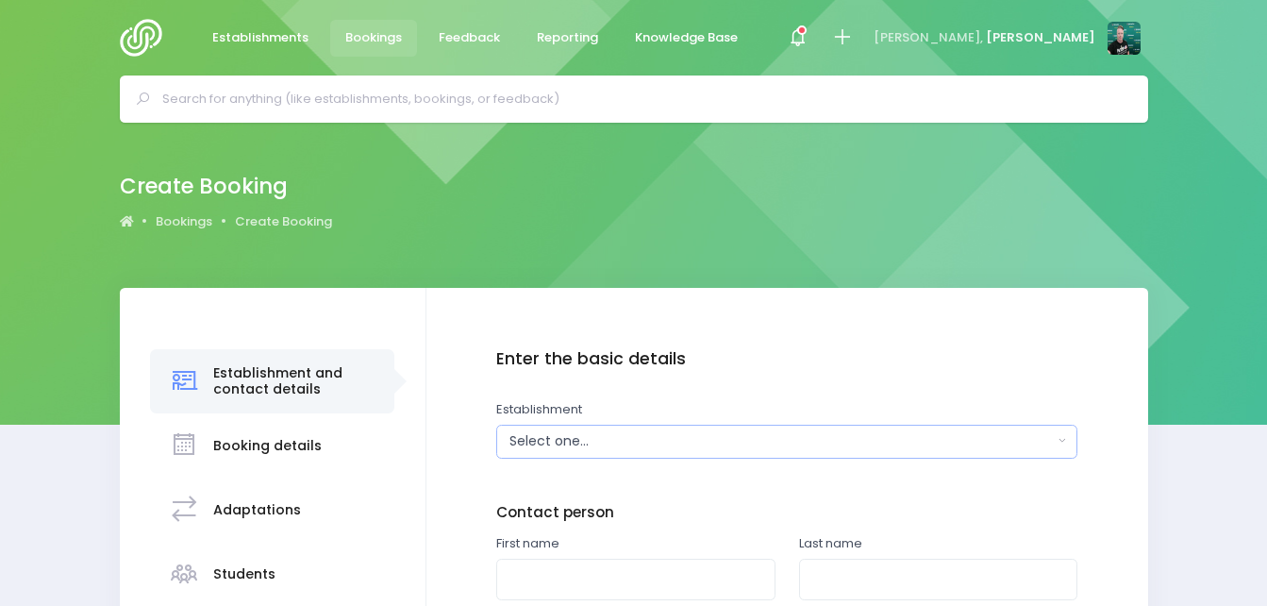
drag, startPoint x: 585, startPoint y: 442, endPoint x: 546, endPoint y: 436, distance: 39.1
click at [546, 436] on div "Select one..." at bounding box center [782, 441] width 544 height 20
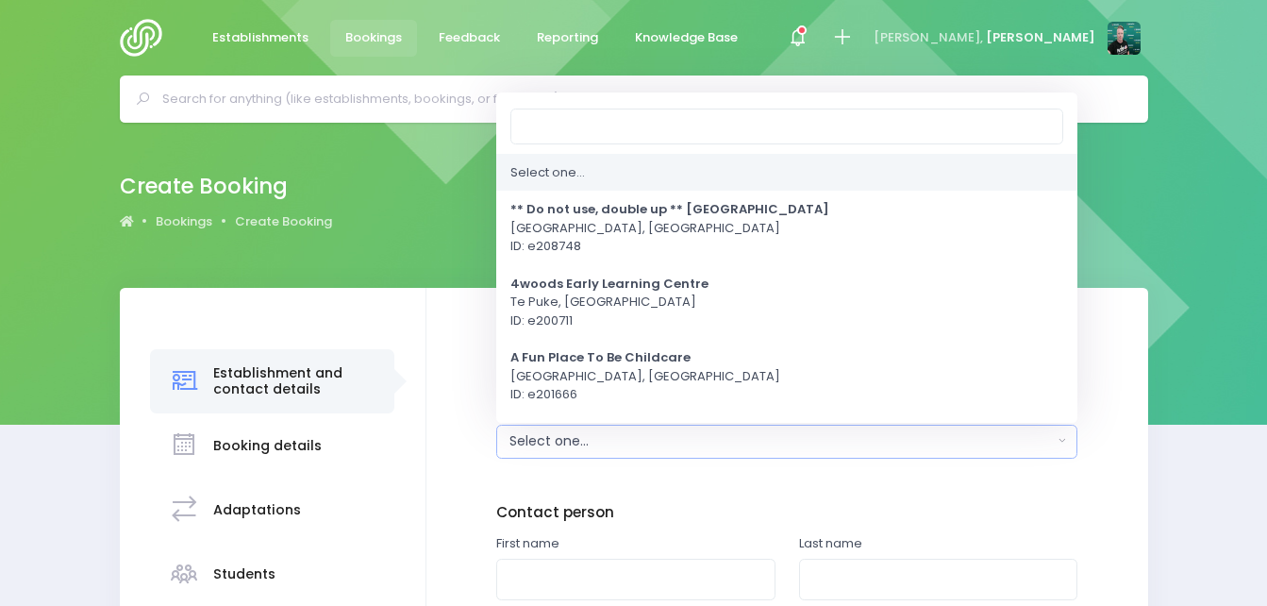
click at [546, 436] on div "Select one..." at bounding box center [782, 441] width 544 height 20
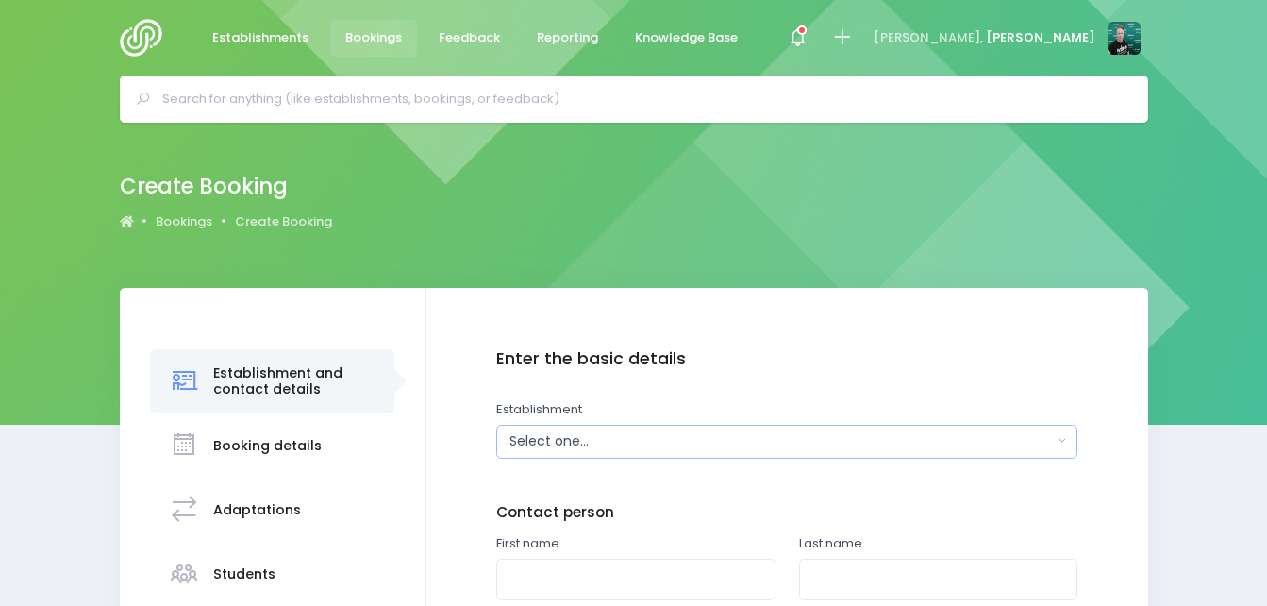
click at [546, 436] on div "Select one..." at bounding box center [782, 441] width 544 height 20
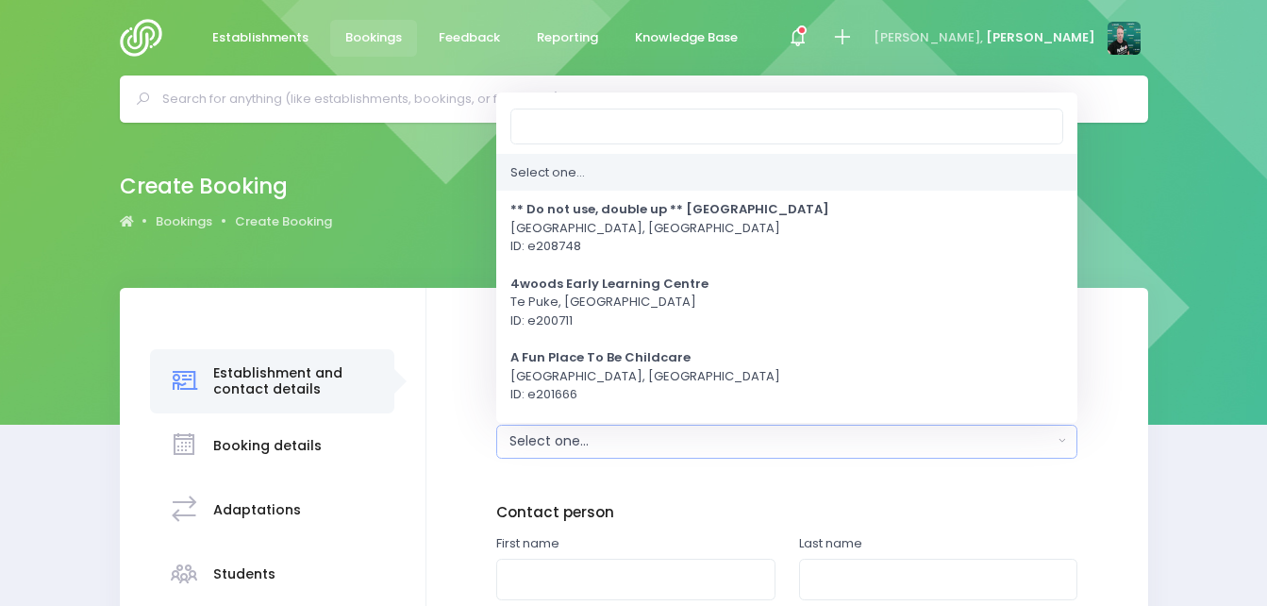
click at [549, 442] on div "Select one..." at bounding box center [782, 441] width 544 height 20
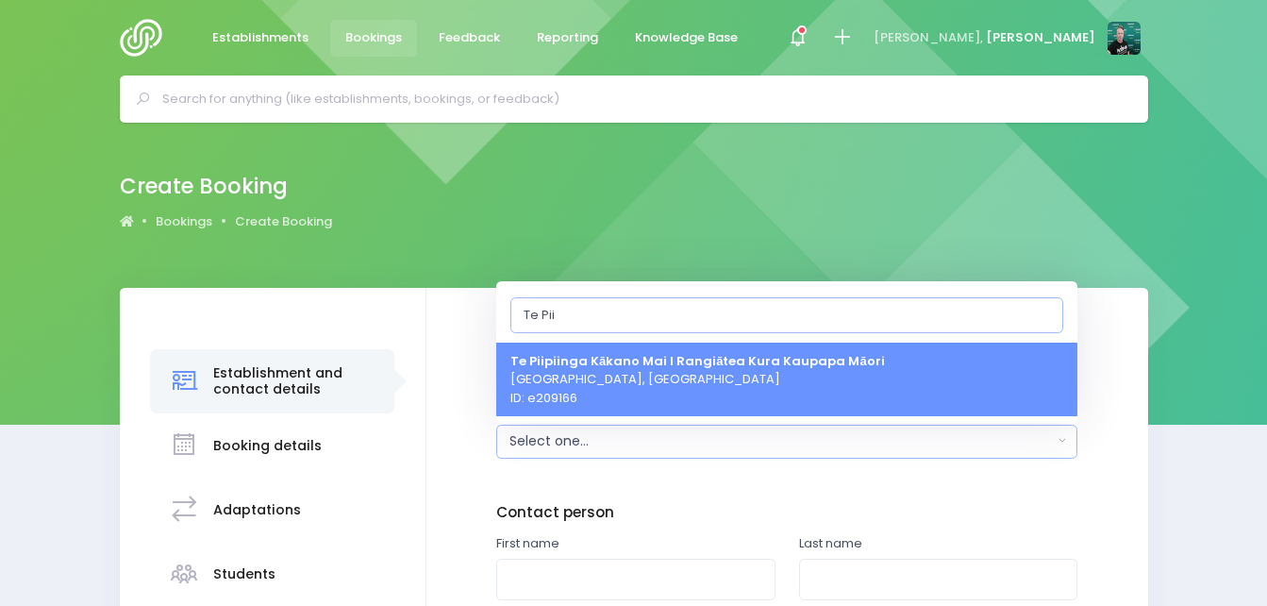
type input "Te Pii"
click at [604, 383] on span "Te Piipiinga Kākano Mai I Rangiātea Kura Kaupapa Māori New Plymouth, Central Re…" at bounding box center [698, 379] width 375 height 56
select select "209166"
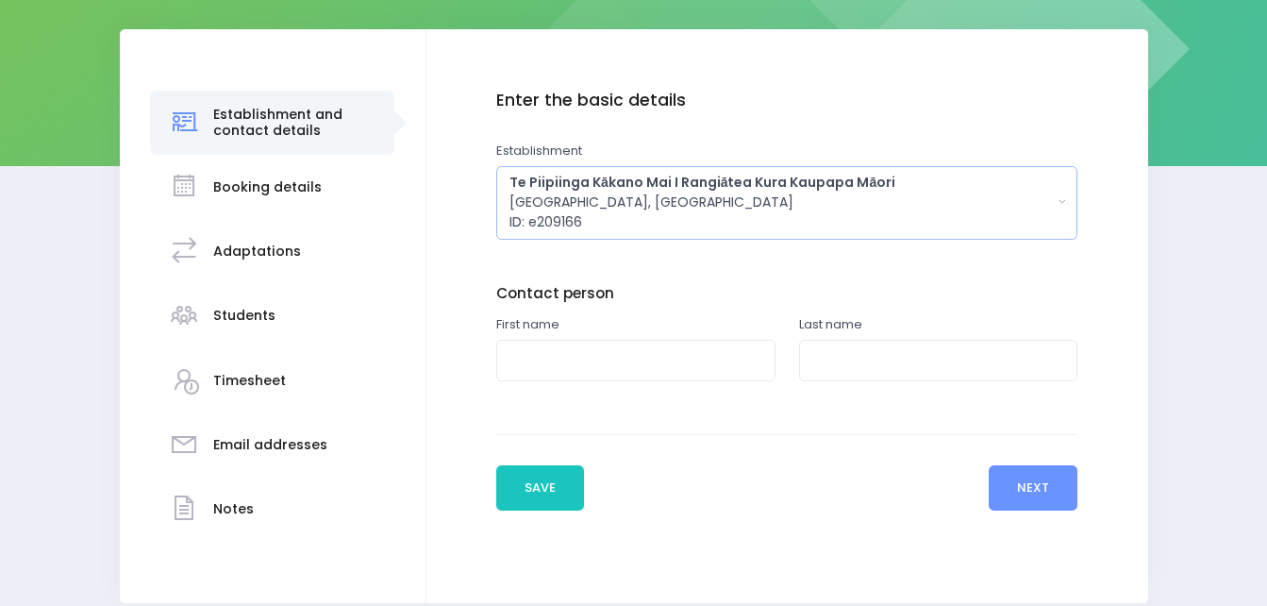
scroll to position [283, 0]
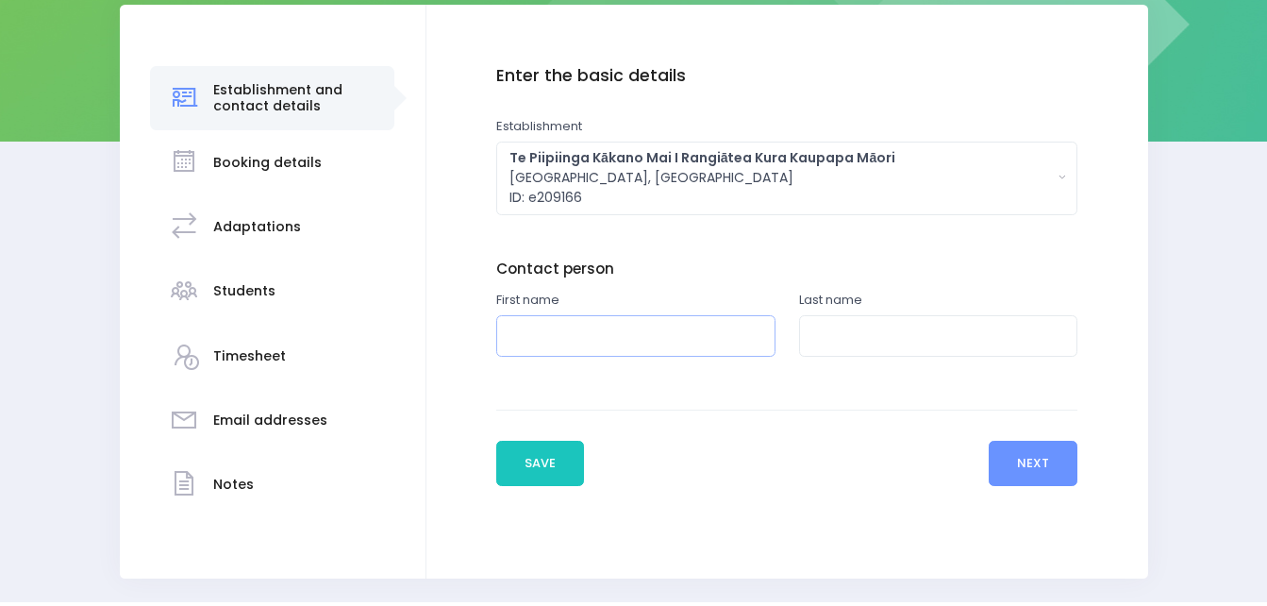
click at [666, 341] on input "text" at bounding box center [635, 336] width 279 height 42
paste input "Marukore Pukawa"
type input "Marukore Pukawa"
paste input "Marukore Pukawa"
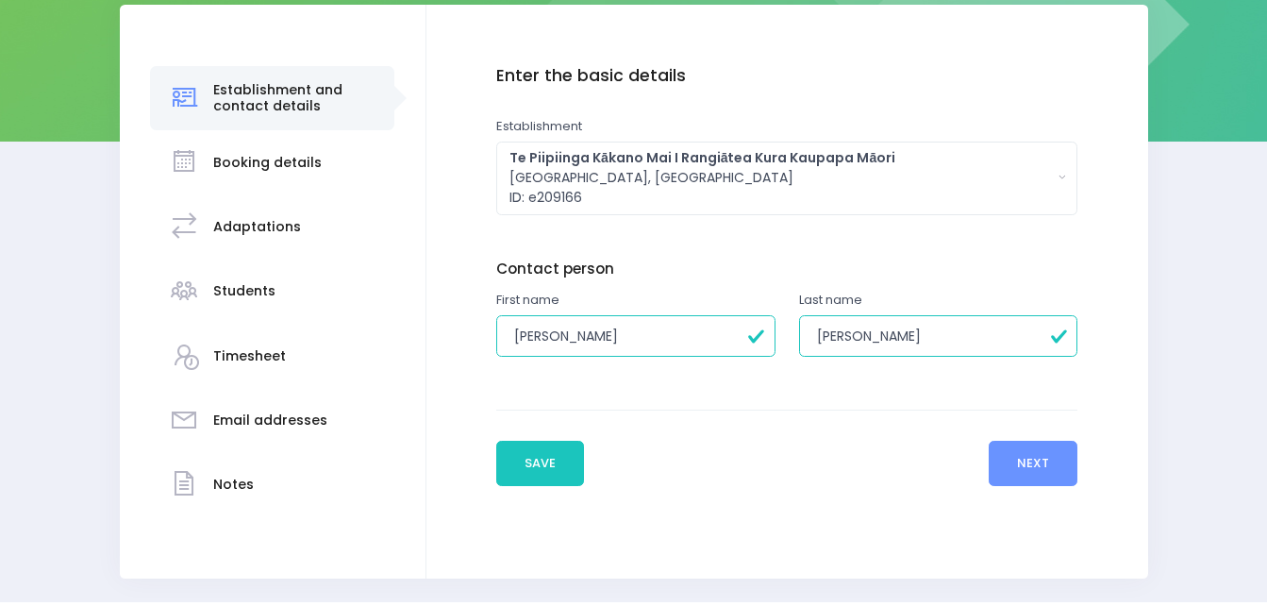
type input "Marukore Pukawa"
drag, startPoint x: 658, startPoint y: 327, endPoint x: 575, endPoint y: 336, distance: 83.5
click at [575, 336] on input "Marukore Pukawa" at bounding box center [635, 336] width 279 height 42
type input "Marukore"
drag, startPoint x: 946, startPoint y: 339, endPoint x: 890, endPoint y: 336, distance: 55.8
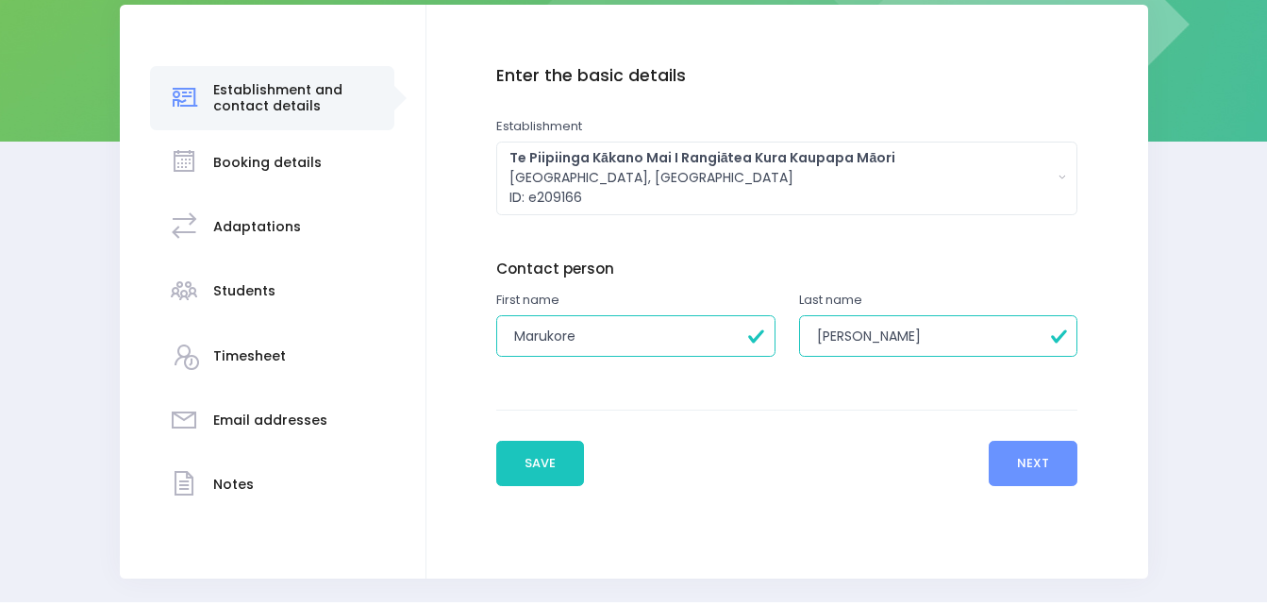
click at [890, 336] on input "Marukore Pukawa" at bounding box center [938, 336] width 279 height 42
type input "Marukore"
click at [1060, 450] on button "Next" at bounding box center [1034, 463] width 90 height 45
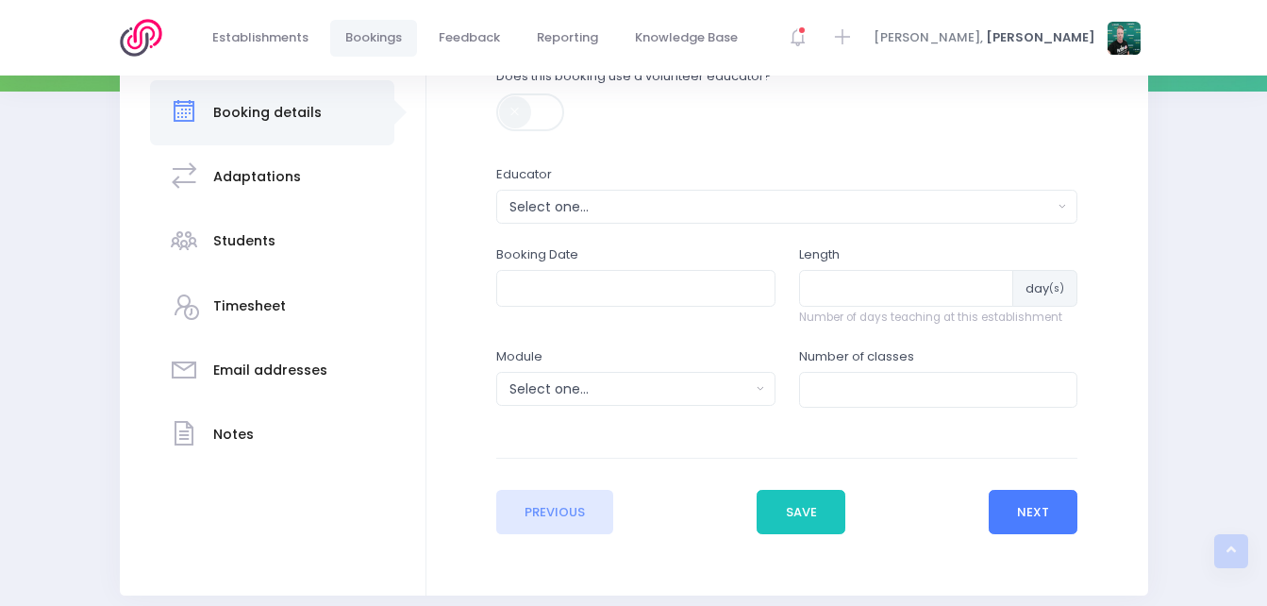
scroll to position [377, 0]
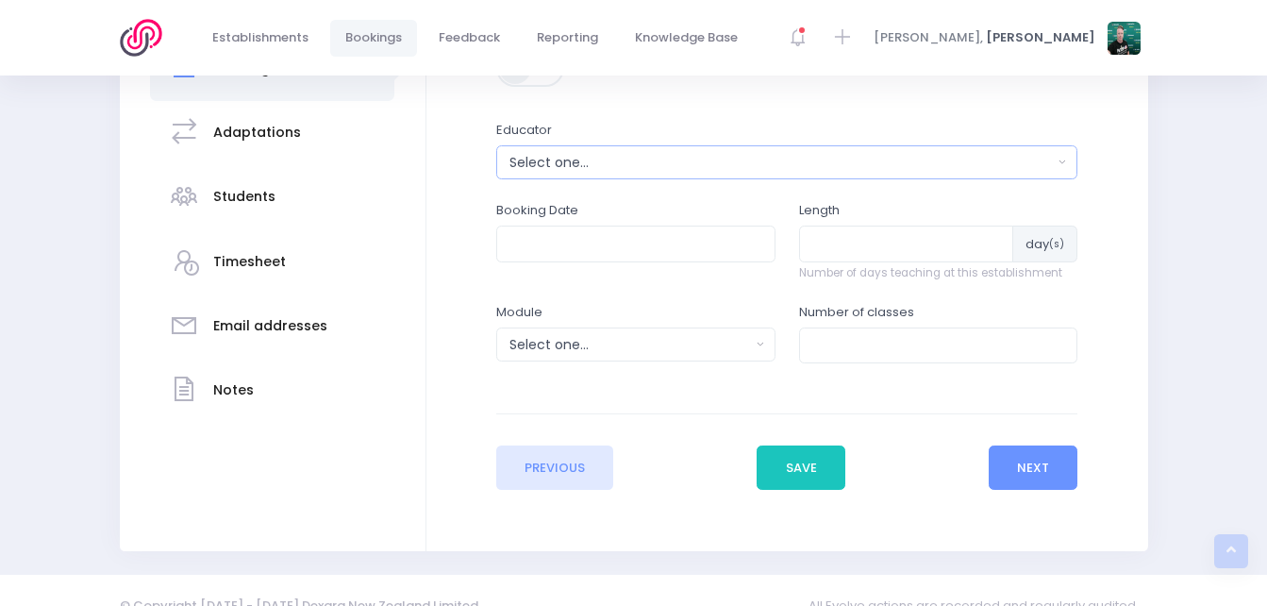
click at [768, 157] on div "Select one..." at bounding box center [782, 163] width 544 height 20
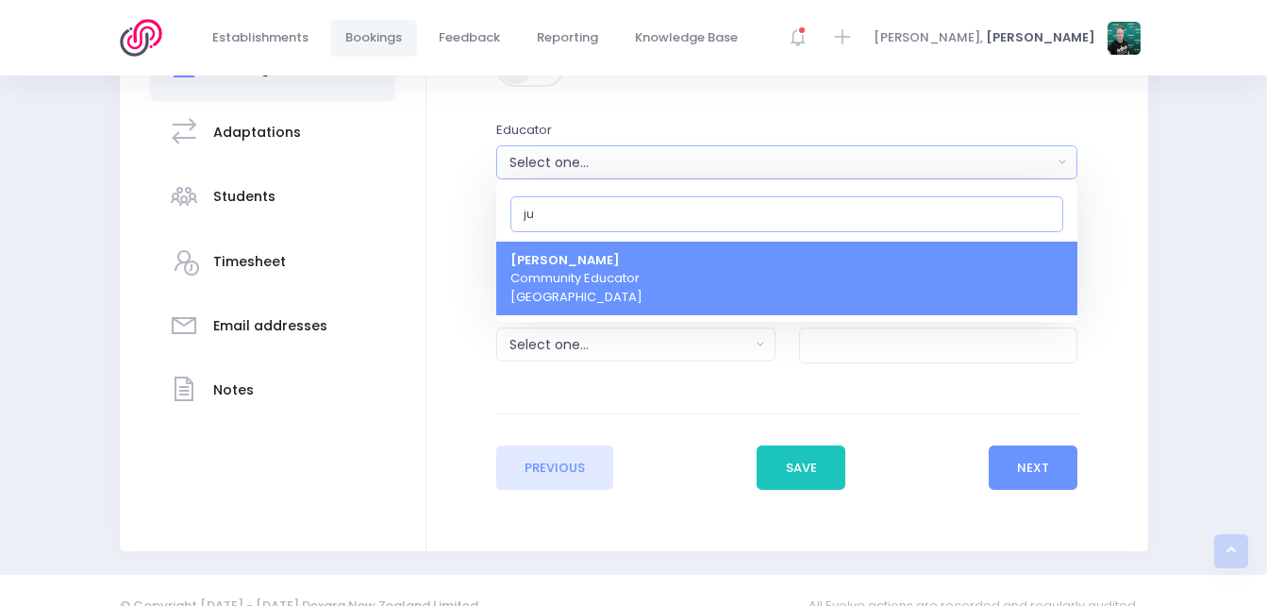
type input "ju"
click at [727, 280] on link "Justin Lowcay Community Educator Central Region" at bounding box center [786, 279] width 581 height 75
select select "362959"
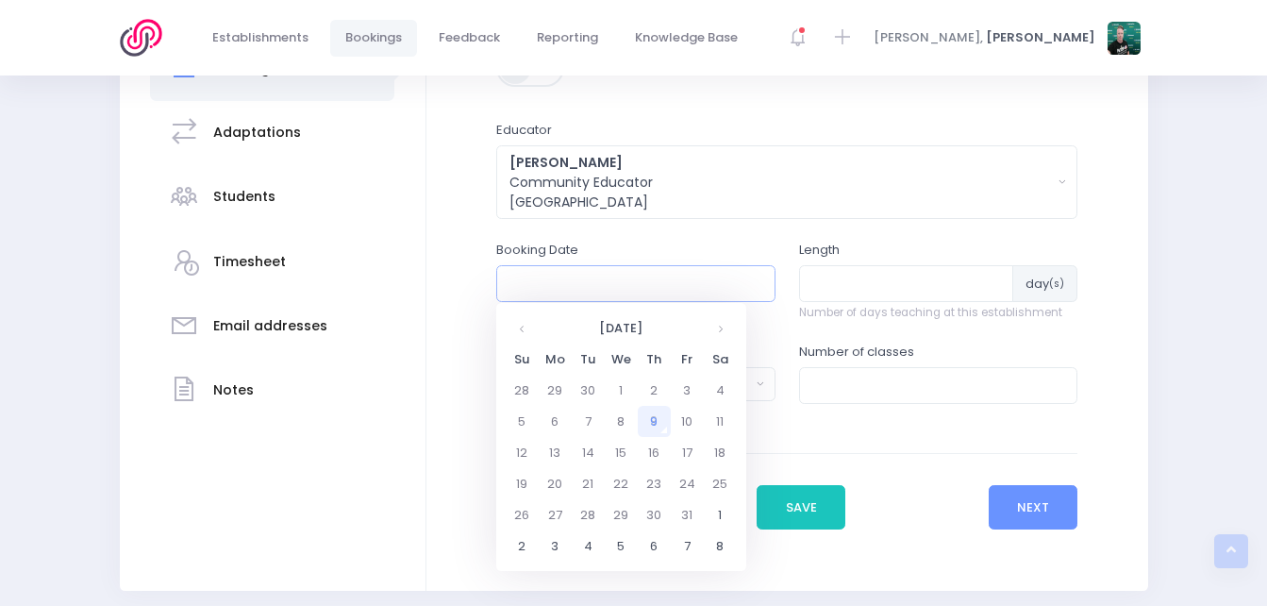
click at [679, 282] on input "text" at bounding box center [635, 283] width 279 height 36
click at [678, 423] on td "10" at bounding box center [687, 421] width 33 height 31
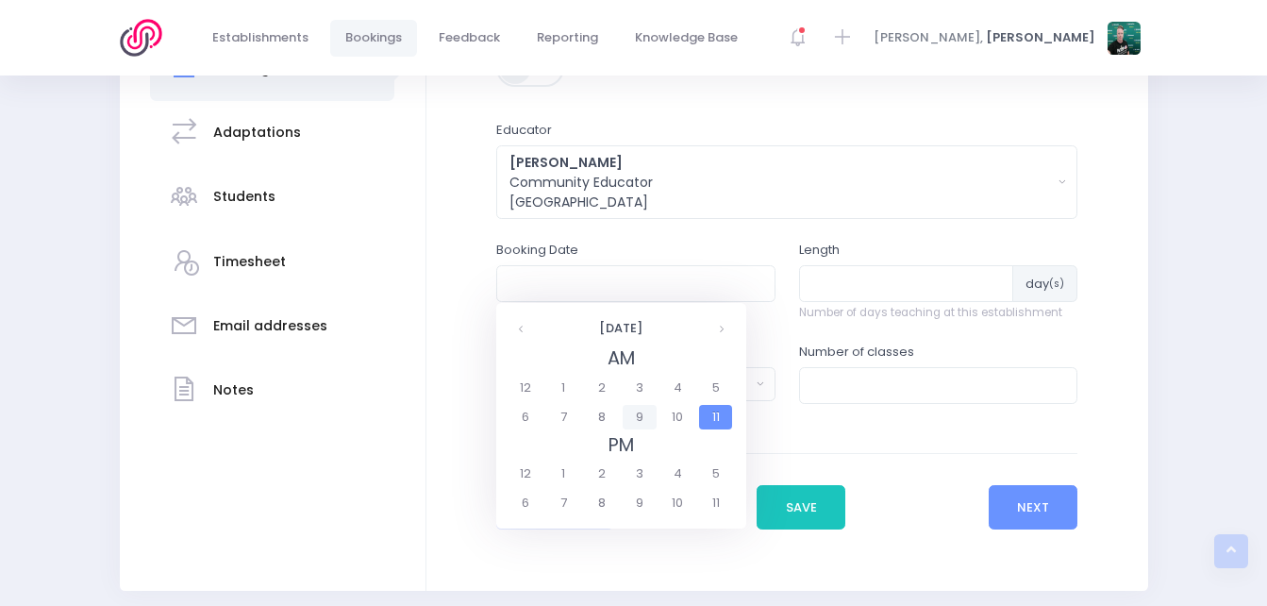
click at [640, 416] on span "9" at bounding box center [639, 417] width 33 height 25
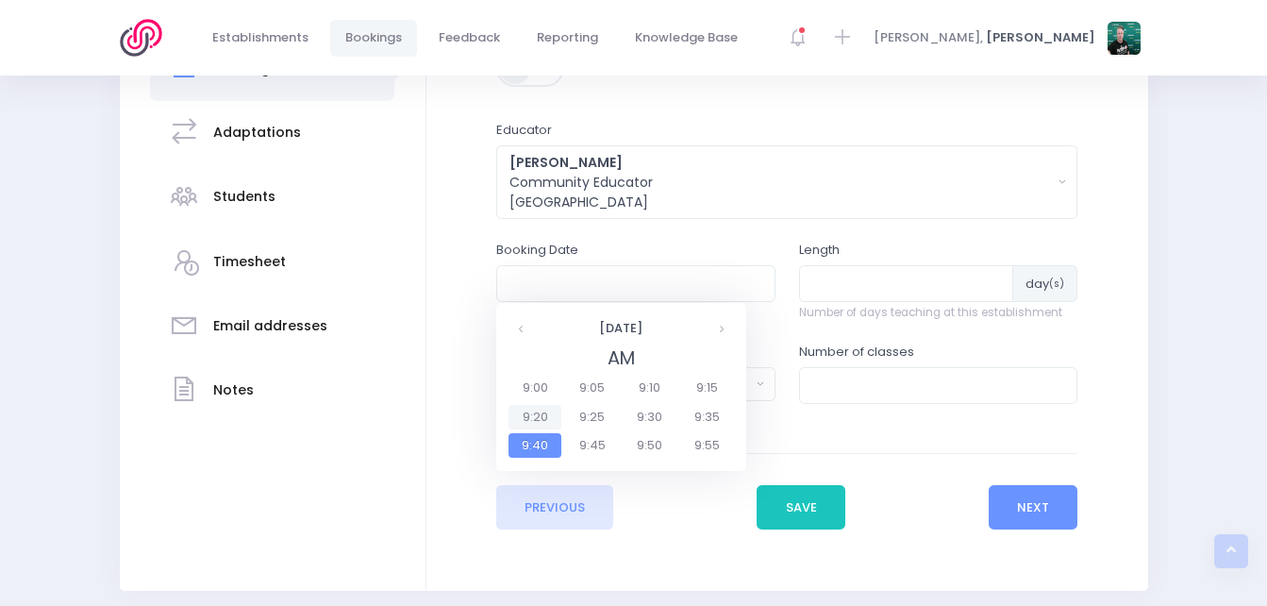
click at [543, 411] on span "9:20" at bounding box center [535, 417] width 53 height 25
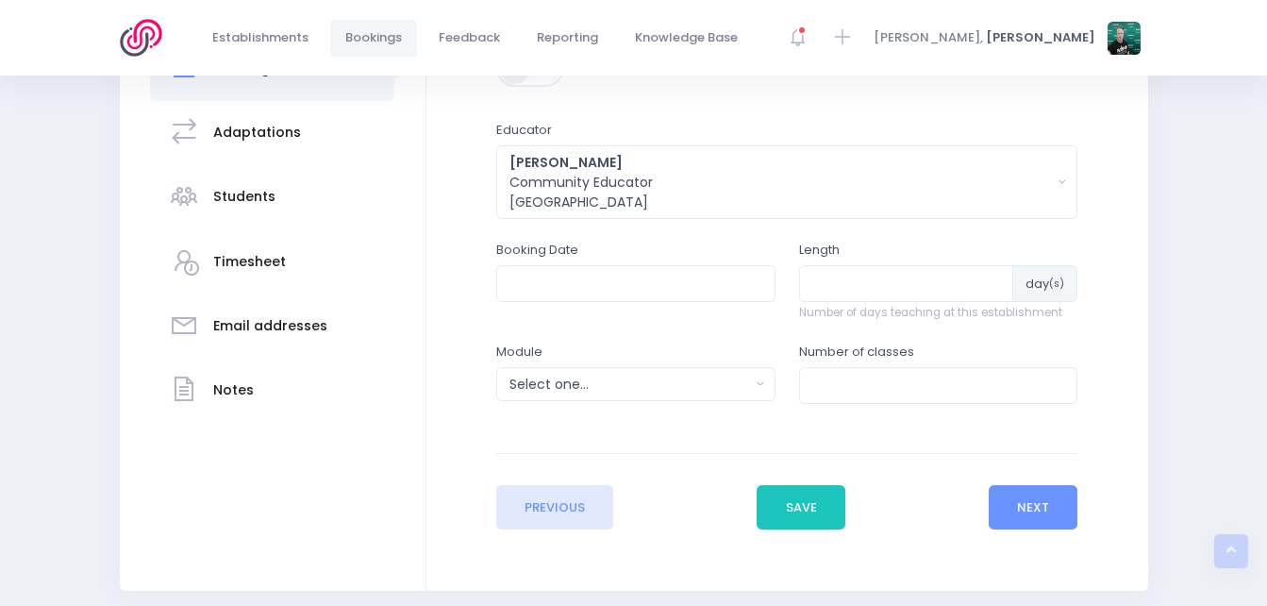
type input "10/10/2025 09:20 AM"
click at [972, 281] on input "number" at bounding box center [906, 283] width 215 height 36
type input "10"
click at [704, 383] on div "Select one..." at bounding box center [630, 385] width 241 height 20
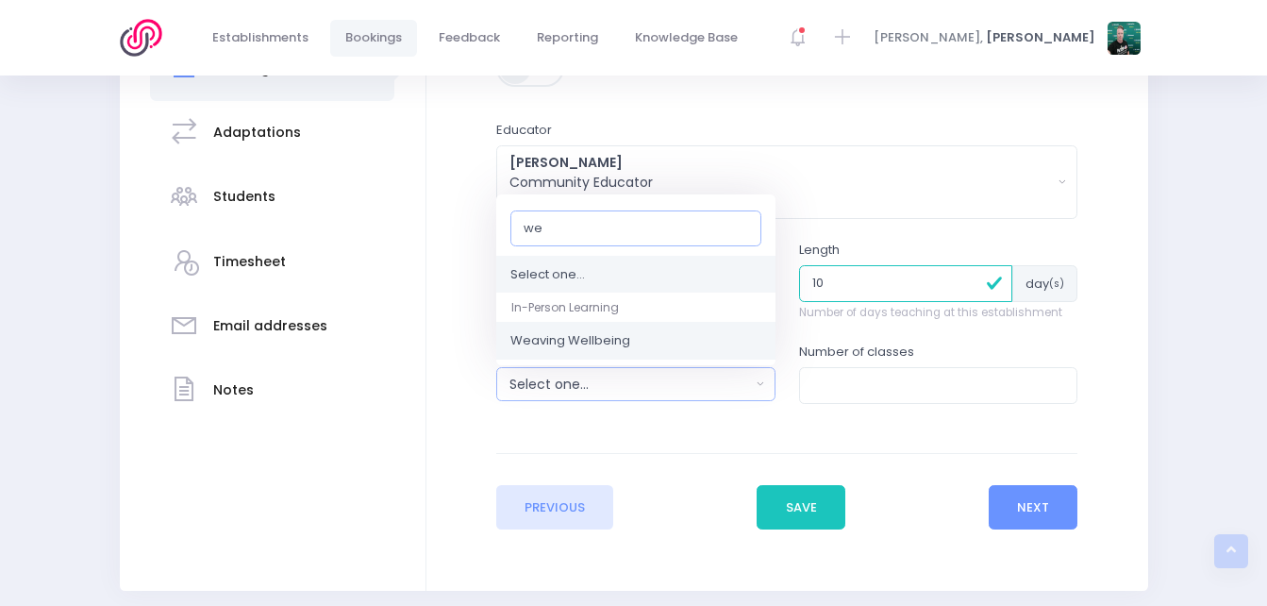
type input "we"
click at [657, 339] on link "Weaving Wellbeing" at bounding box center [635, 342] width 279 height 38
select select "Weaving Wellbeing"
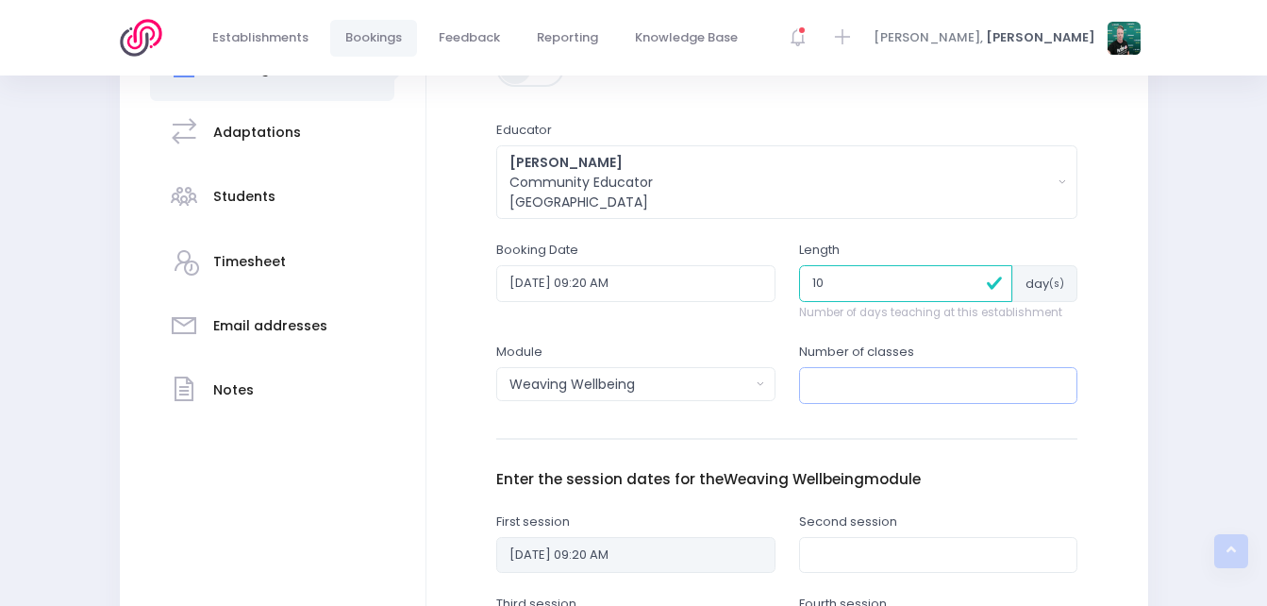
click at [834, 377] on input "number" at bounding box center [938, 385] width 279 height 36
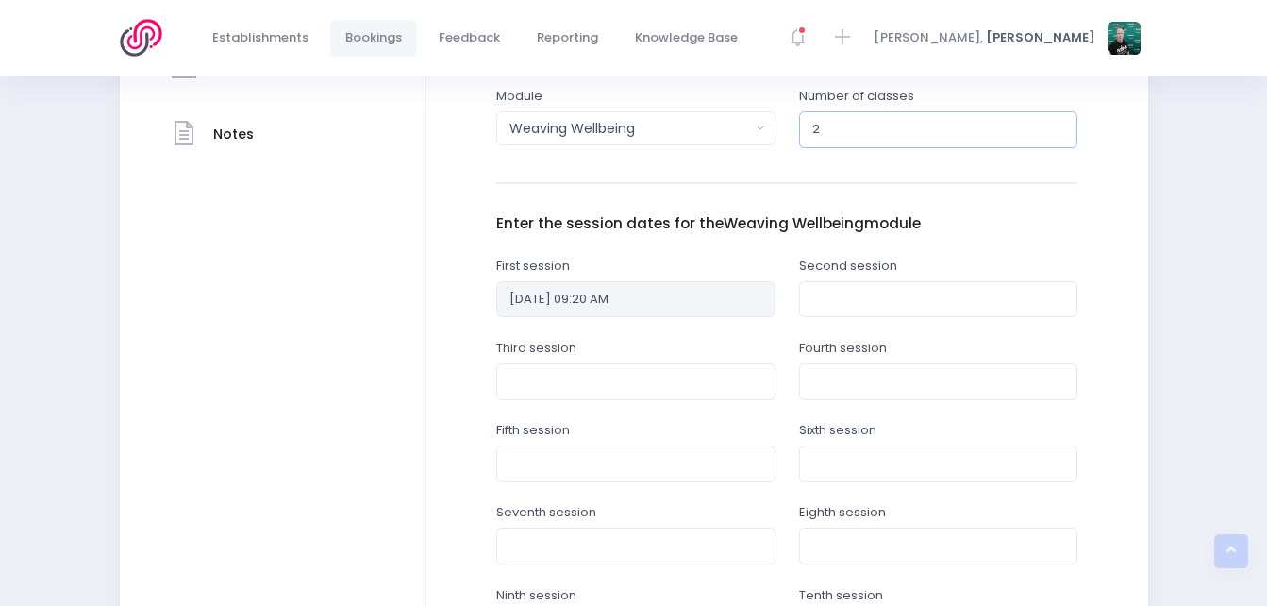
scroll to position [661, 0]
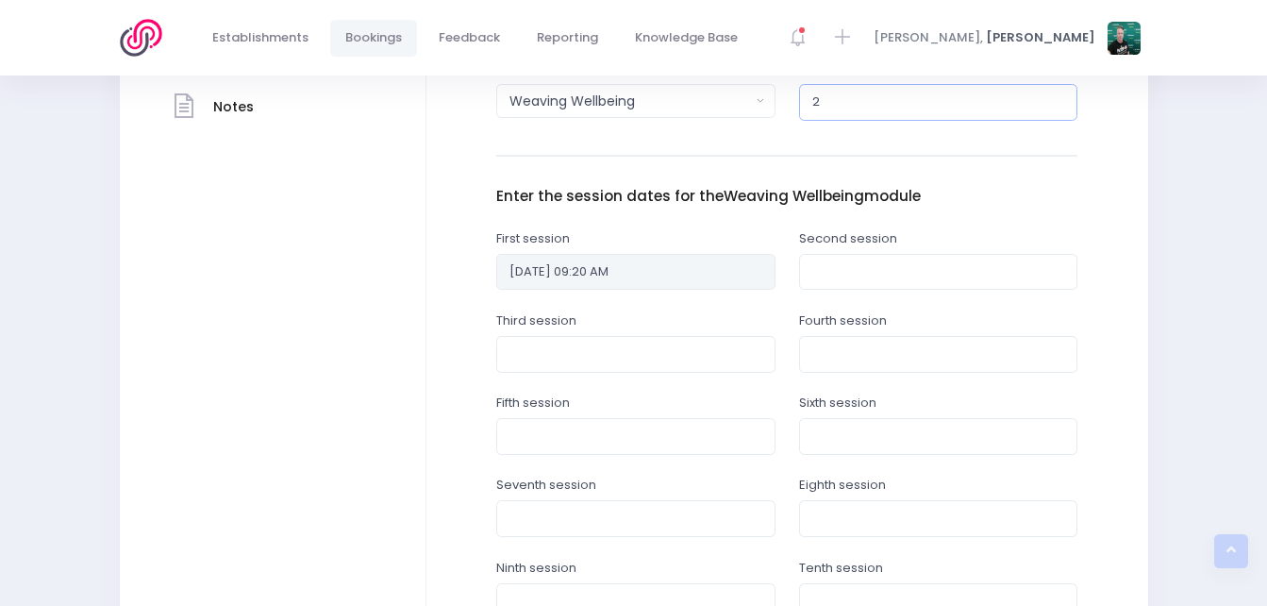
type input "2"
click at [850, 265] on input "text" at bounding box center [938, 272] width 279 height 36
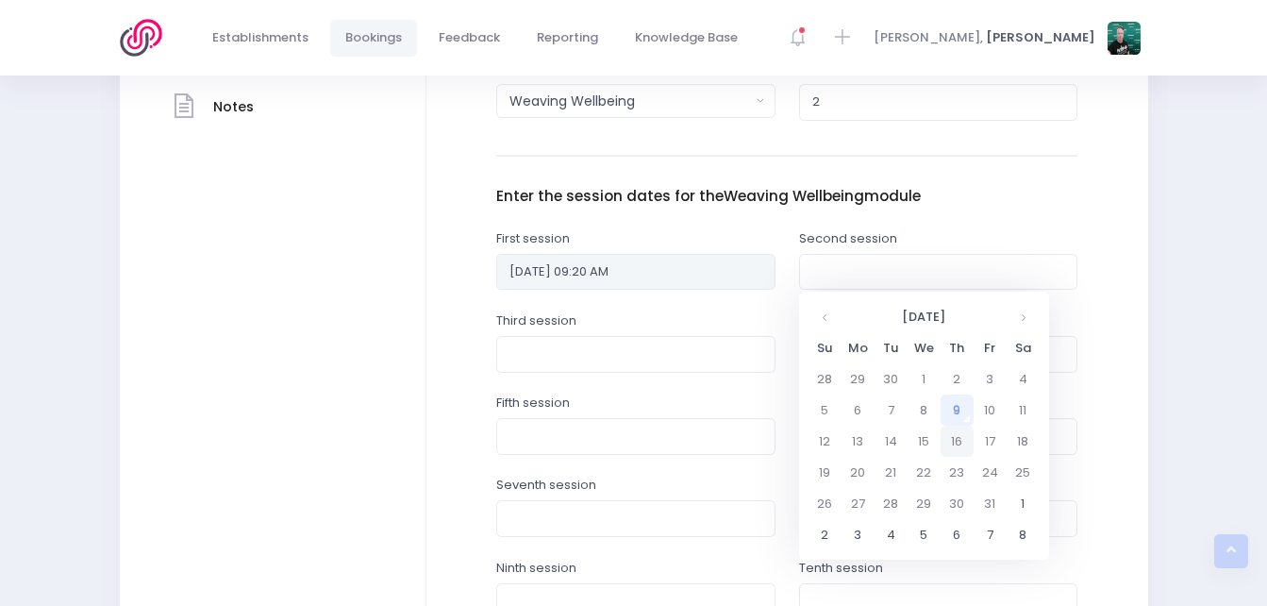
click at [956, 430] on td "16" at bounding box center [957, 441] width 33 height 31
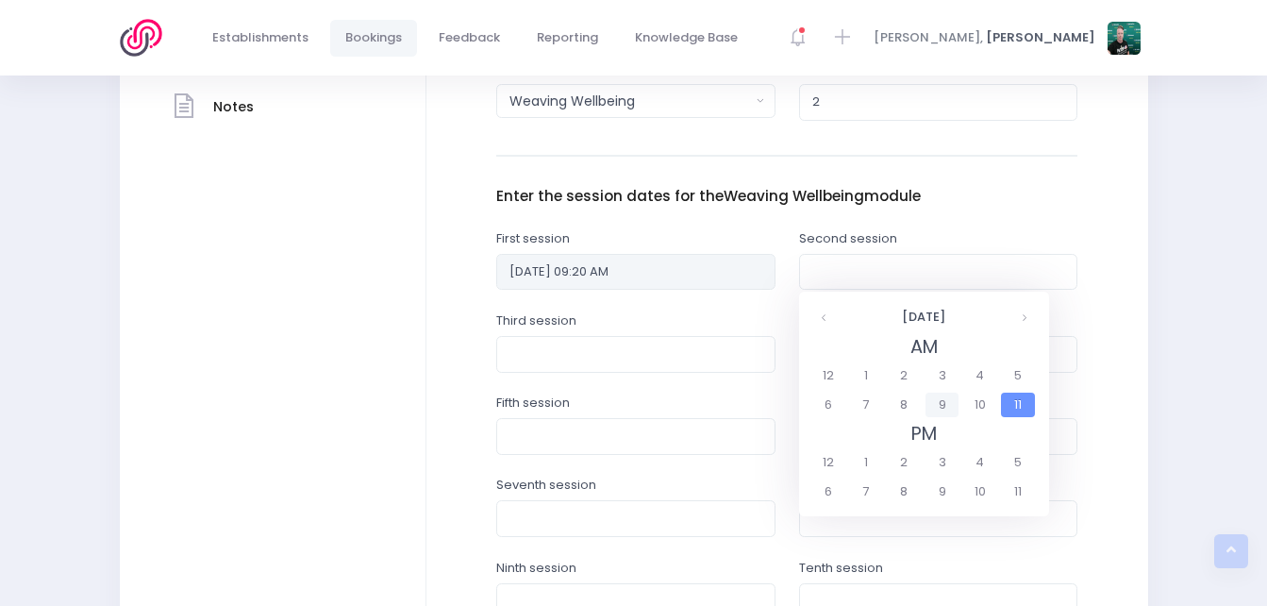
click at [948, 398] on span "9" at bounding box center [942, 405] width 33 height 25
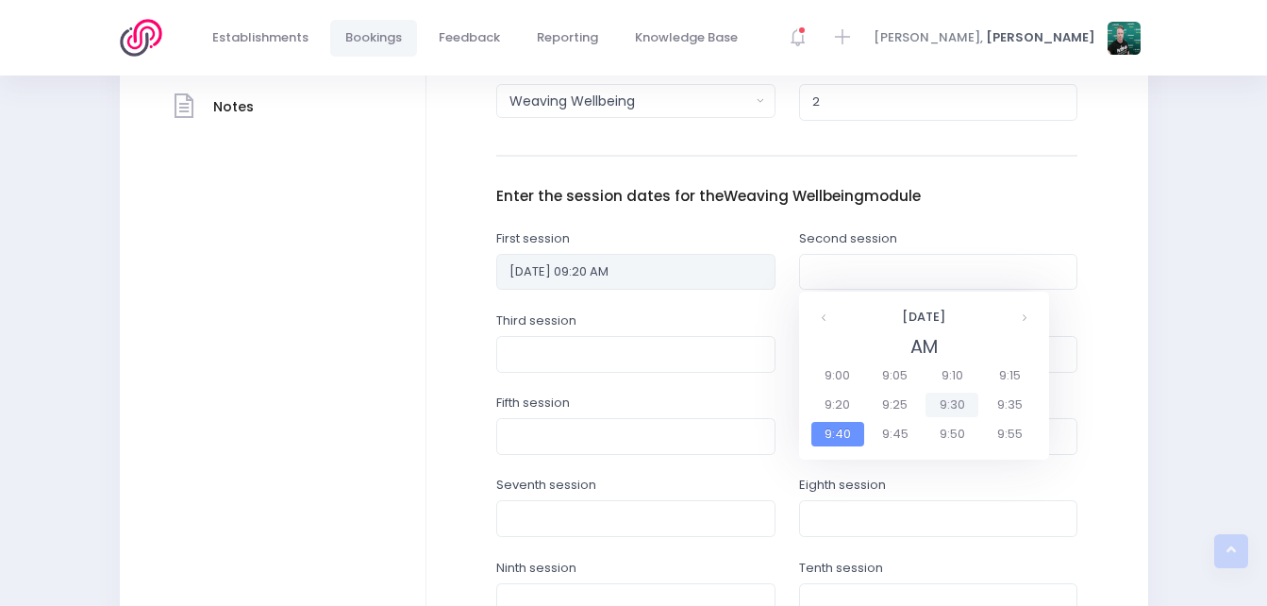
click at [955, 400] on span "9:30" at bounding box center [952, 405] width 53 height 25
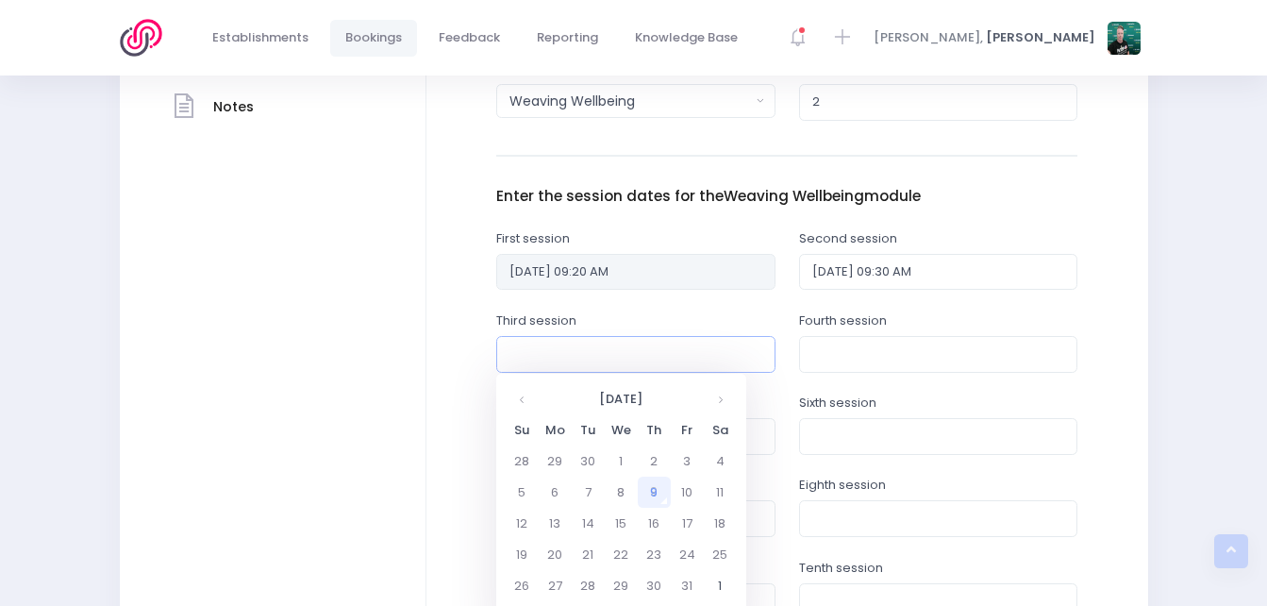
click at [651, 356] on input "text" at bounding box center [635, 354] width 279 height 36
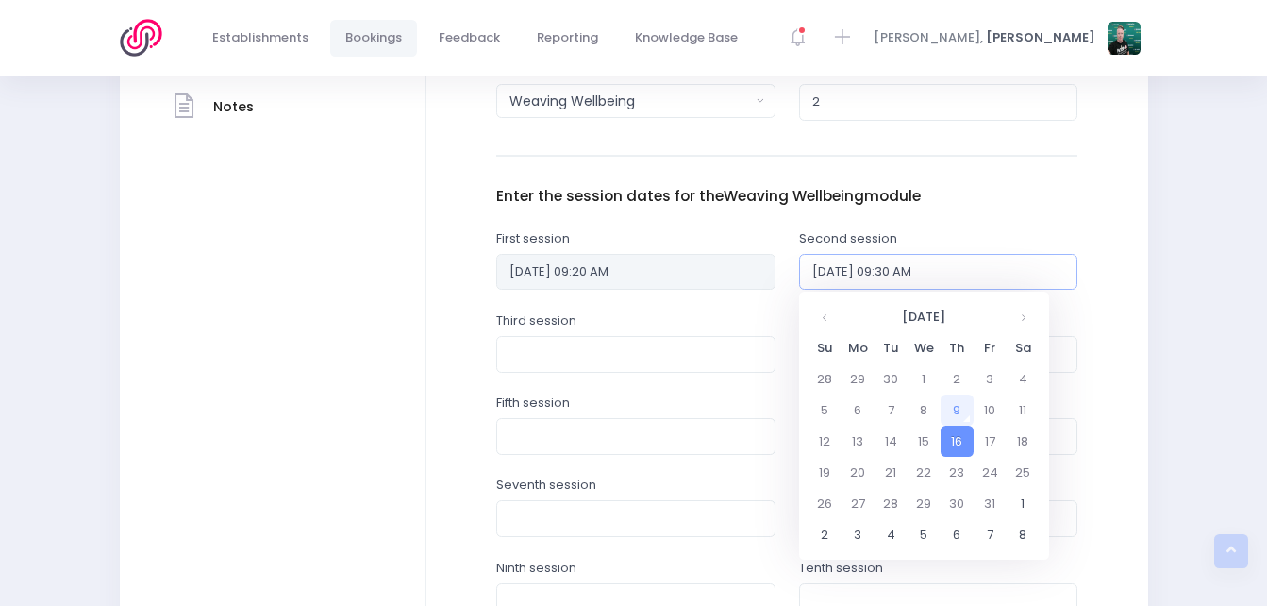
click at [841, 265] on input "16/10/2025 09:30 AM" at bounding box center [938, 272] width 279 height 36
click at [985, 442] on td "17" at bounding box center [990, 441] width 33 height 31
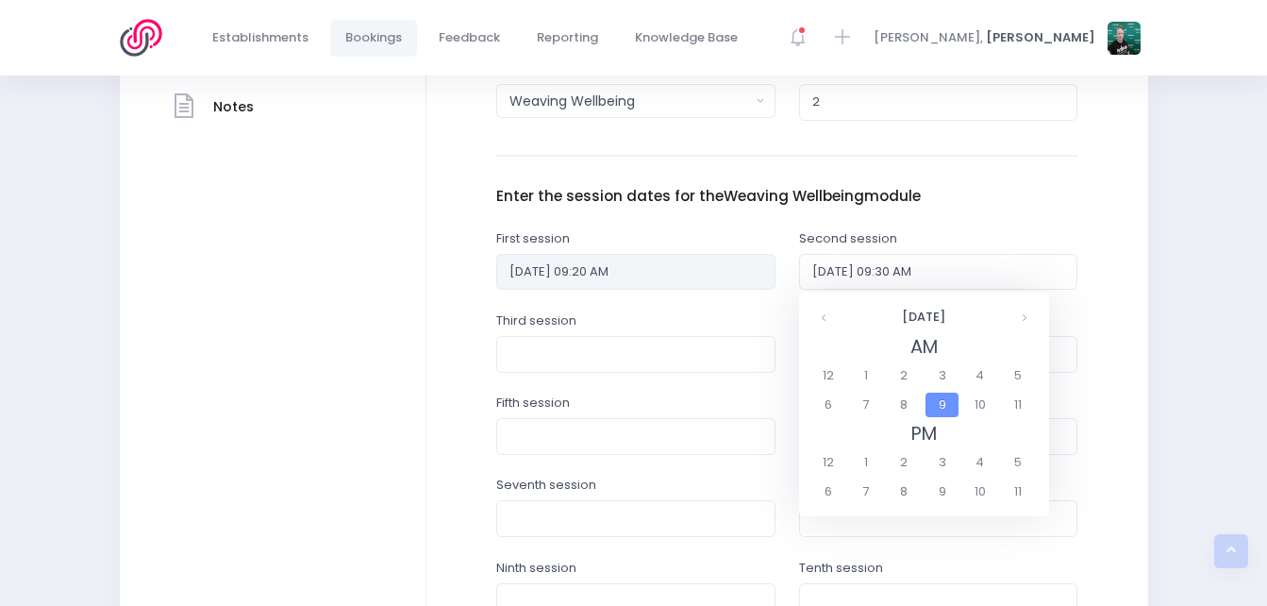
click at [949, 401] on span "9" at bounding box center [942, 405] width 33 height 25
click at [942, 405] on span "9:30" at bounding box center [952, 405] width 53 height 25
type input "17/10/2025 09:30 AM"
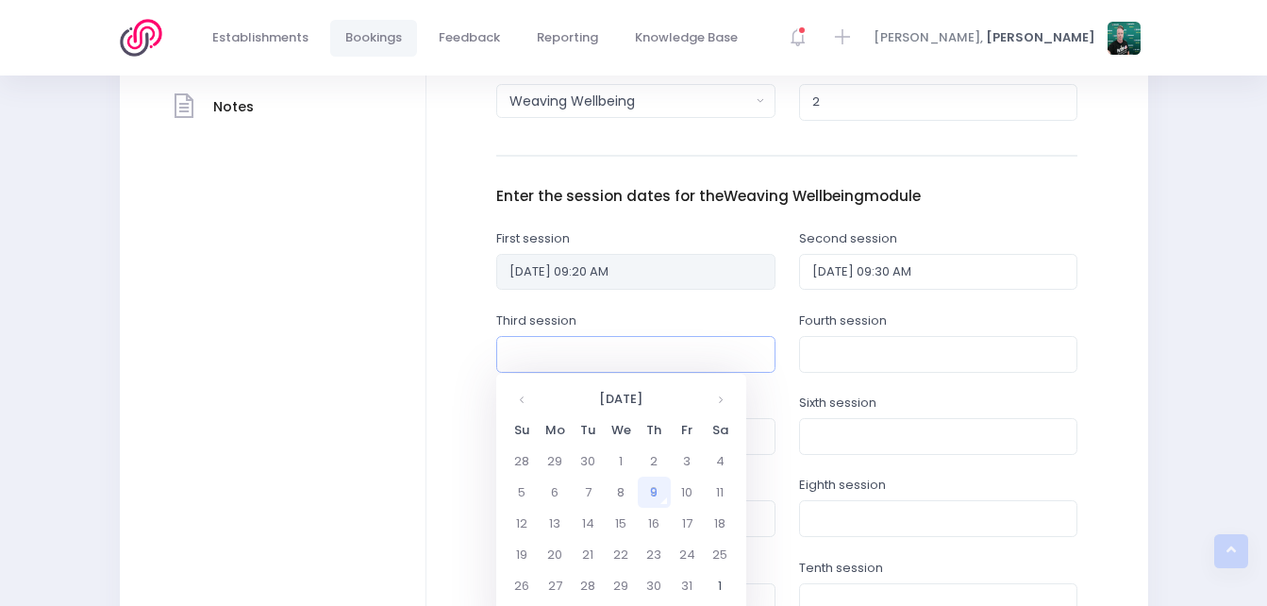
click at [662, 352] on input "text" at bounding box center [635, 354] width 279 height 36
click at [692, 549] on td "24" at bounding box center [687, 554] width 33 height 31
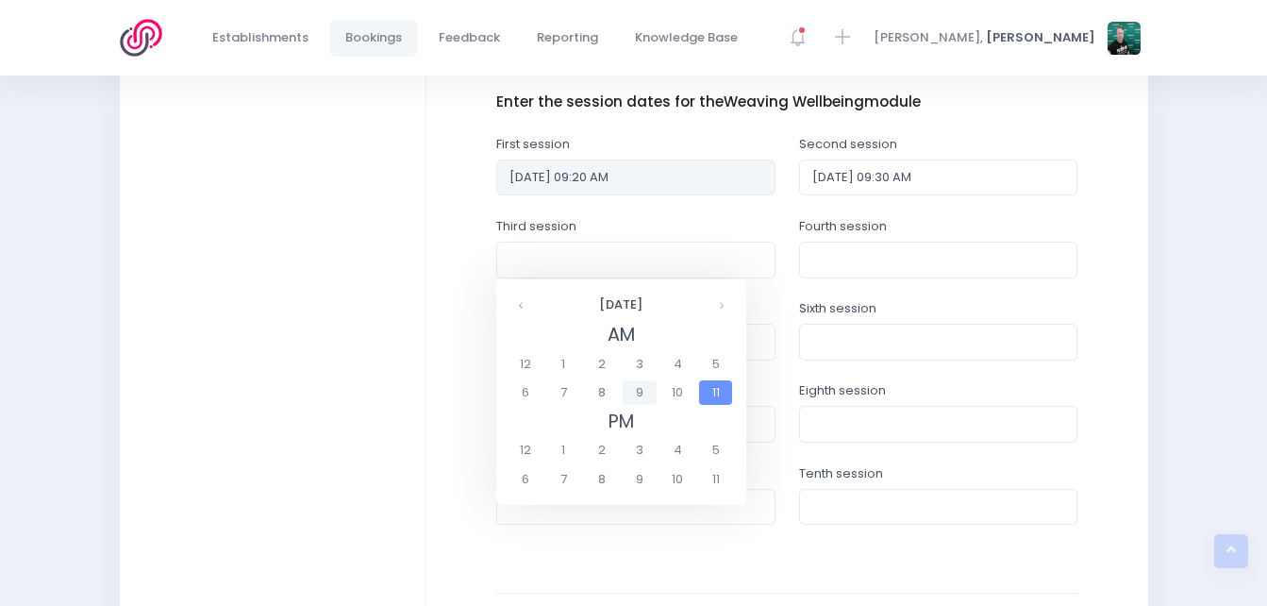
click at [635, 396] on span "9" at bounding box center [639, 392] width 33 height 25
click at [638, 397] on span "9:30" at bounding box center [650, 392] width 53 height 25
type input "24/10/2025 09:30 AM"
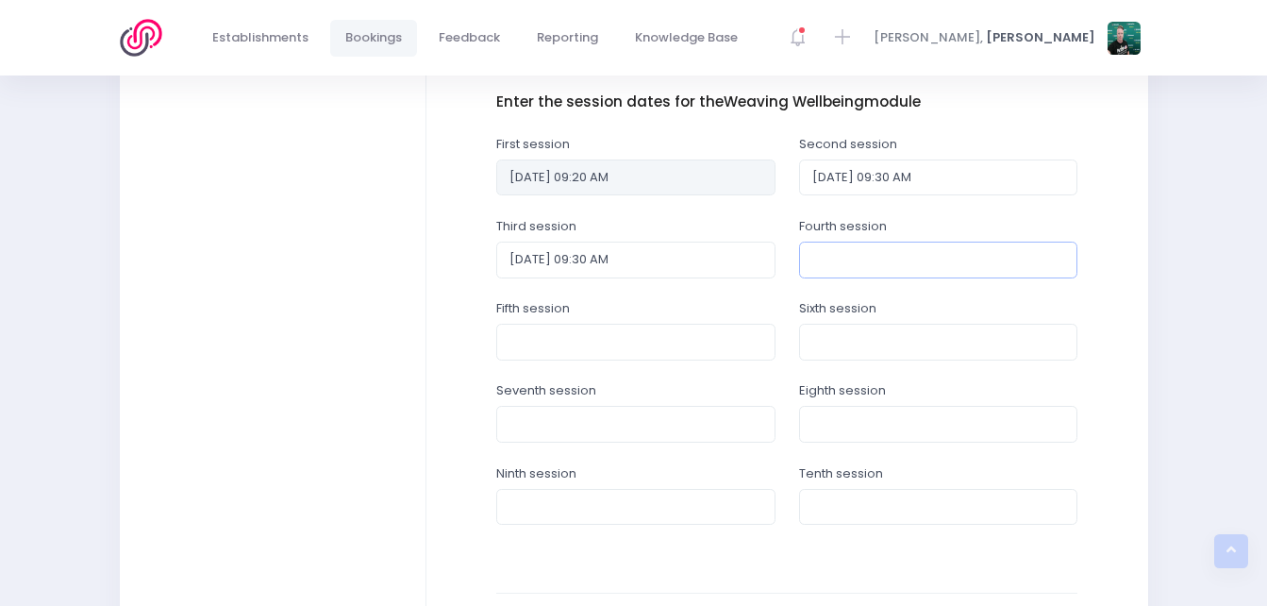
click at [834, 257] on input "text" at bounding box center [938, 260] width 279 height 36
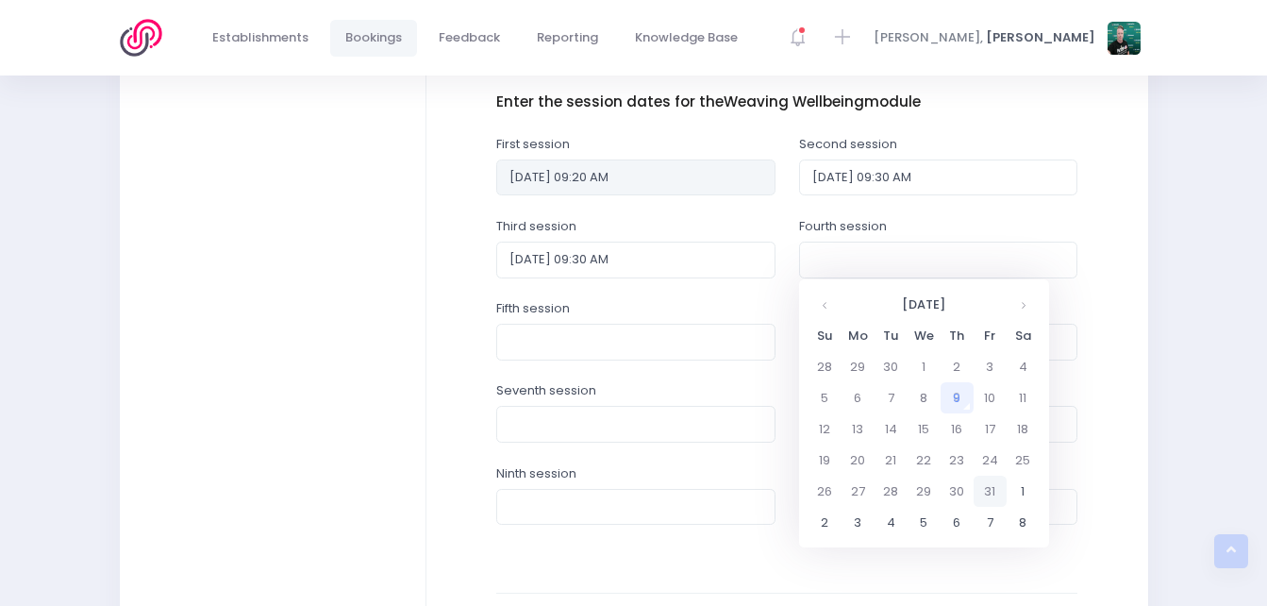
click at [981, 486] on td "31" at bounding box center [990, 491] width 33 height 31
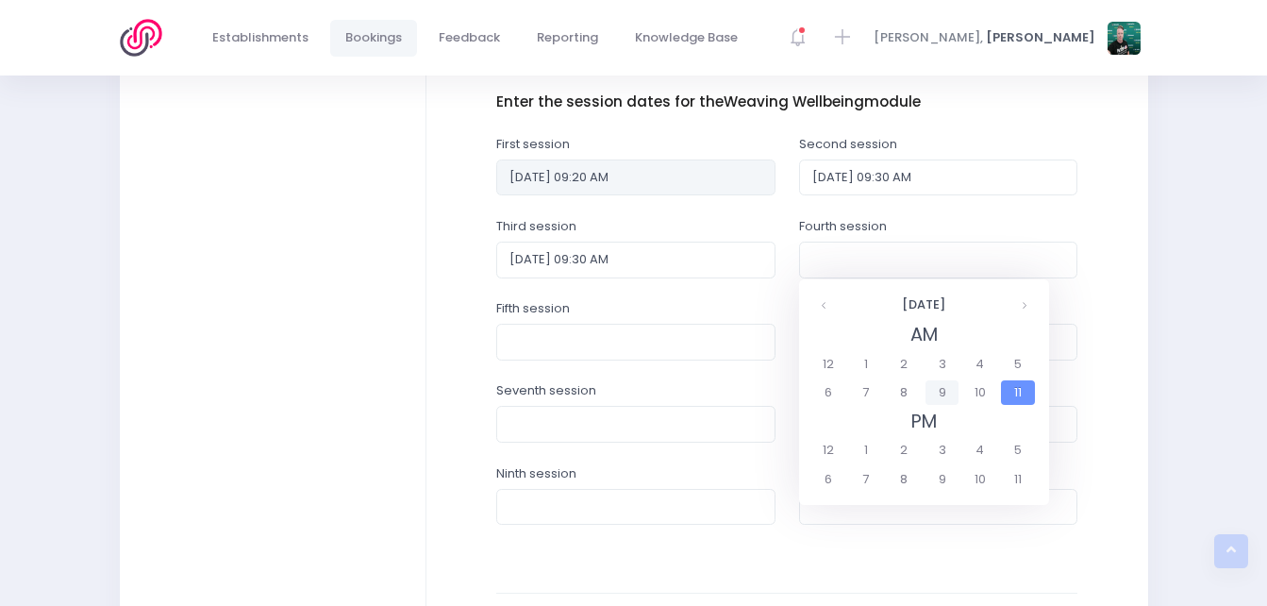
click at [947, 390] on span "9" at bounding box center [942, 392] width 33 height 25
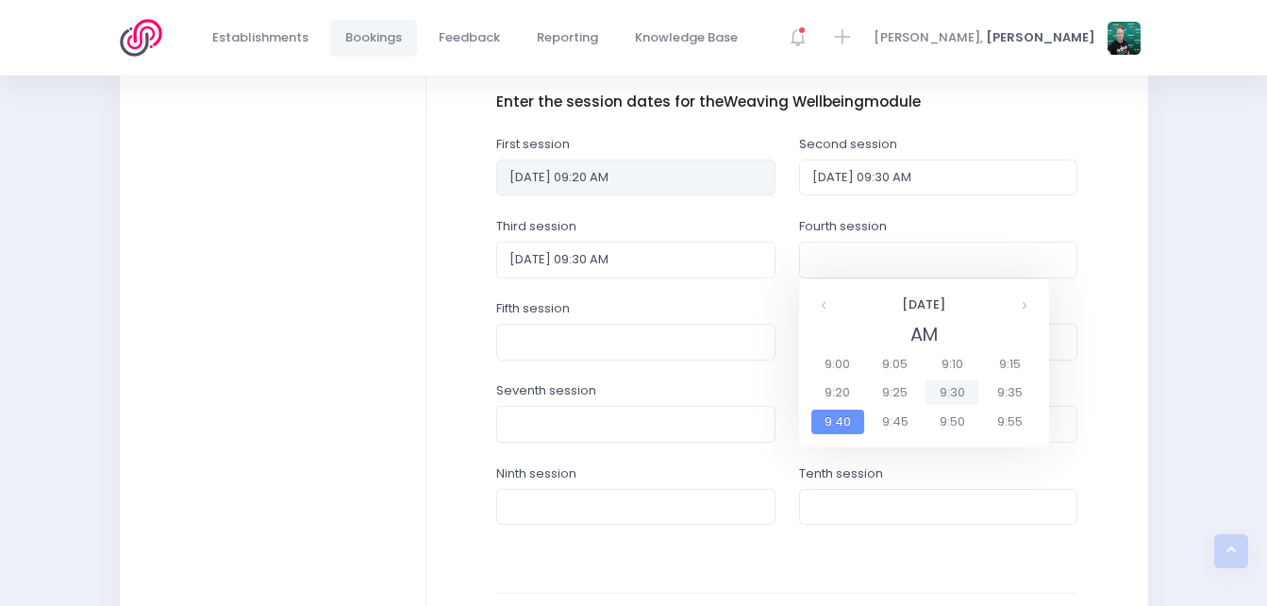
click at [940, 390] on span "9:30" at bounding box center [952, 392] width 53 height 25
type input "31/10/2025 09:30 AM"
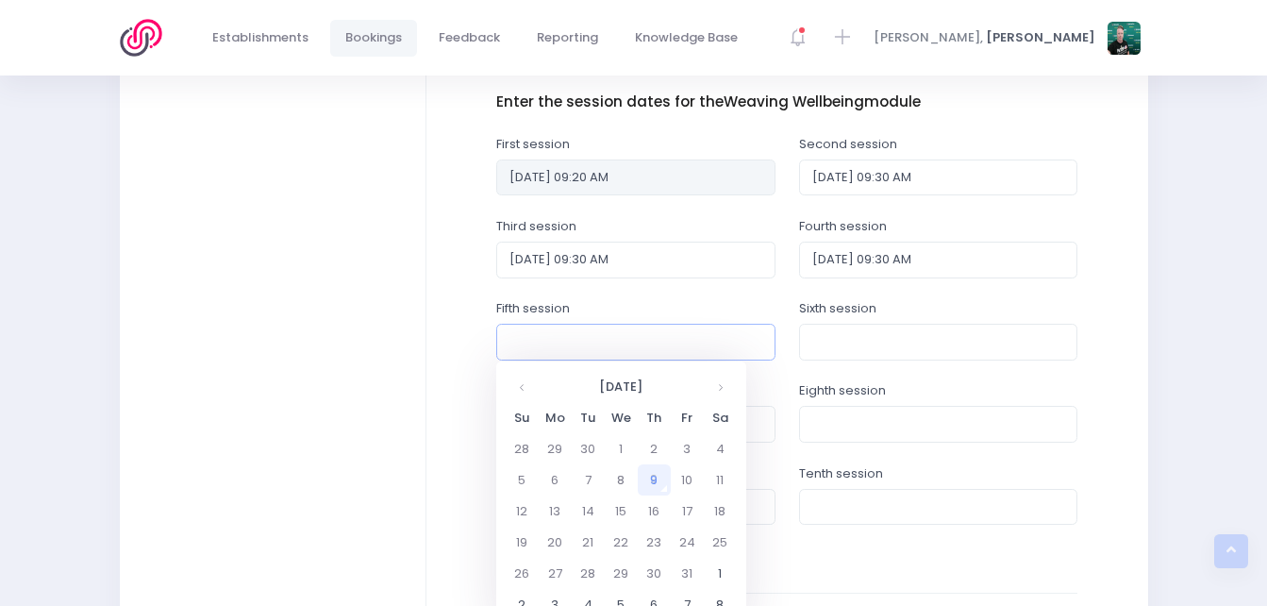
click at [716, 336] on input "text" at bounding box center [635, 342] width 279 height 36
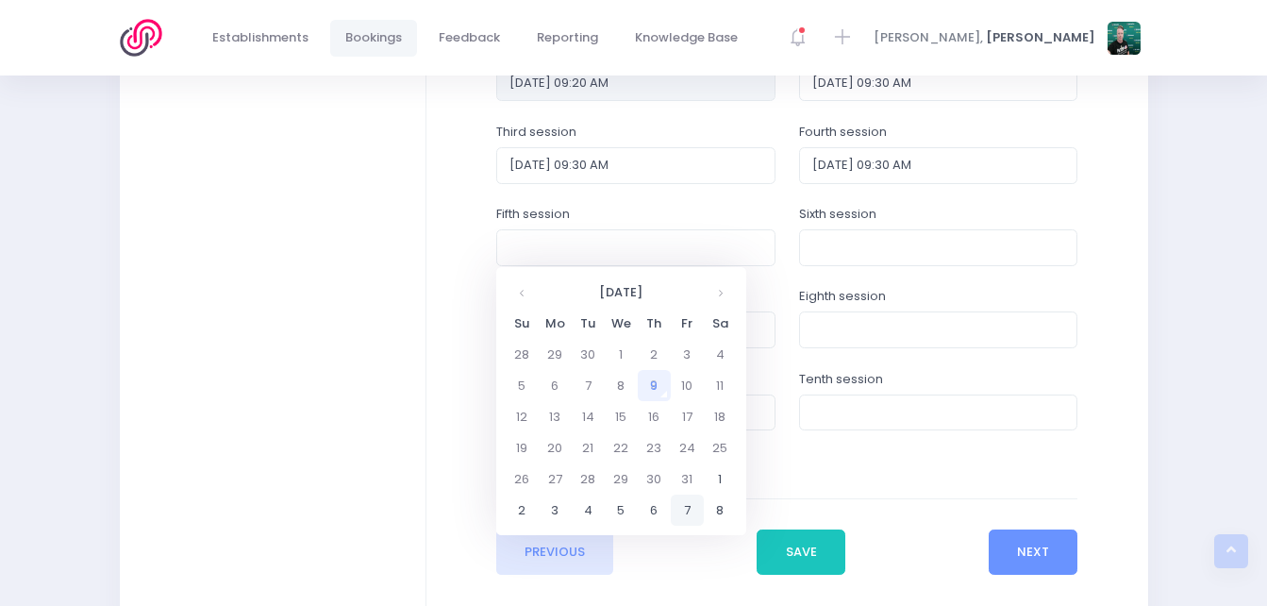
click at [694, 507] on td "7" at bounding box center [687, 510] width 33 height 31
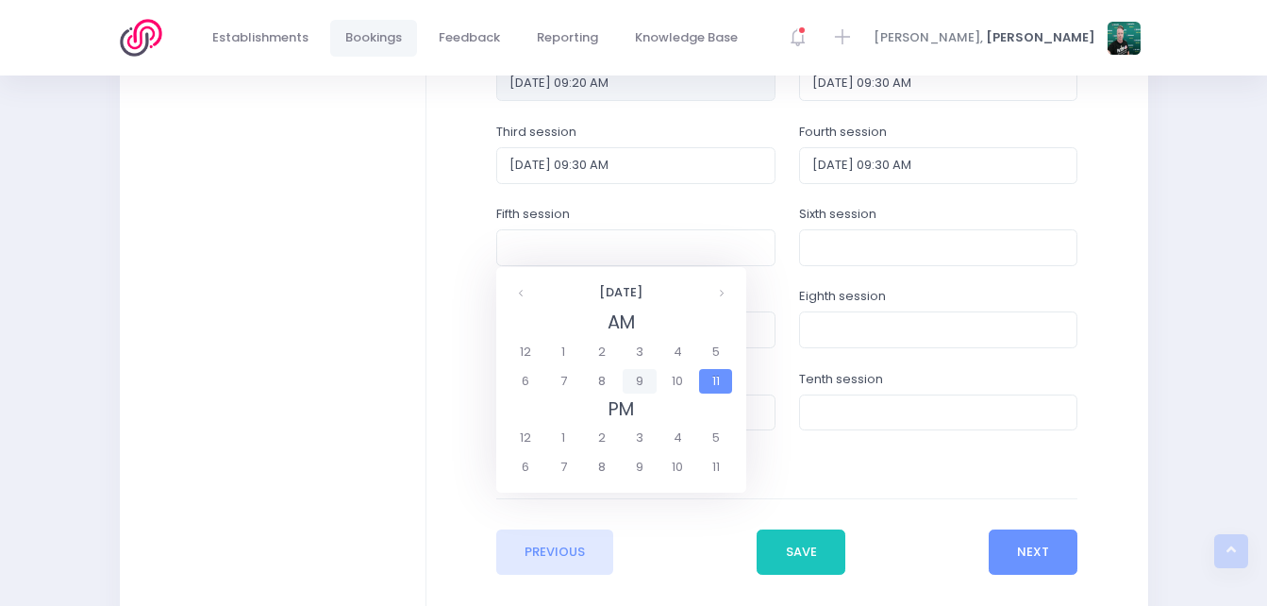
click at [650, 377] on span "9" at bounding box center [639, 381] width 33 height 25
click at [645, 375] on span "9:30" at bounding box center [650, 381] width 53 height 25
type input "07/11/2025 09:30 AM"
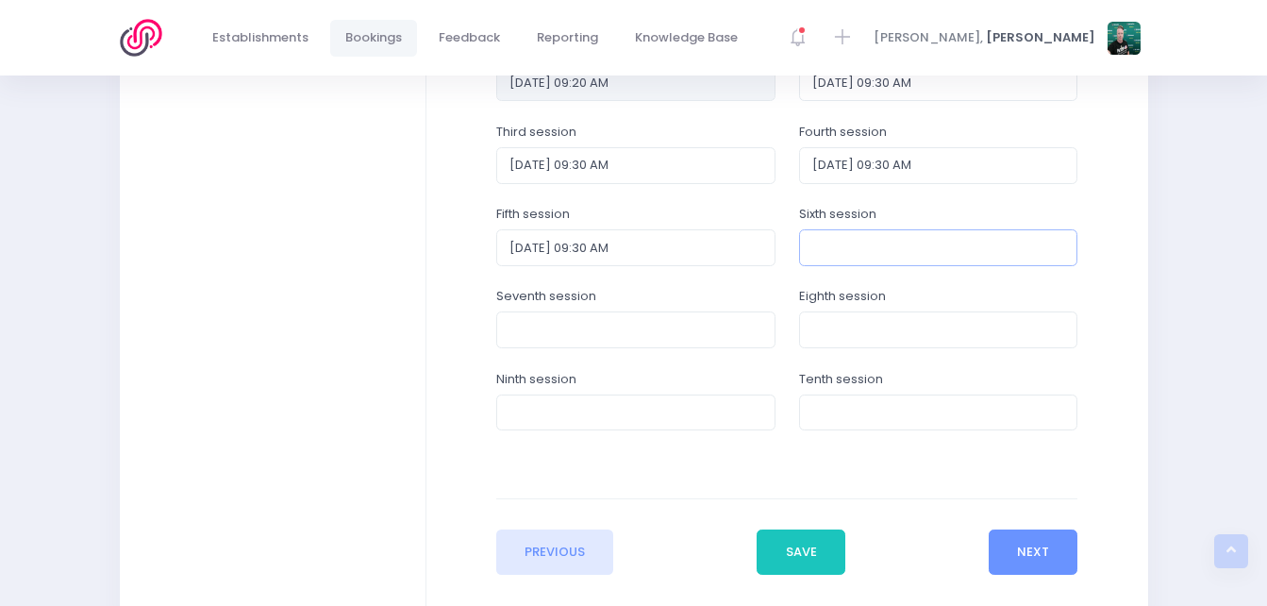
click at [843, 254] on input "text" at bounding box center [938, 247] width 279 height 36
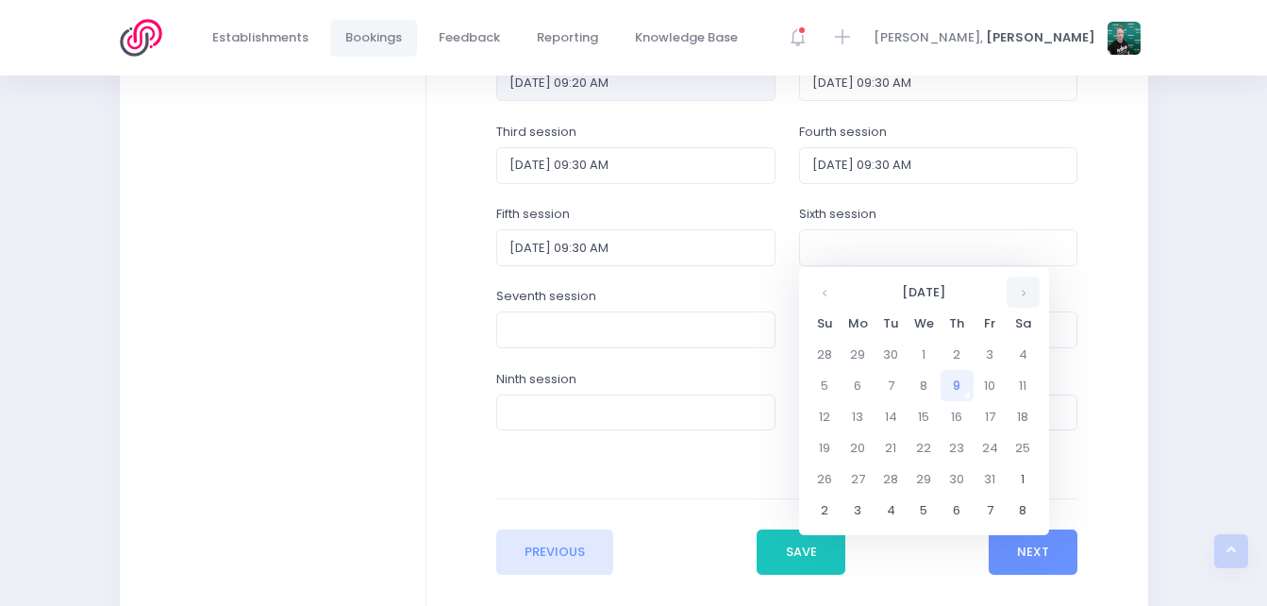
click at [1014, 300] on th at bounding box center [1023, 292] width 33 height 31
click at [984, 415] on td "14" at bounding box center [990, 416] width 33 height 31
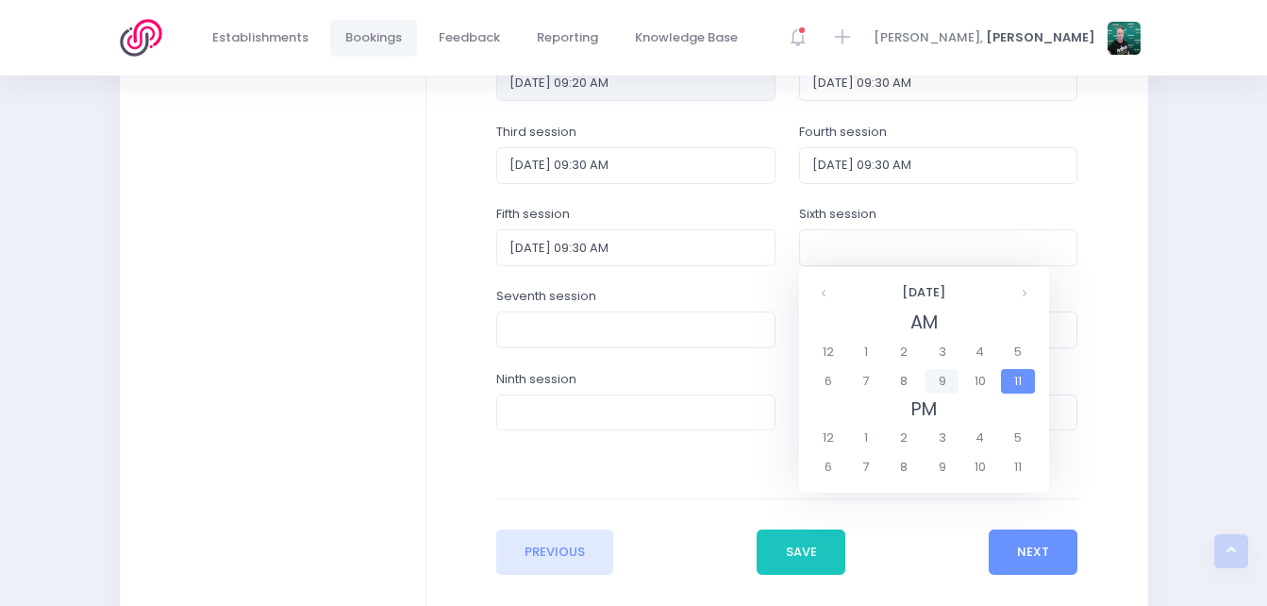
click at [944, 383] on span "9" at bounding box center [942, 381] width 33 height 25
click at [946, 370] on span "9:30" at bounding box center [952, 381] width 53 height 25
type input "14/11/2025 09:30 AM"
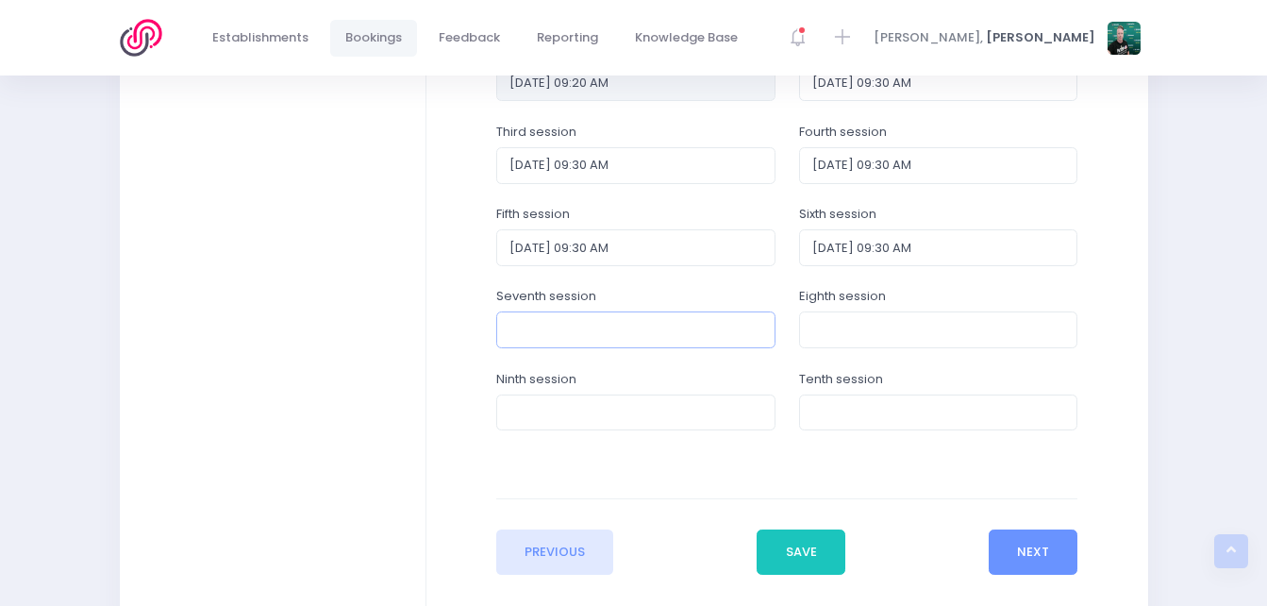
click at [679, 332] on input "text" at bounding box center [635, 329] width 279 height 36
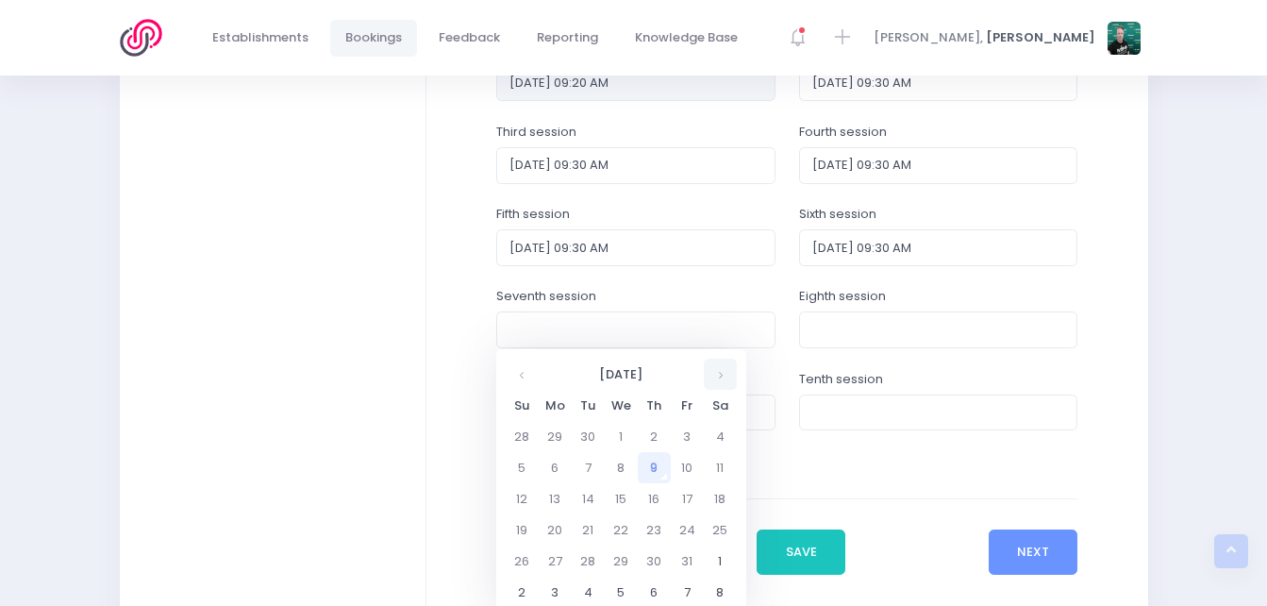
click at [721, 369] on th at bounding box center [720, 374] width 33 height 31
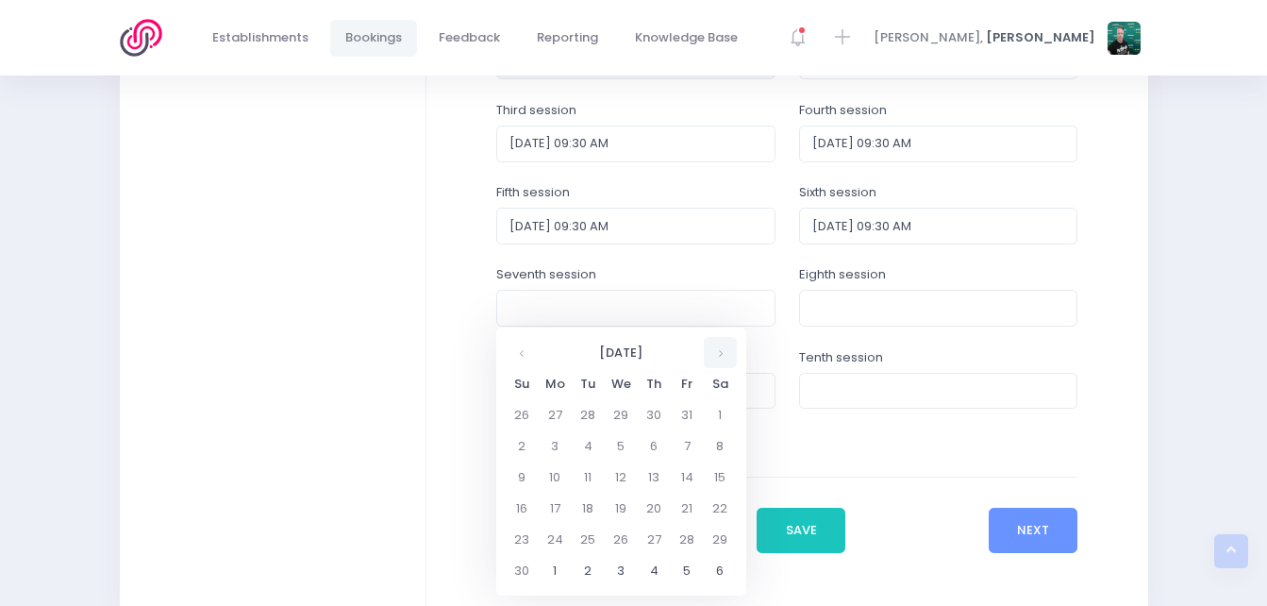
scroll to position [944, 0]
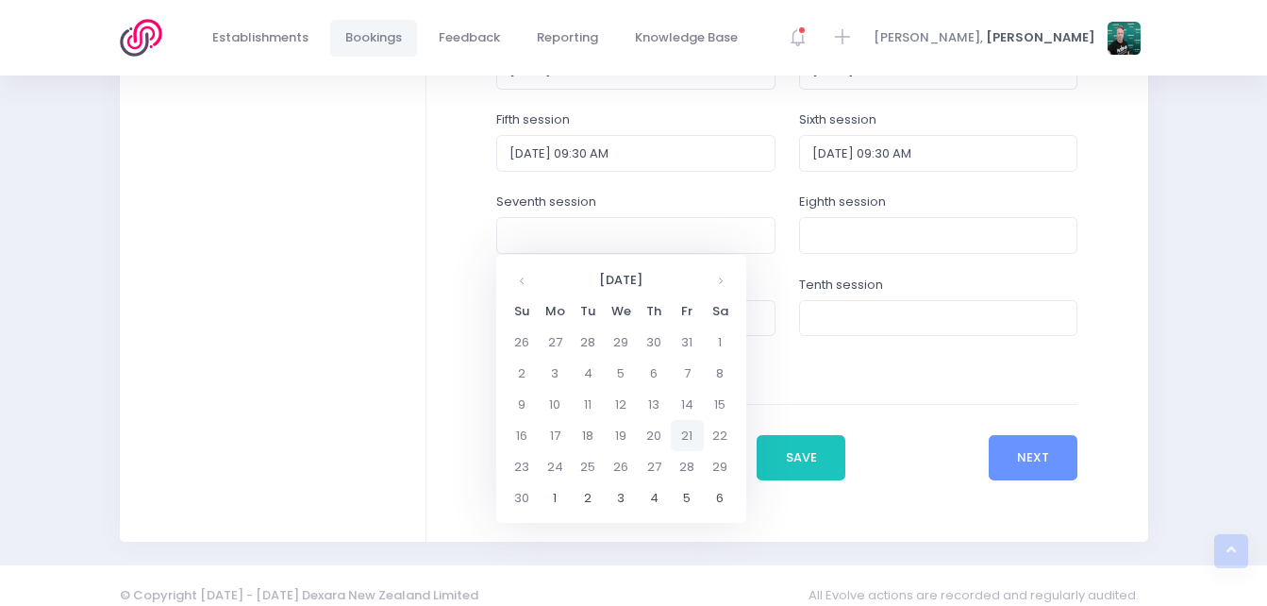
click at [686, 428] on td "21" at bounding box center [687, 435] width 33 height 31
click at [642, 368] on span "9" at bounding box center [639, 369] width 33 height 25
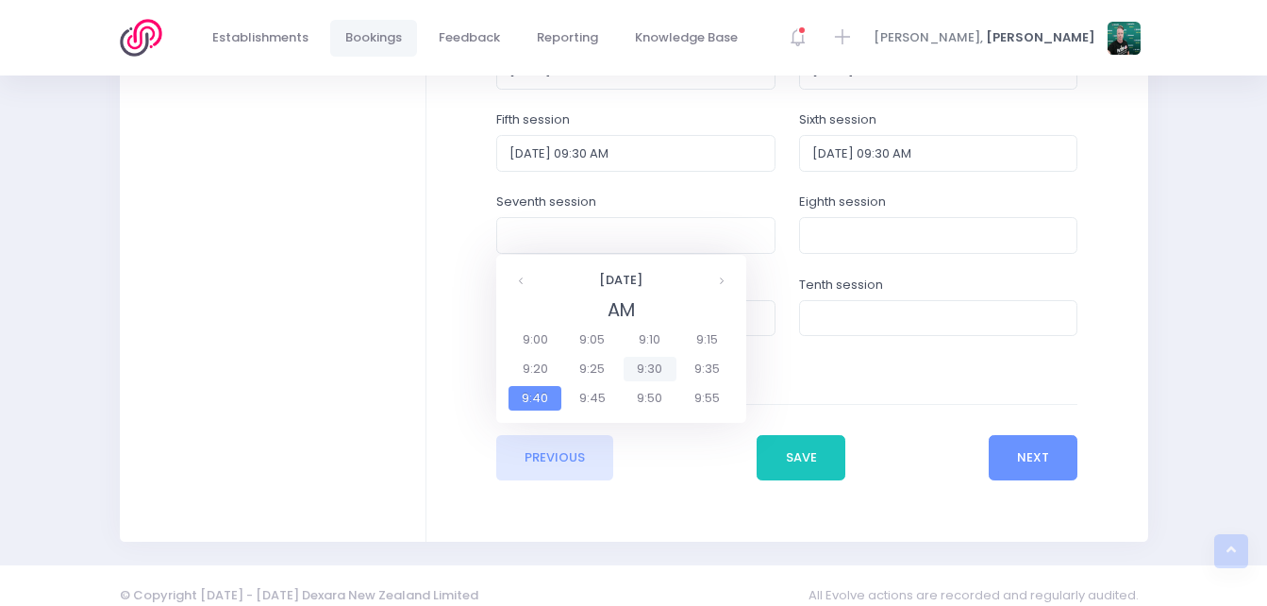
click at [638, 370] on span "9:30" at bounding box center [650, 369] width 53 height 25
type input "21/11/2025 09:30 AM"
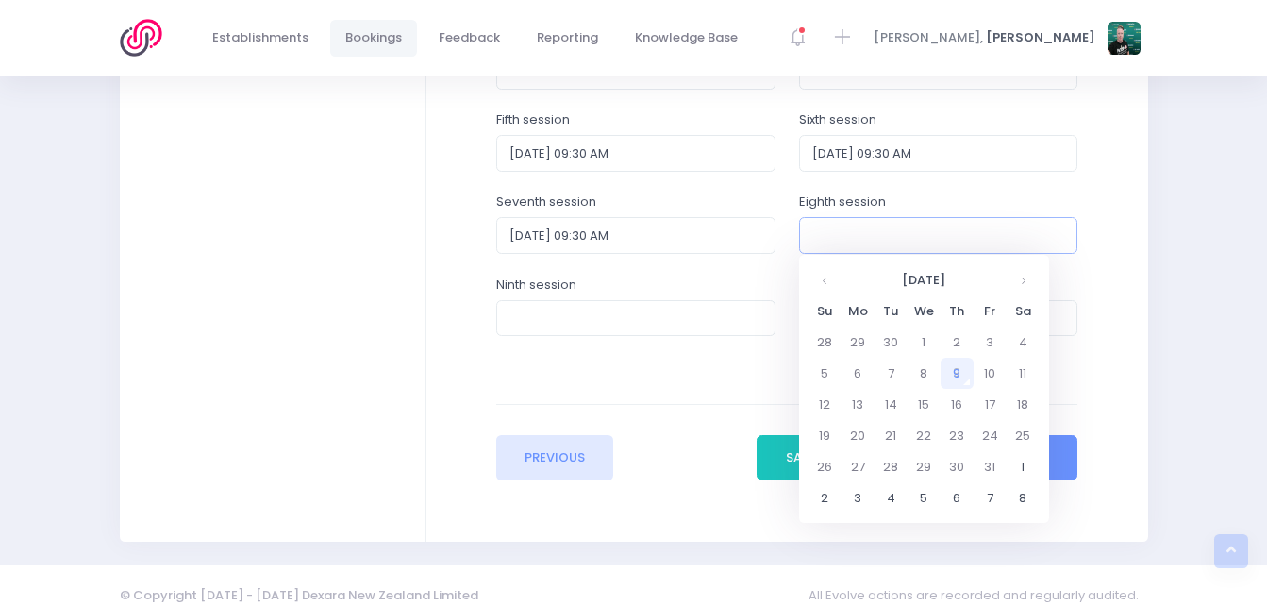
click at [890, 236] on input "text" at bounding box center [938, 235] width 279 height 36
click at [1029, 276] on th at bounding box center [1023, 279] width 33 height 31
click at [915, 463] on td "26" at bounding box center [924, 466] width 33 height 31
click at [944, 365] on span "9" at bounding box center [942, 369] width 33 height 25
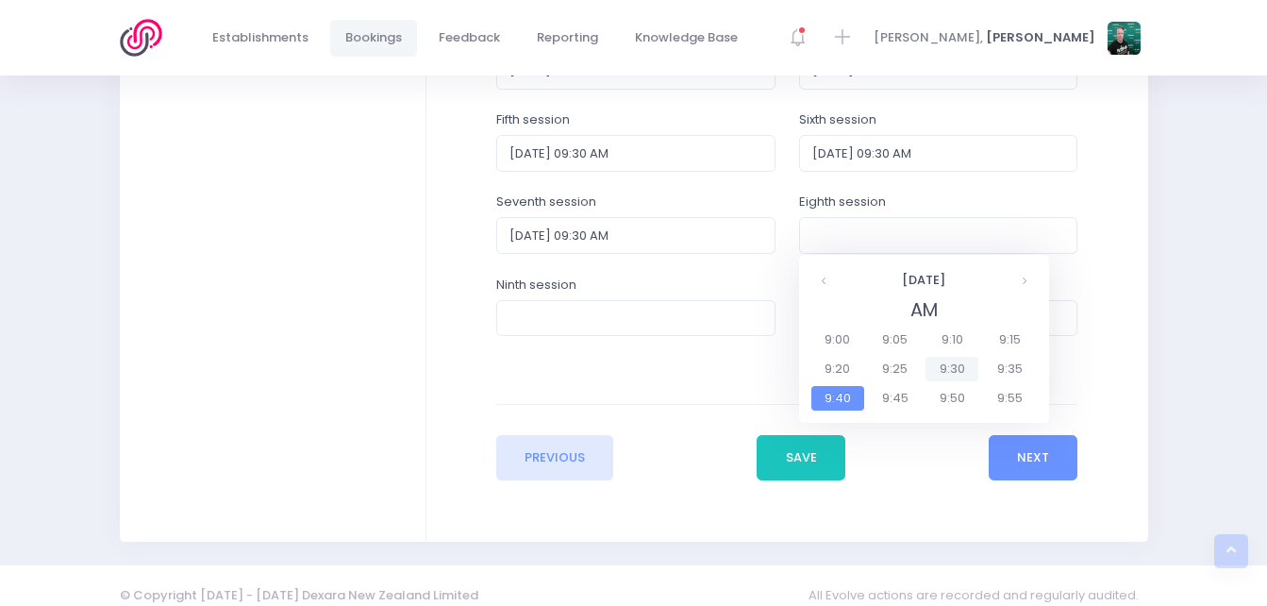
click at [949, 365] on span "9:30" at bounding box center [952, 369] width 53 height 25
type input "26/11/2025 09:30 AM"
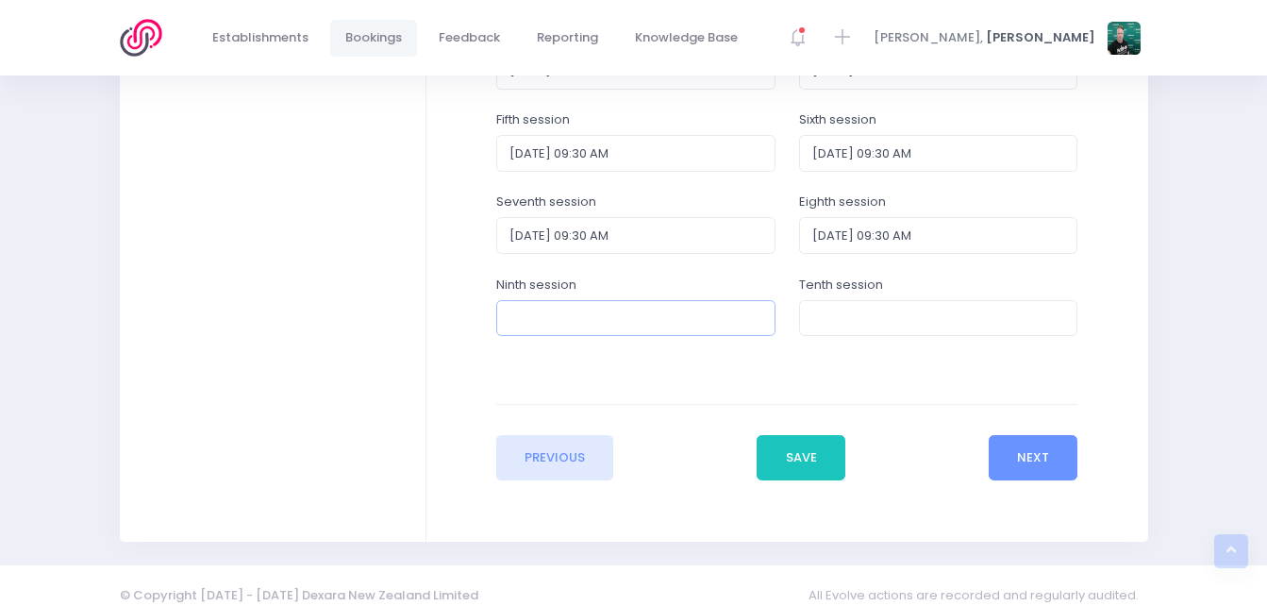
click at [663, 320] on input "text" at bounding box center [635, 318] width 279 height 36
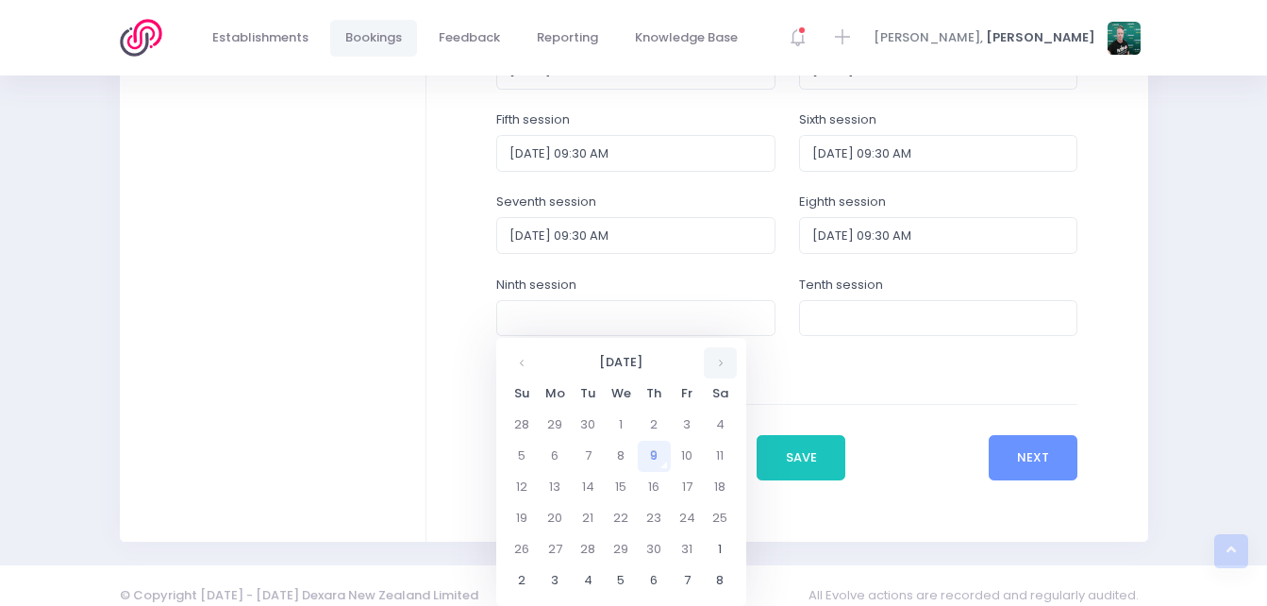
click at [725, 368] on th at bounding box center [720, 362] width 33 height 31
click at [693, 573] on td "5" at bounding box center [687, 580] width 33 height 31
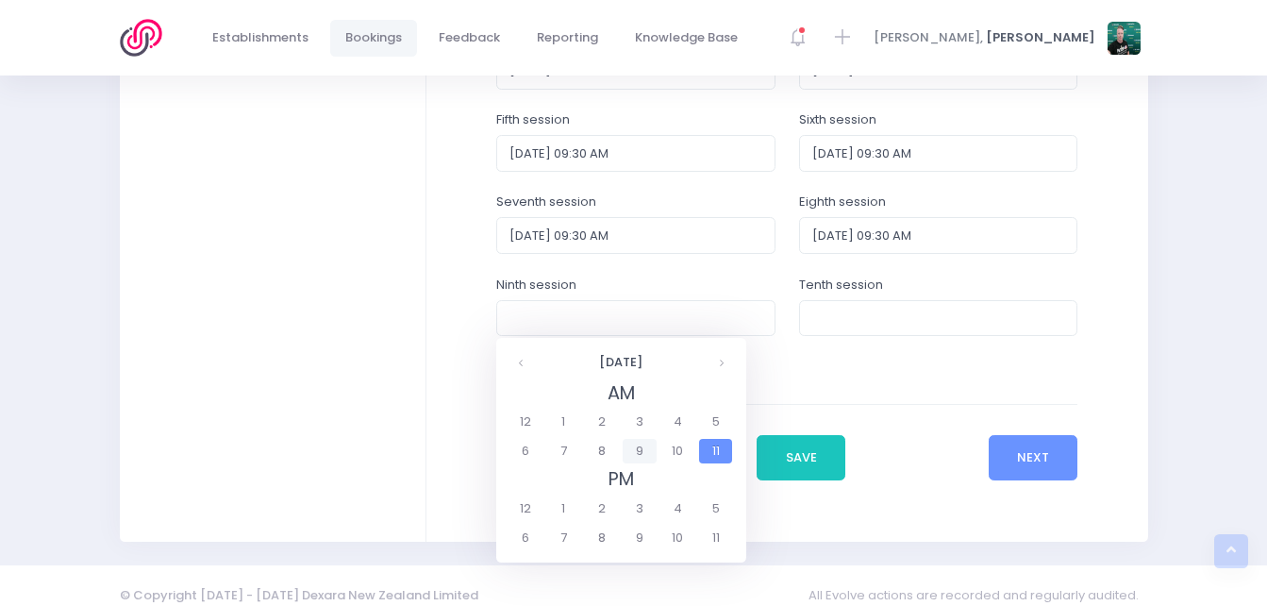
click at [647, 448] on span "9" at bounding box center [639, 451] width 33 height 25
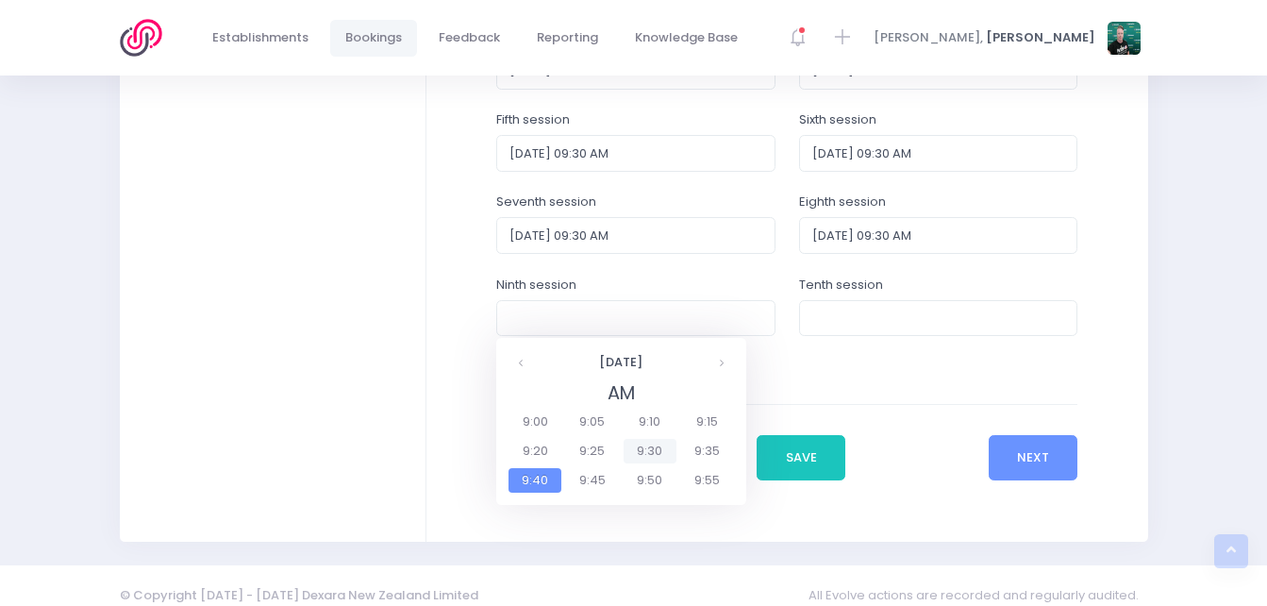
click at [645, 443] on span "9:30" at bounding box center [650, 451] width 53 height 25
type input "05/12/2025 09:30 AM"
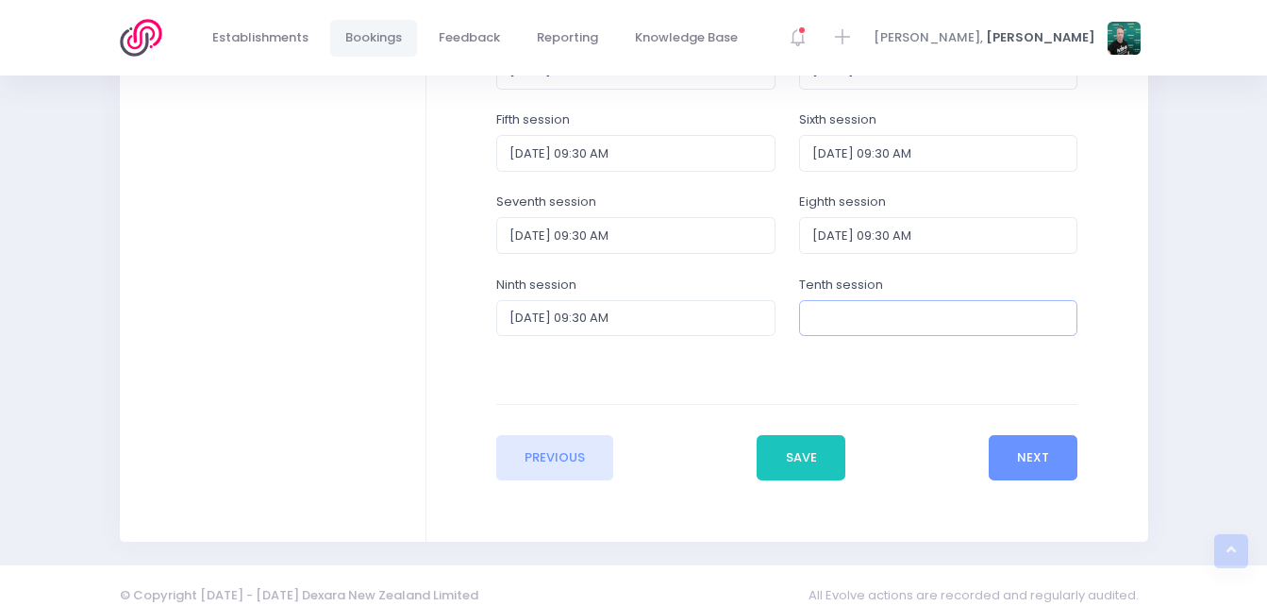
click at [917, 312] on input "text" at bounding box center [938, 318] width 279 height 36
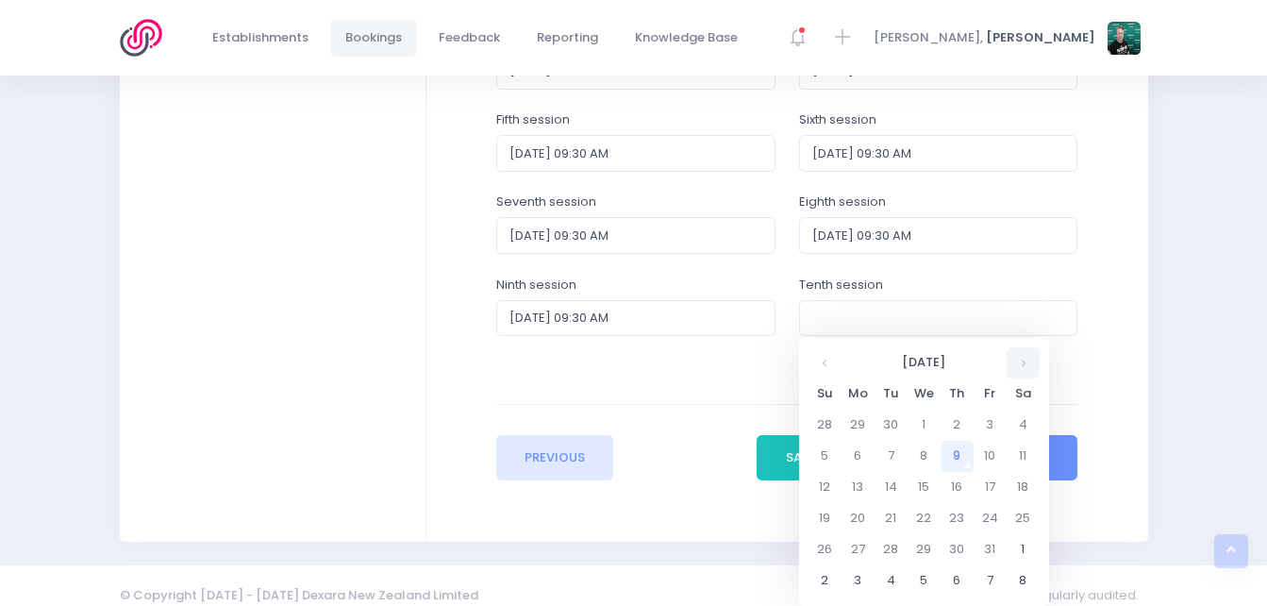
click at [1018, 361] on th at bounding box center [1023, 362] width 33 height 31
click at [993, 456] on td "12" at bounding box center [990, 456] width 33 height 31
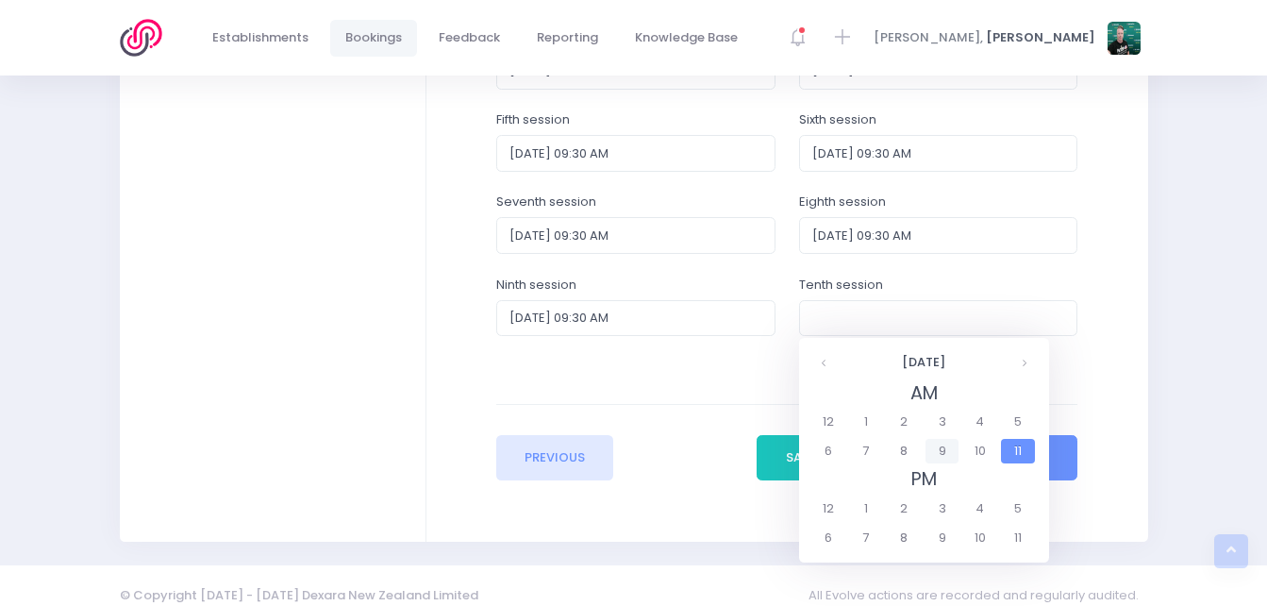
click at [934, 453] on span "9" at bounding box center [942, 451] width 33 height 25
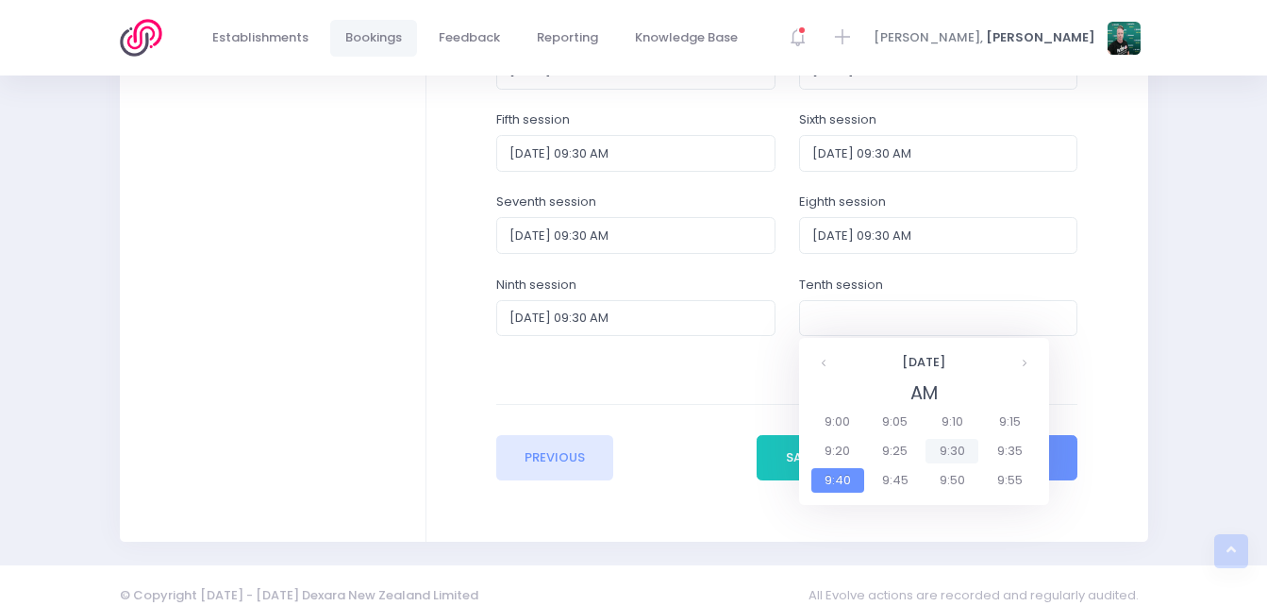
click at [960, 444] on span "9:30" at bounding box center [952, 451] width 53 height 25
type input "12/12/2025 09:30 AM"
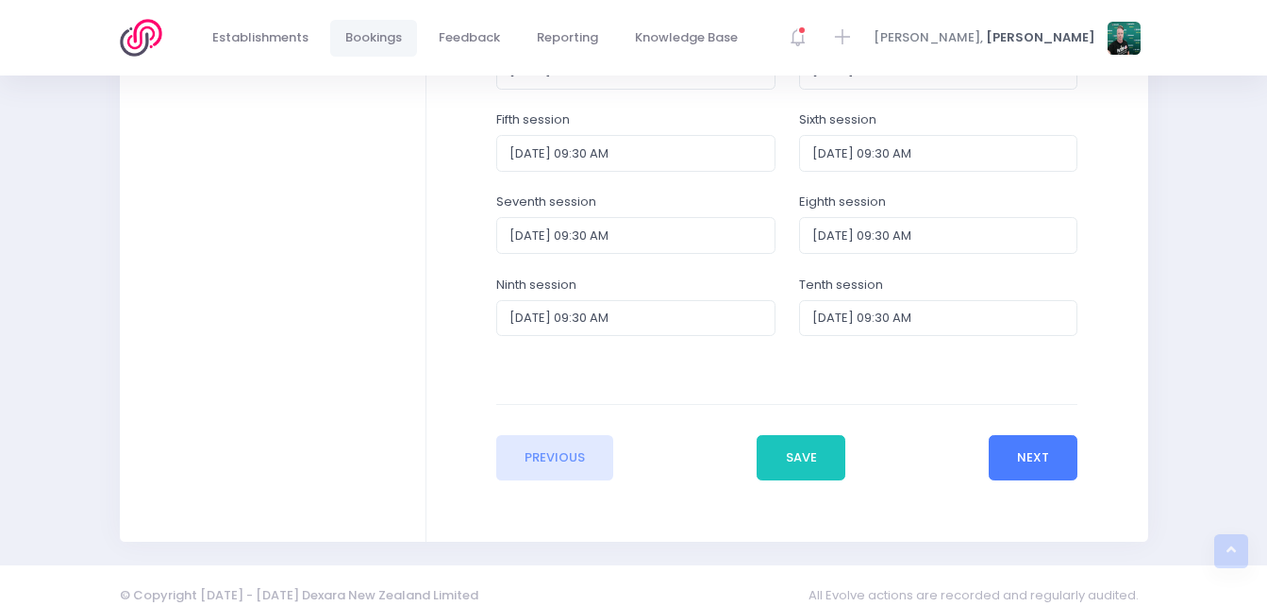
click at [1007, 461] on button "Next" at bounding box center [1034, 457] width 90 height 45
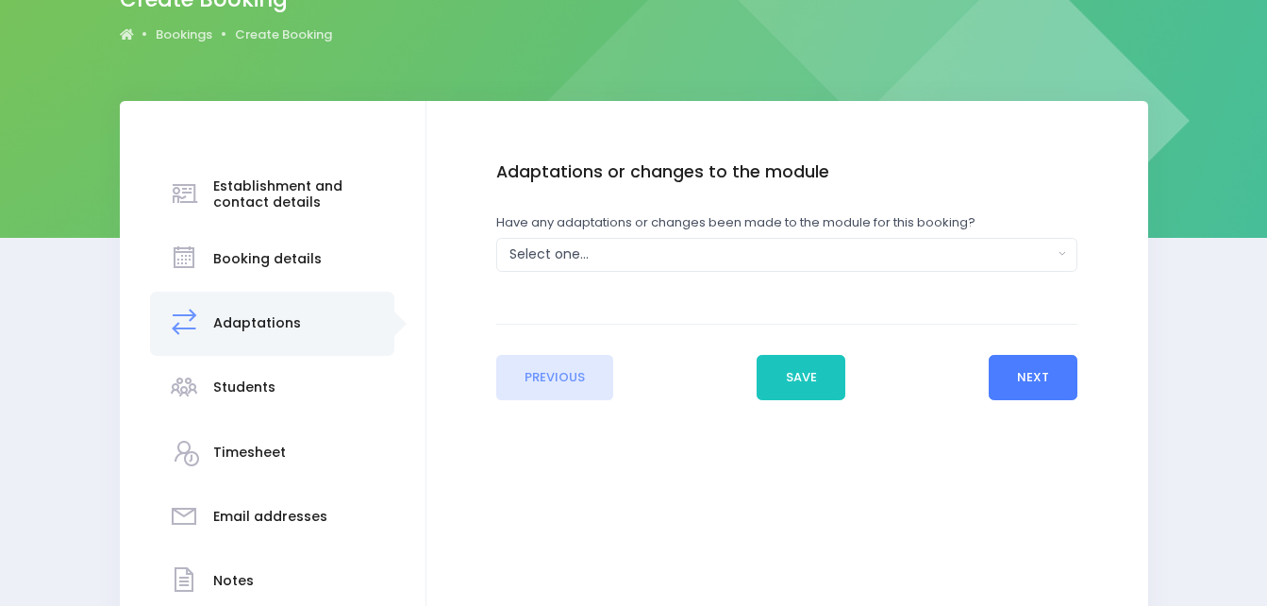
scroll to position [189, 0]
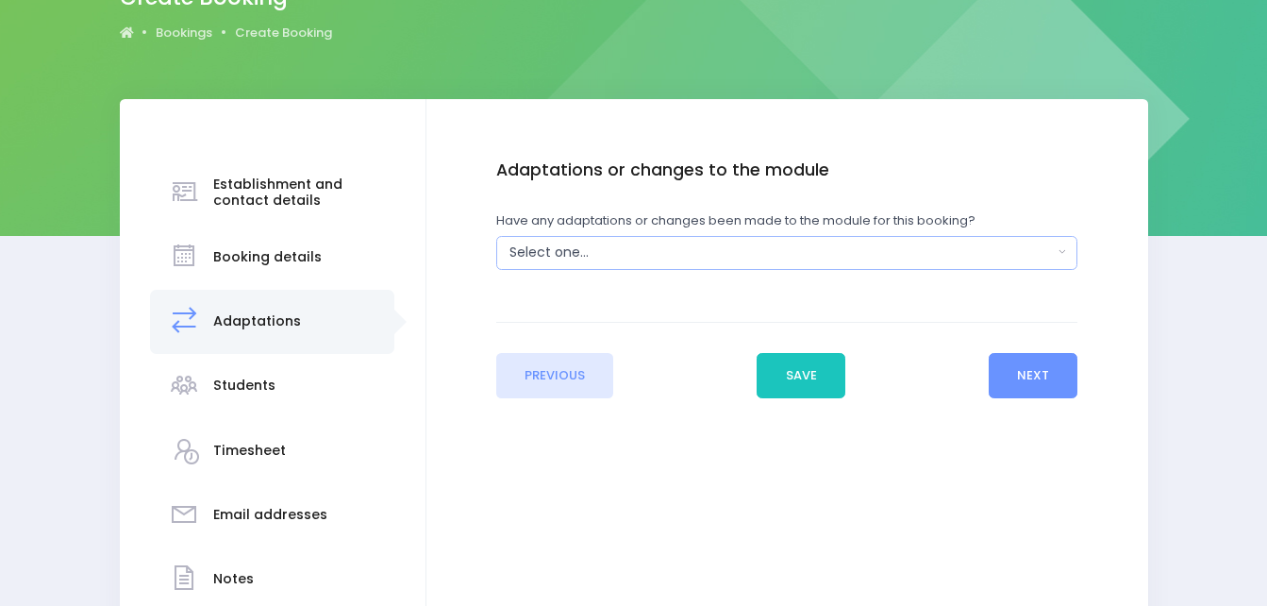
click at [806, 255] on div "Select one..." at bounding box center [782, 253] width 544 height 20
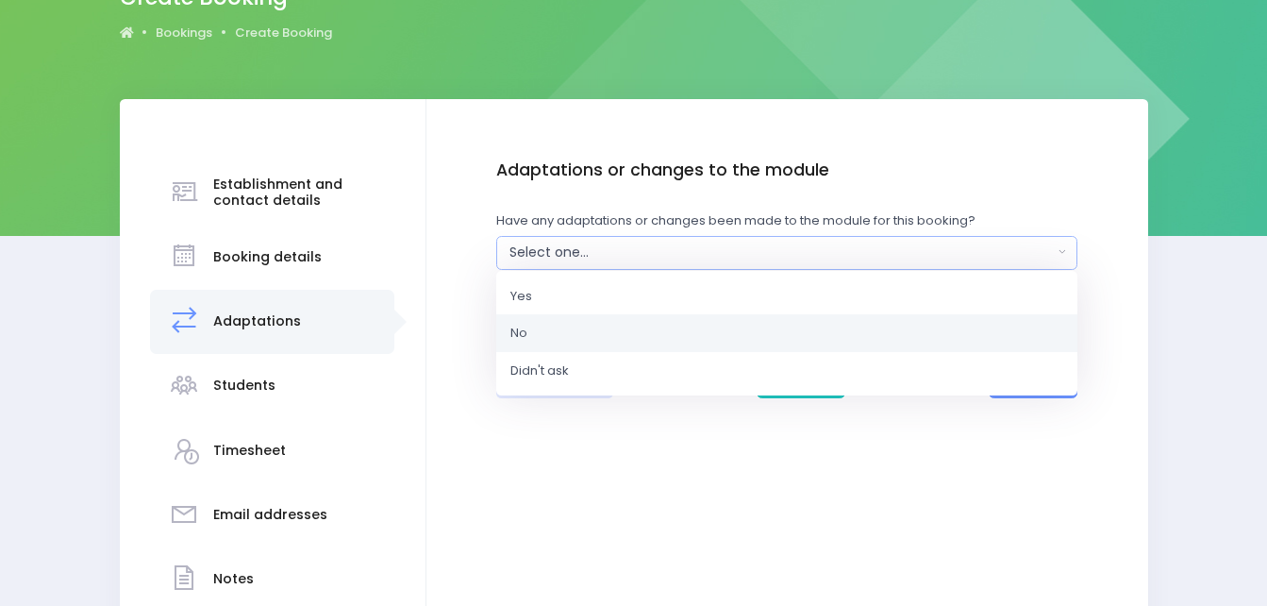
click at [767, 318] on link "No" at bounding box center [786, 333] width 581 height 38
select select "No"
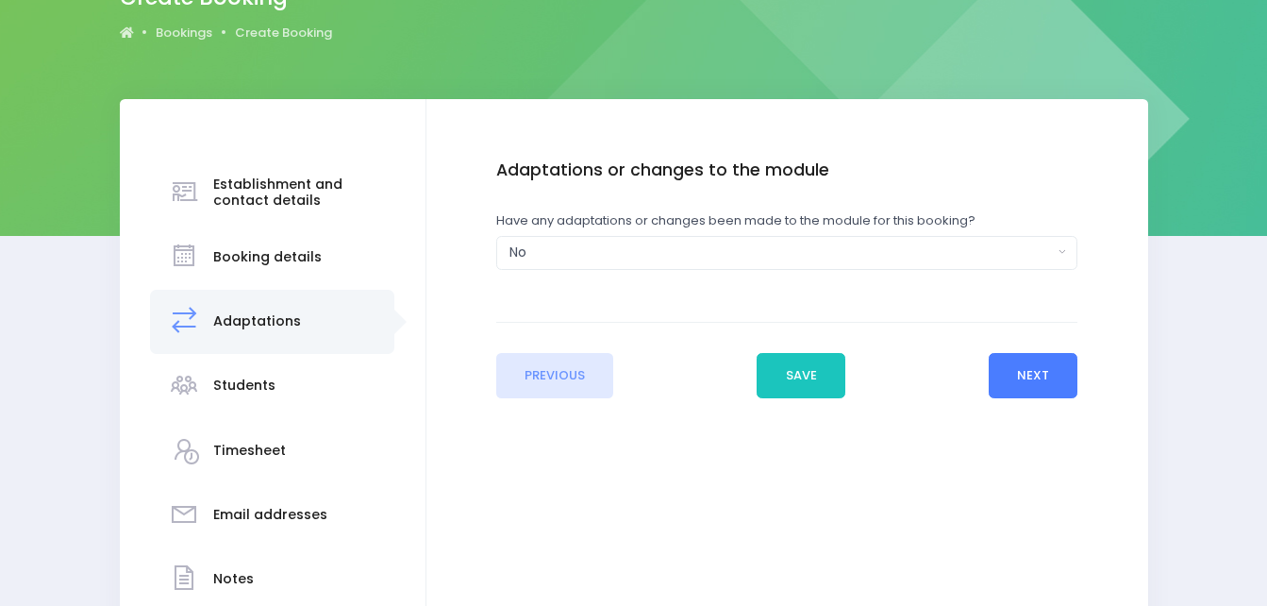
click at [1054, 371] on button "Next" at bounding box center [1034, 375] width 90 height 45
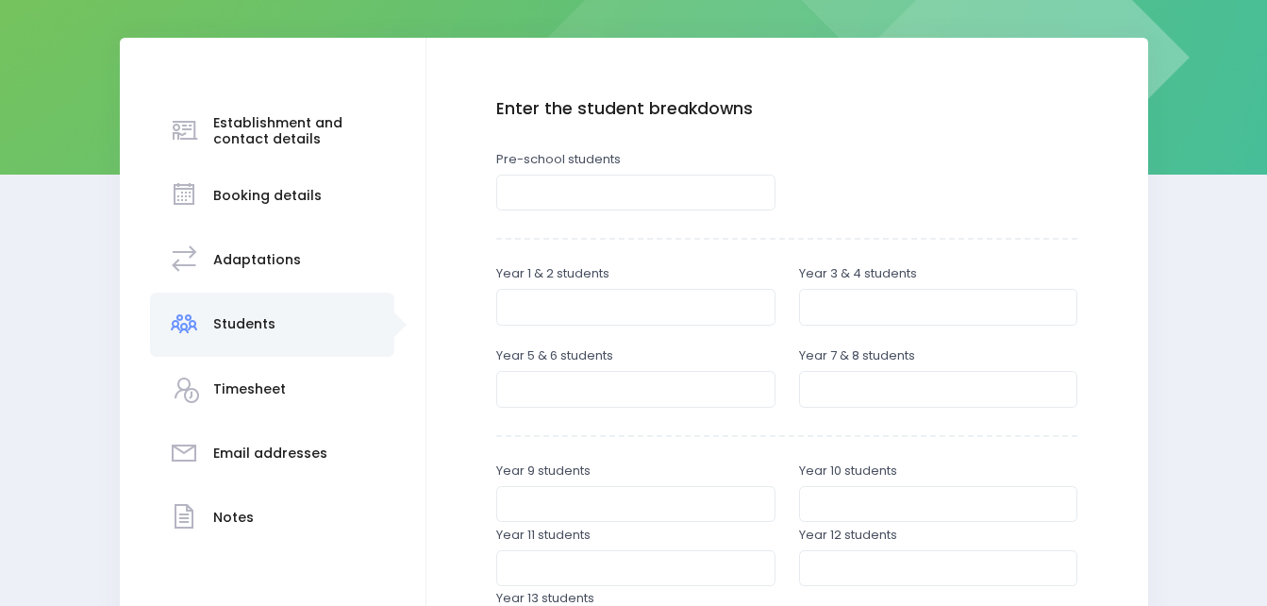
scroll to position [283, 0]
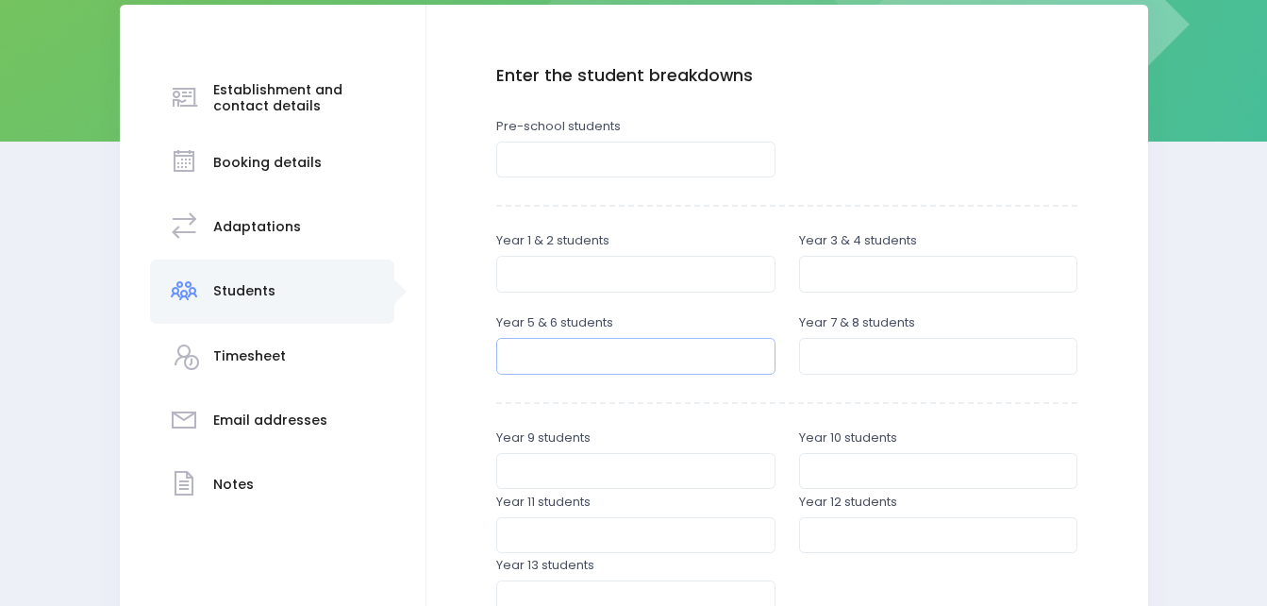
click at [676, 360] on input "number" at bounding box center [635, 356] width 279 height 36
type input "25"
click at [830, 351] on input "number" at bounding box center [938, 356] width 279 height 36
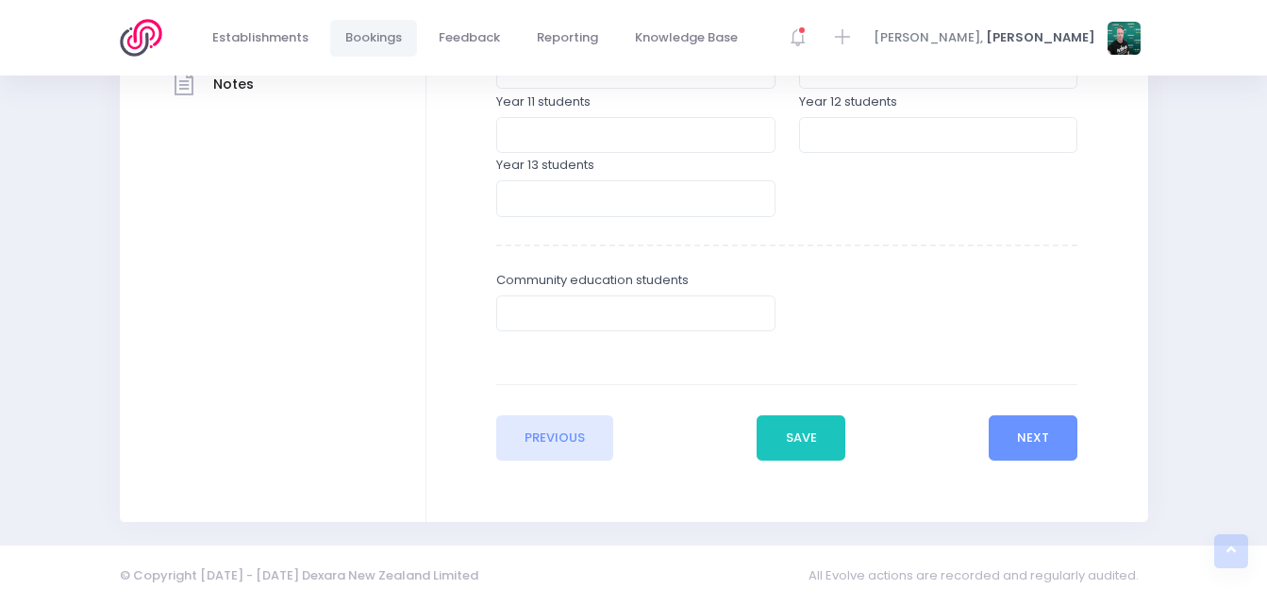
scroll to position [684, 0]
type input "27"
click at [1031, 442] on button "Next" at bounding box center [1034, 436] width 90 height 45
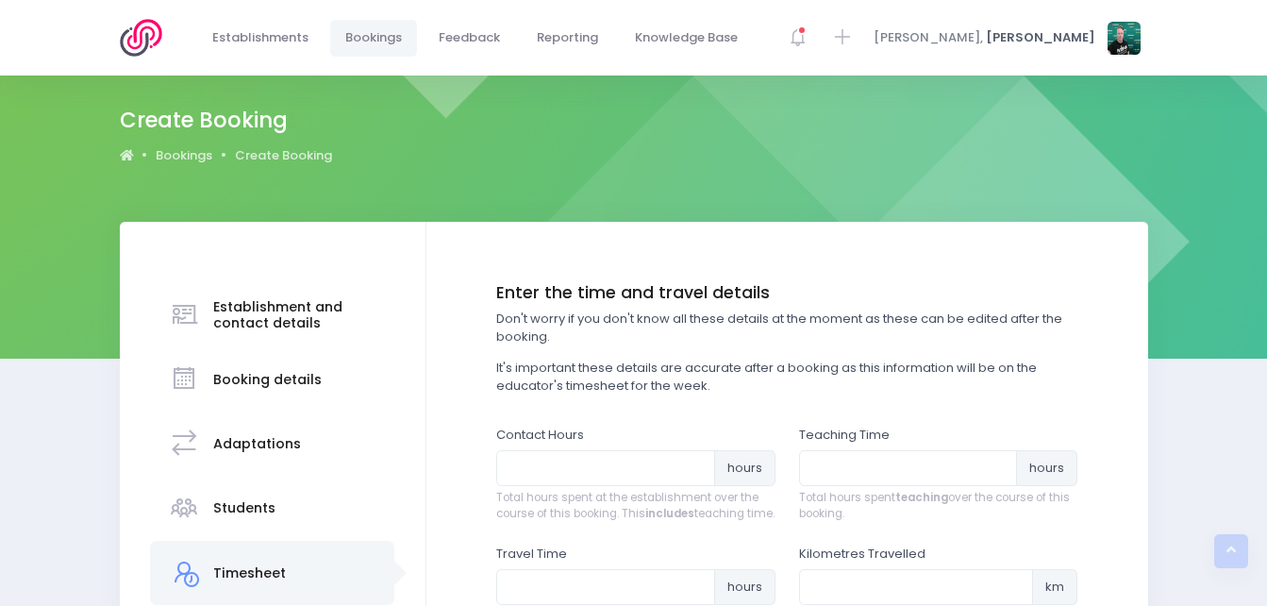
scroll to position [0, 0]
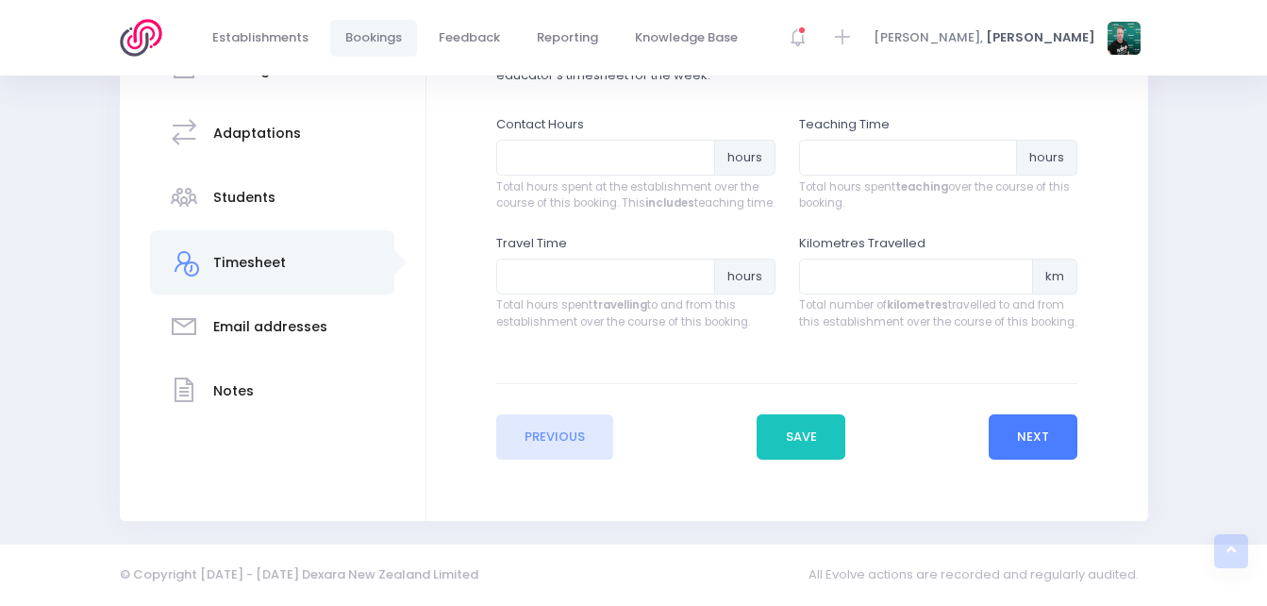
click at [1032, 439] on button "Next" at bounding box center [1034, 436] width 90 height 45
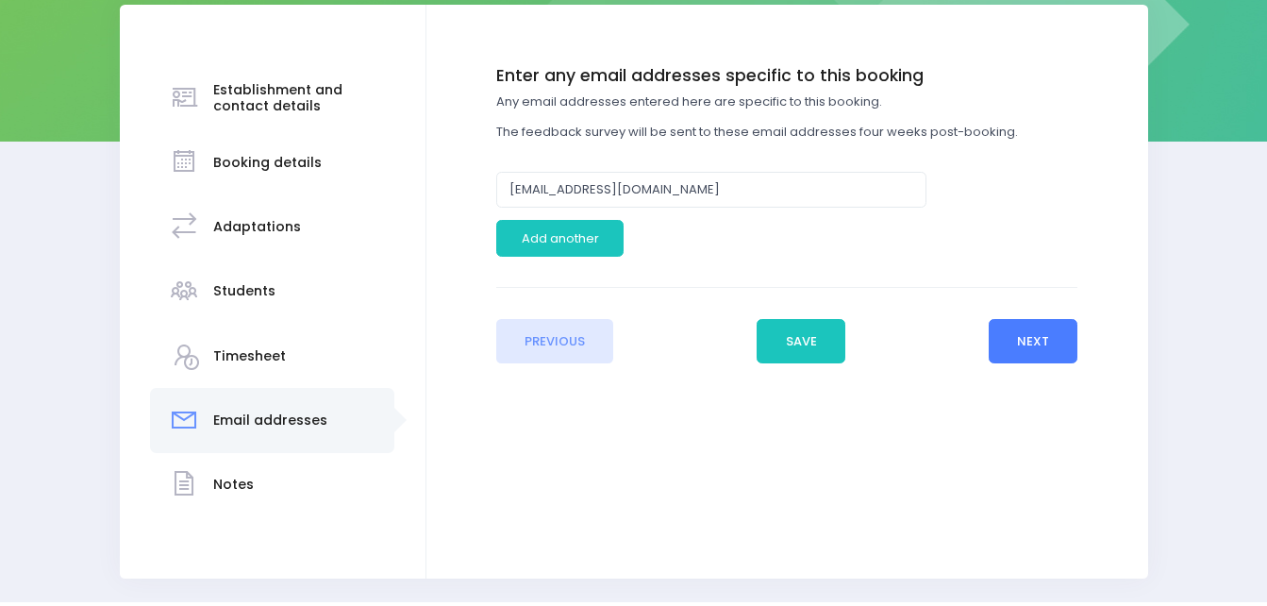
click at [1010, 333] on button "Next" at bounding box center [1034, 341] width 90 height 45
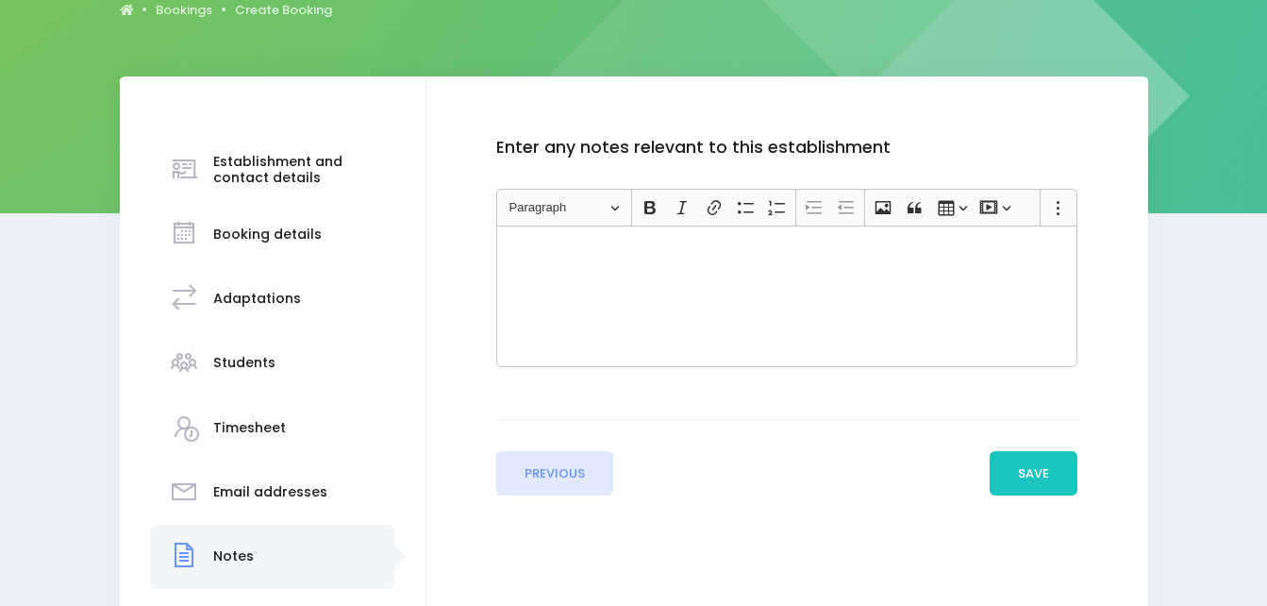
scroll to position [283, 0]
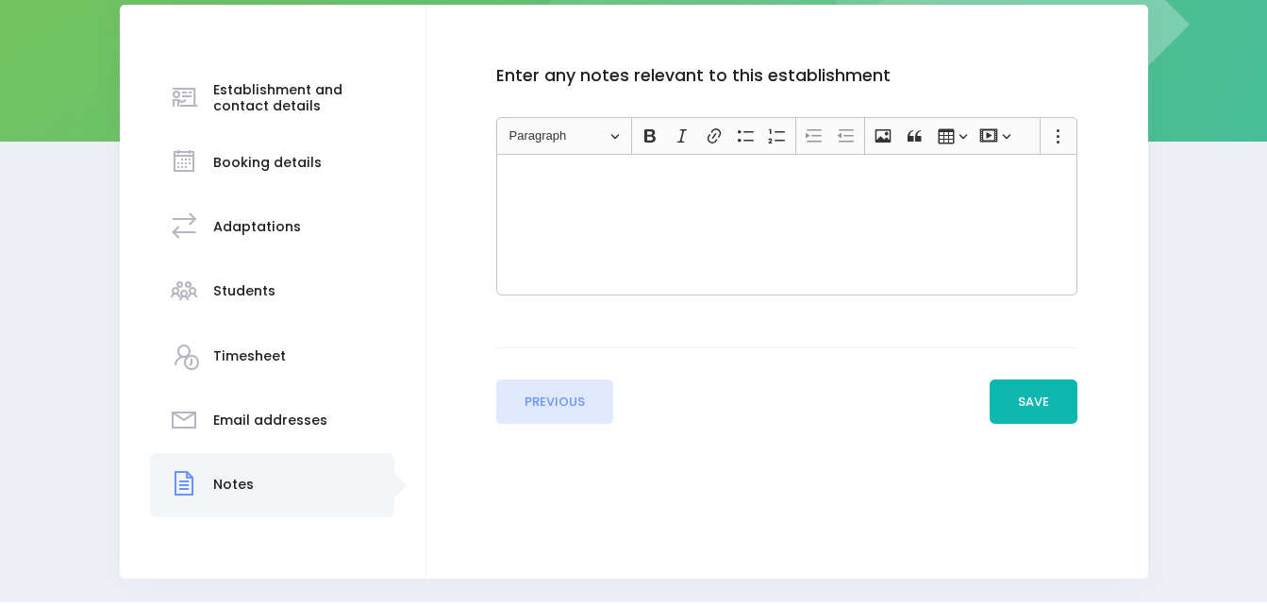
click at [1038, 401] on button "Save" at bounding box center [1034, 401] width 89 height 45
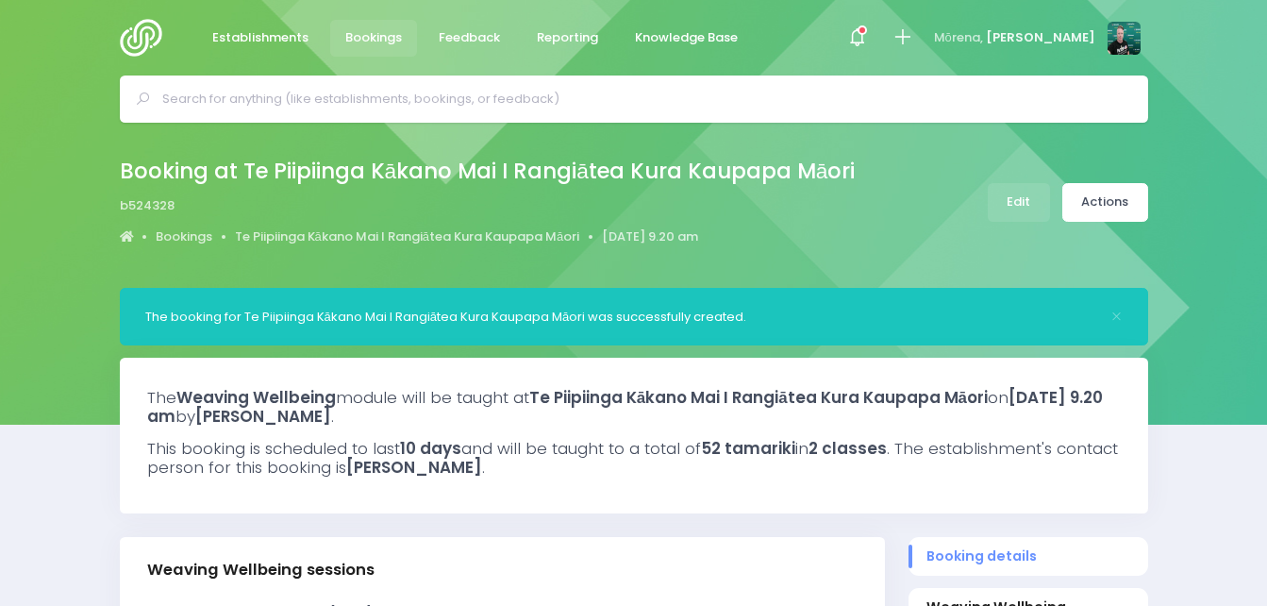
select select "5"
drag, startPoint x: 0, startPoint y: 0, endPoint x: 131, endPoint y: 25, distance: 133.6
click at [131, 25] on img at bounding box center [147, 38] width 54 height 38
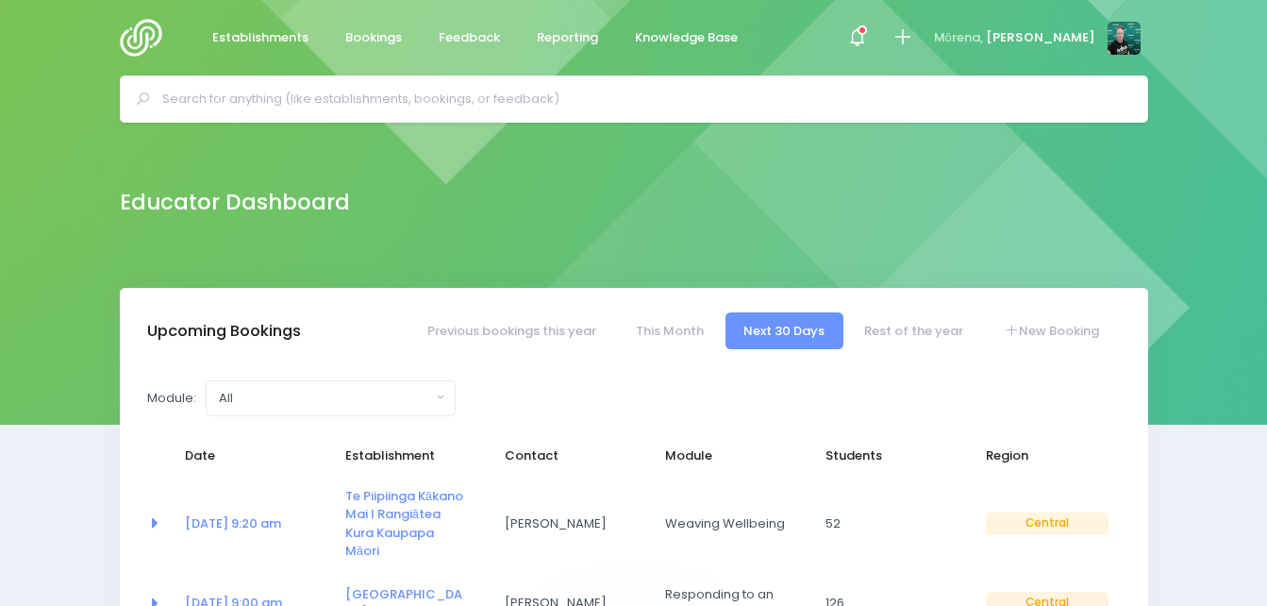
select select "5"
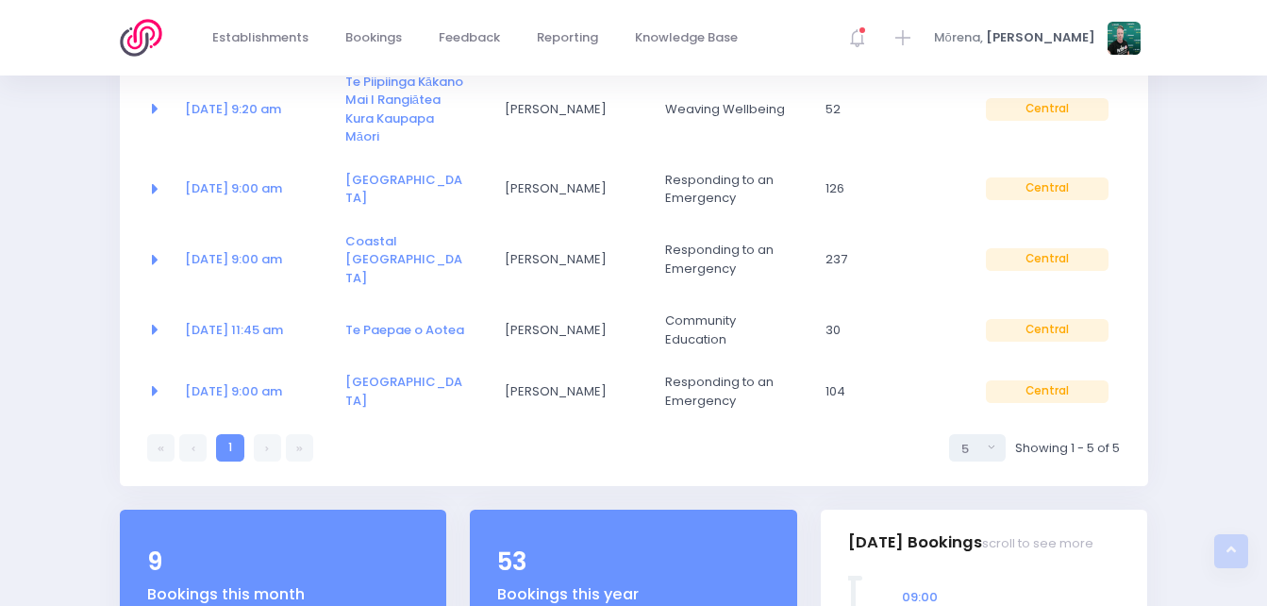
scroll to position [377, 0]
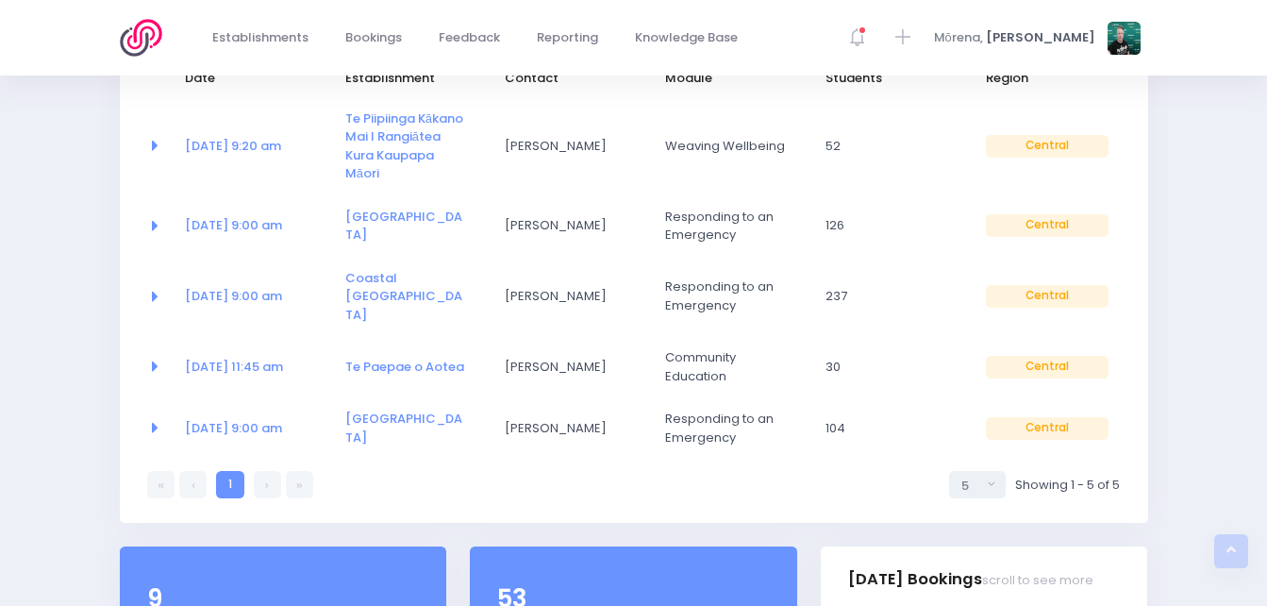
click at [277, 471] on link at bounding box center [267, 484] width 27 height 27
click at [276, 471] on link at bounding box center [267, 484] width 27 height 27
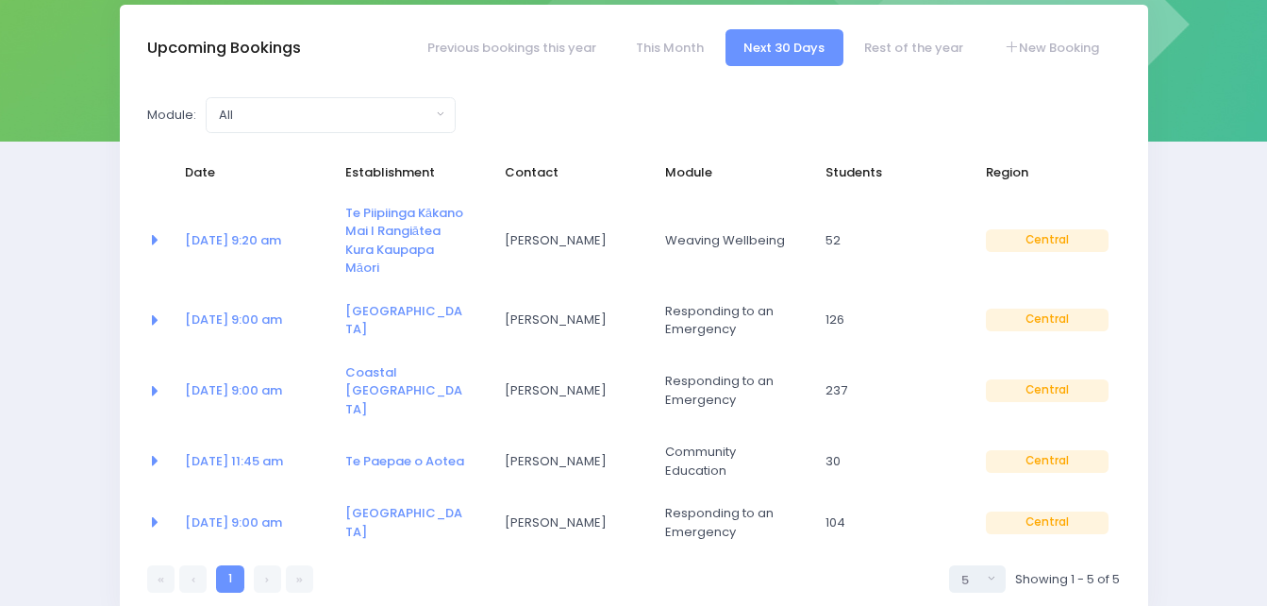
scroll to position [0, 0]
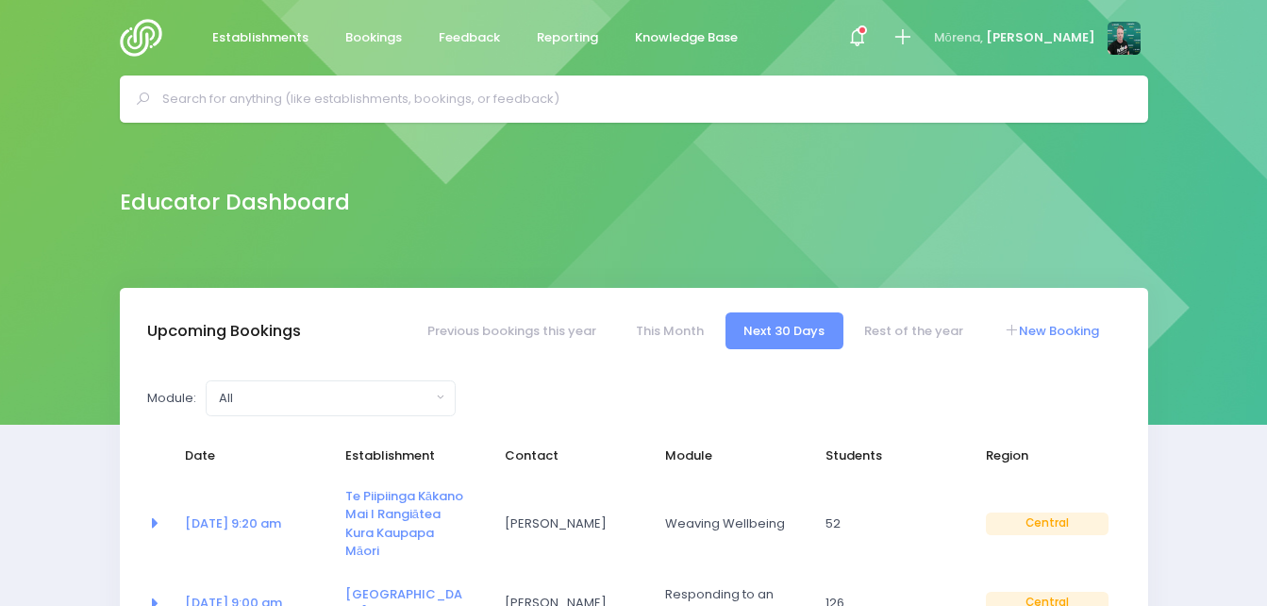
click at [1034, 333] on link "New Booking" at bounding box center [1051, 330] width 132 height 37
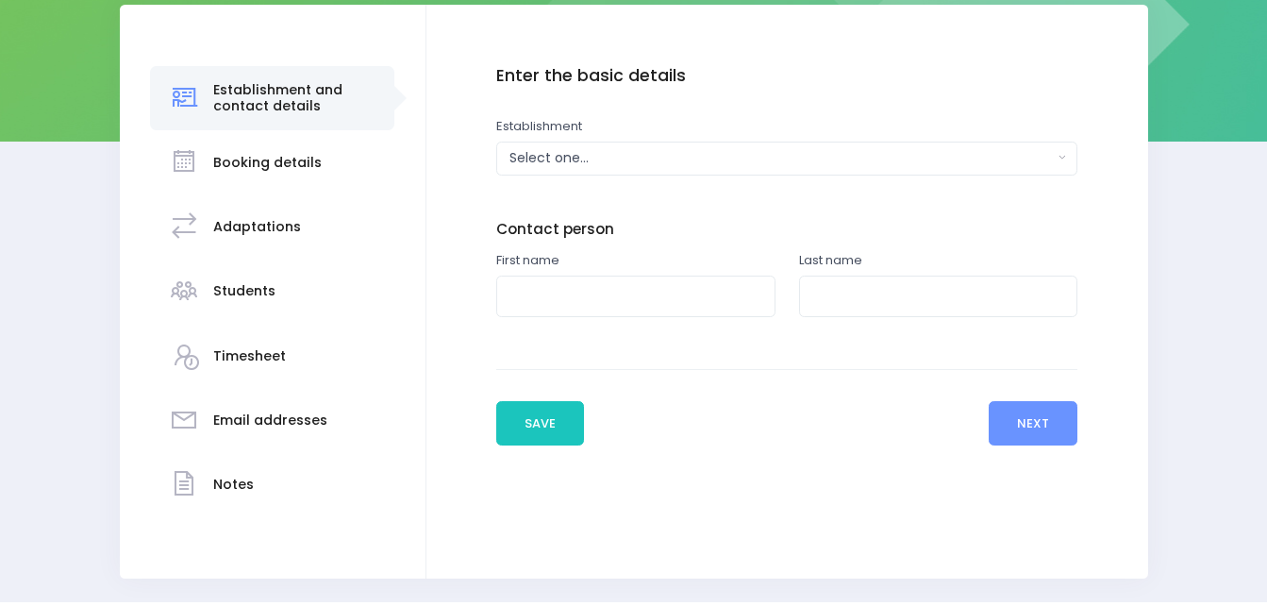
scroll to position [283, 0]
click at [682, 160] on div "Select one..." at bounding box center [782, 158] width 544 height 20
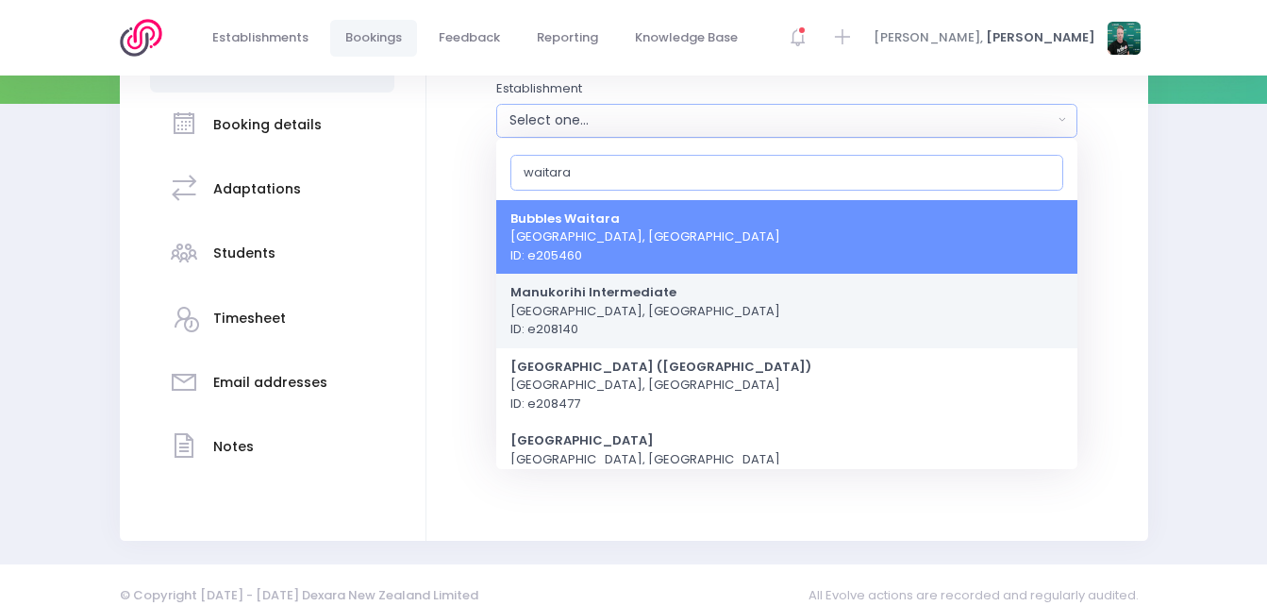
scroll to position [341, 0]
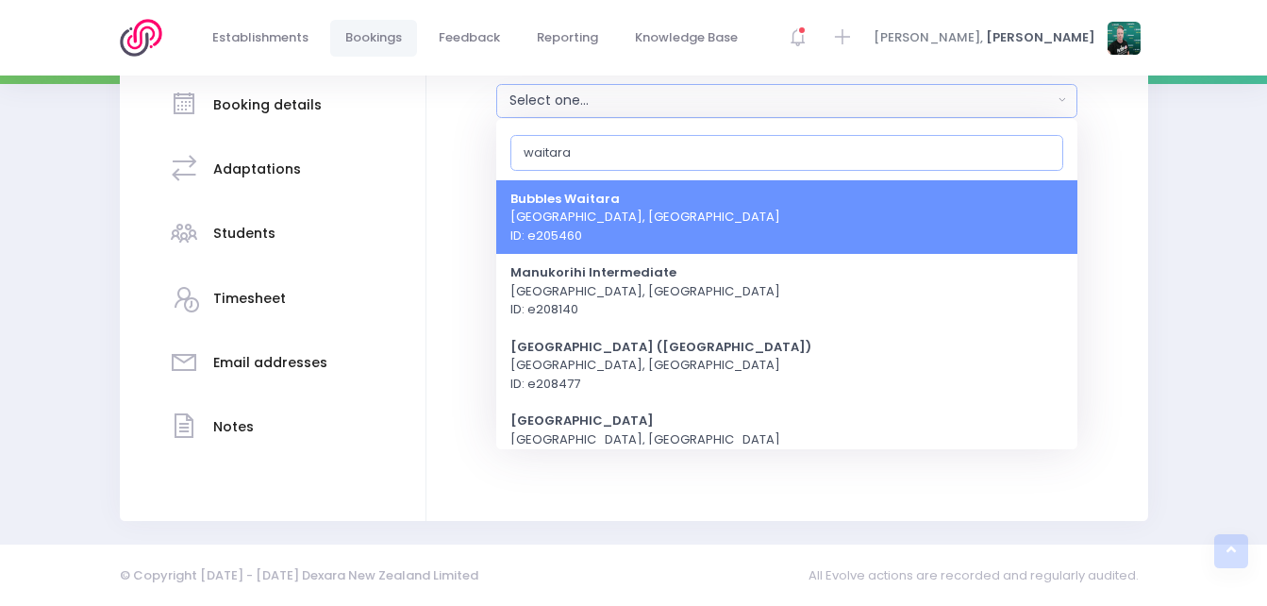
type input "waitara"
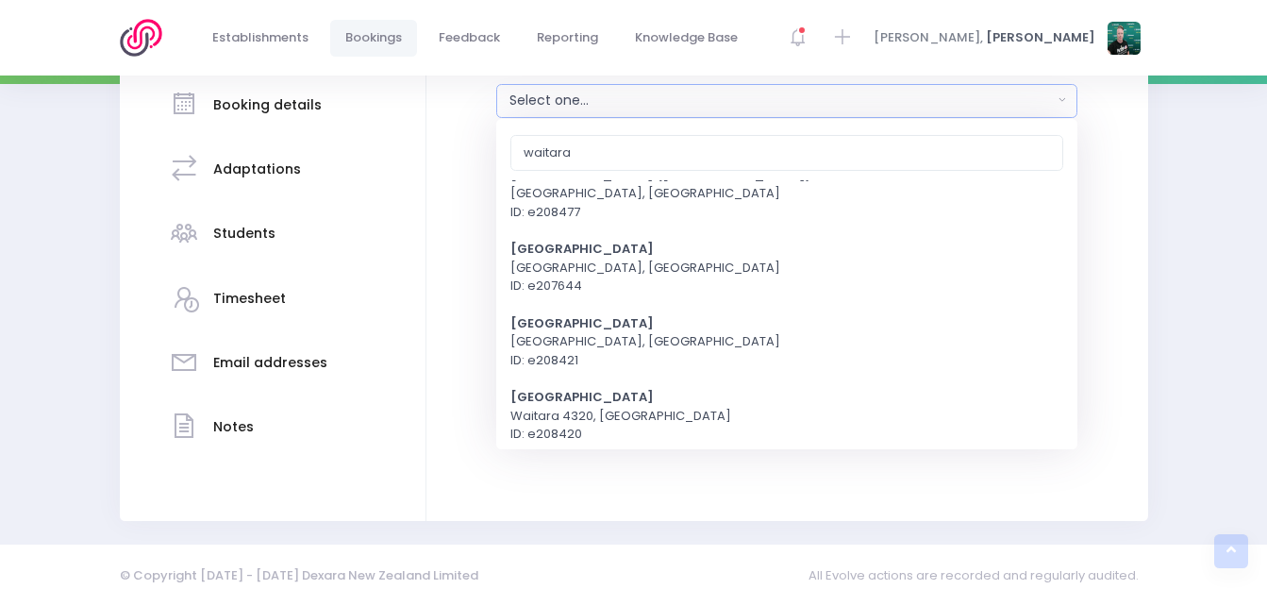
scroll to position [180, 0]
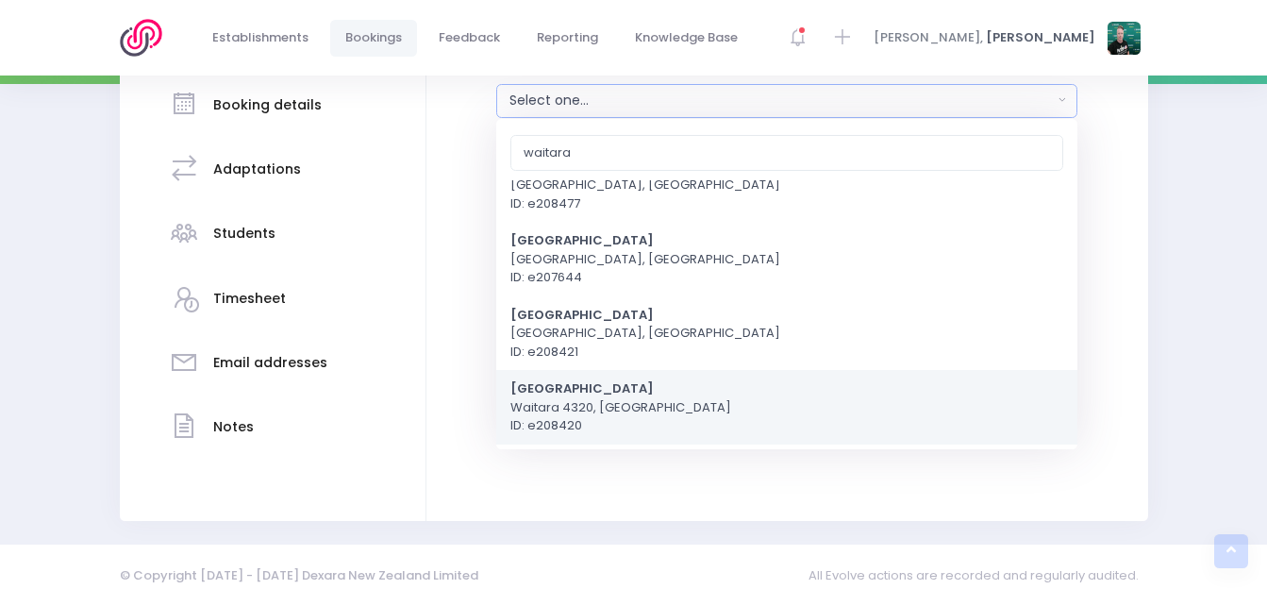
click at [699, 402] on link "[GEOGRAPHIC_DATA] [GEOGRAPHIC_DATA] ID: e208420" at bounding box center [786, 407] width 581 height 75
select select "208420"
